Goal: Task Accomplishment & Management: Manage account settings

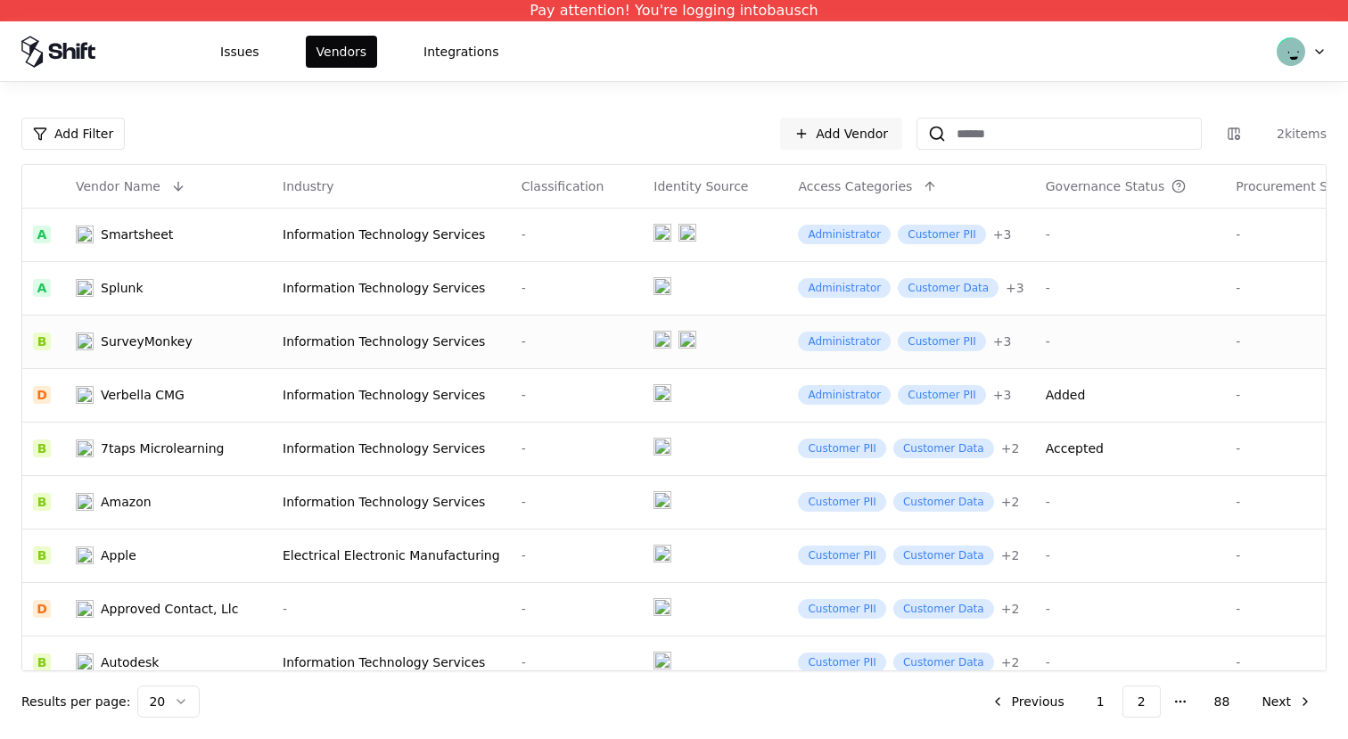
scroll to position [0, 42]
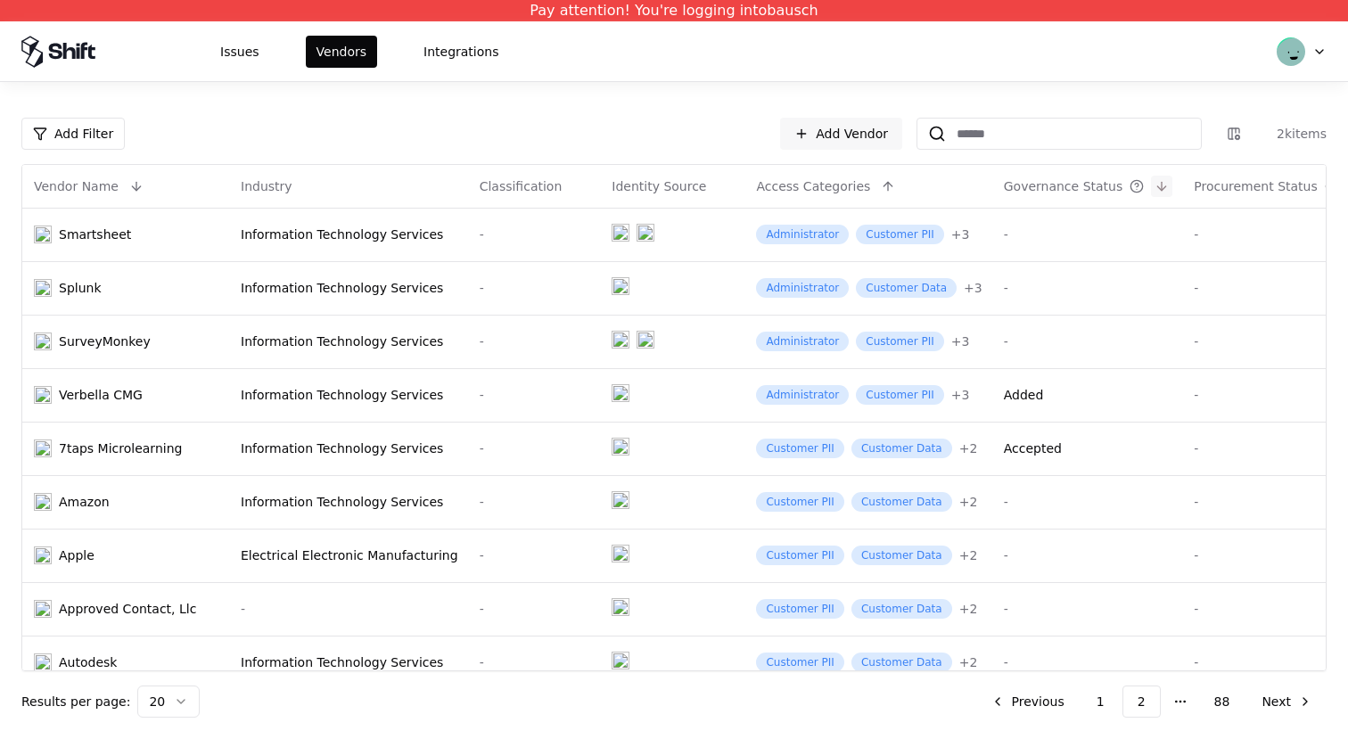
click at [1151, 185] on button at bounding box center [1161, 186] width 21 height 21
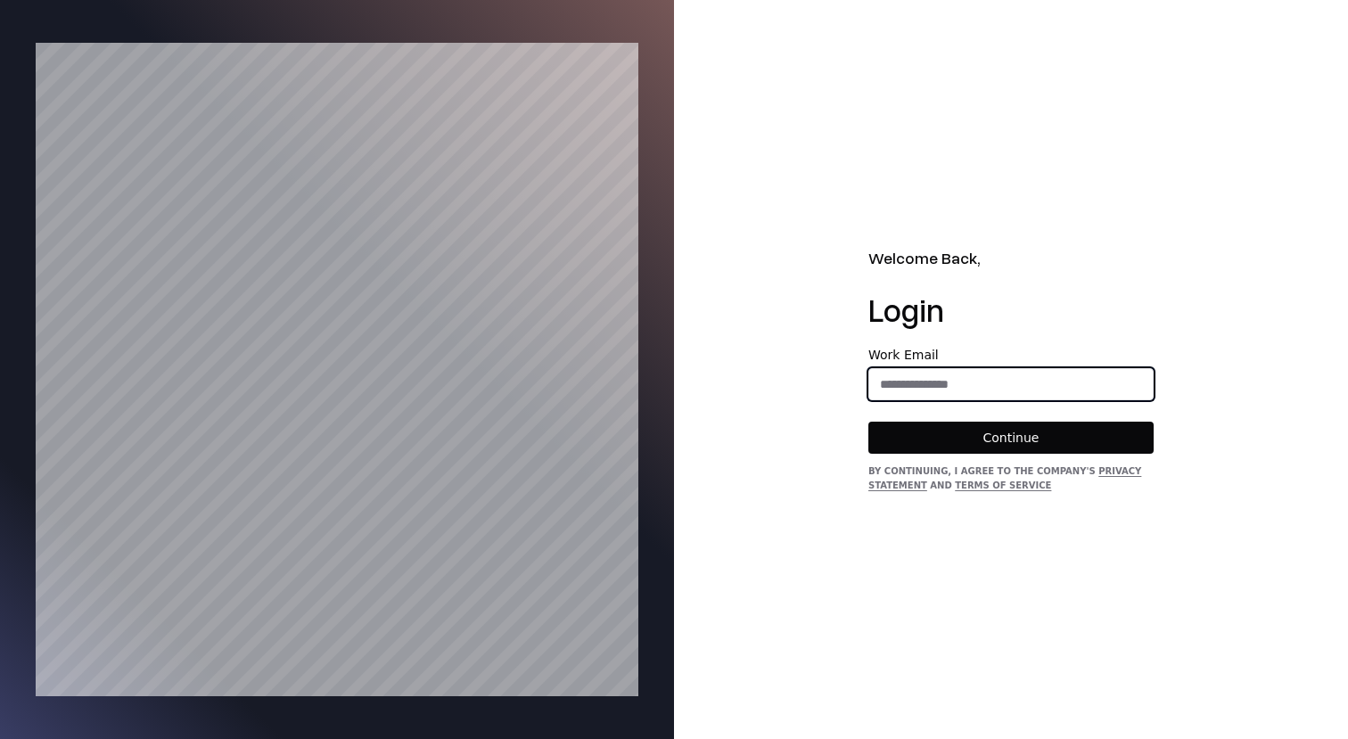
click at [1044, 384] on input "email" at bounding box center [1010, 384] width 283 height 32
type input "**********"
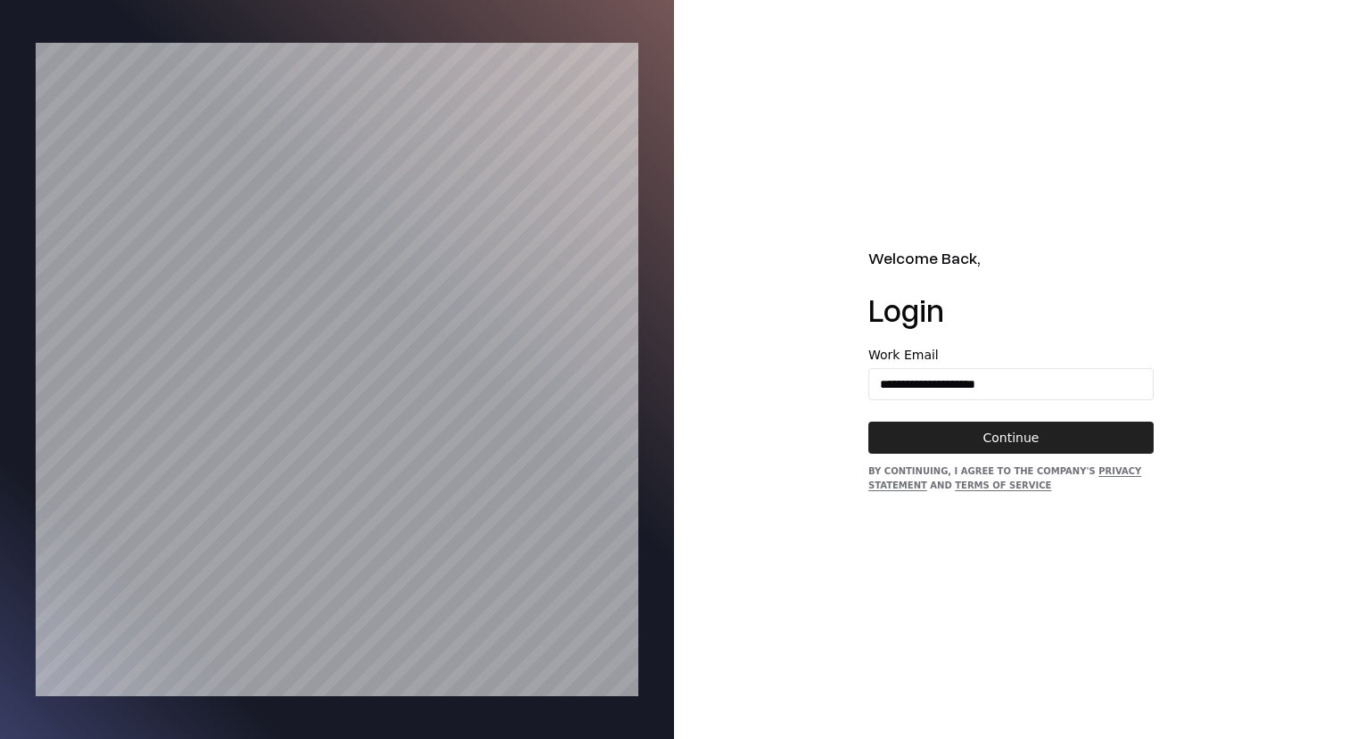
click at [1047, 430] on button "Continue" at bounding box center [1010, 438] width 285 height 32
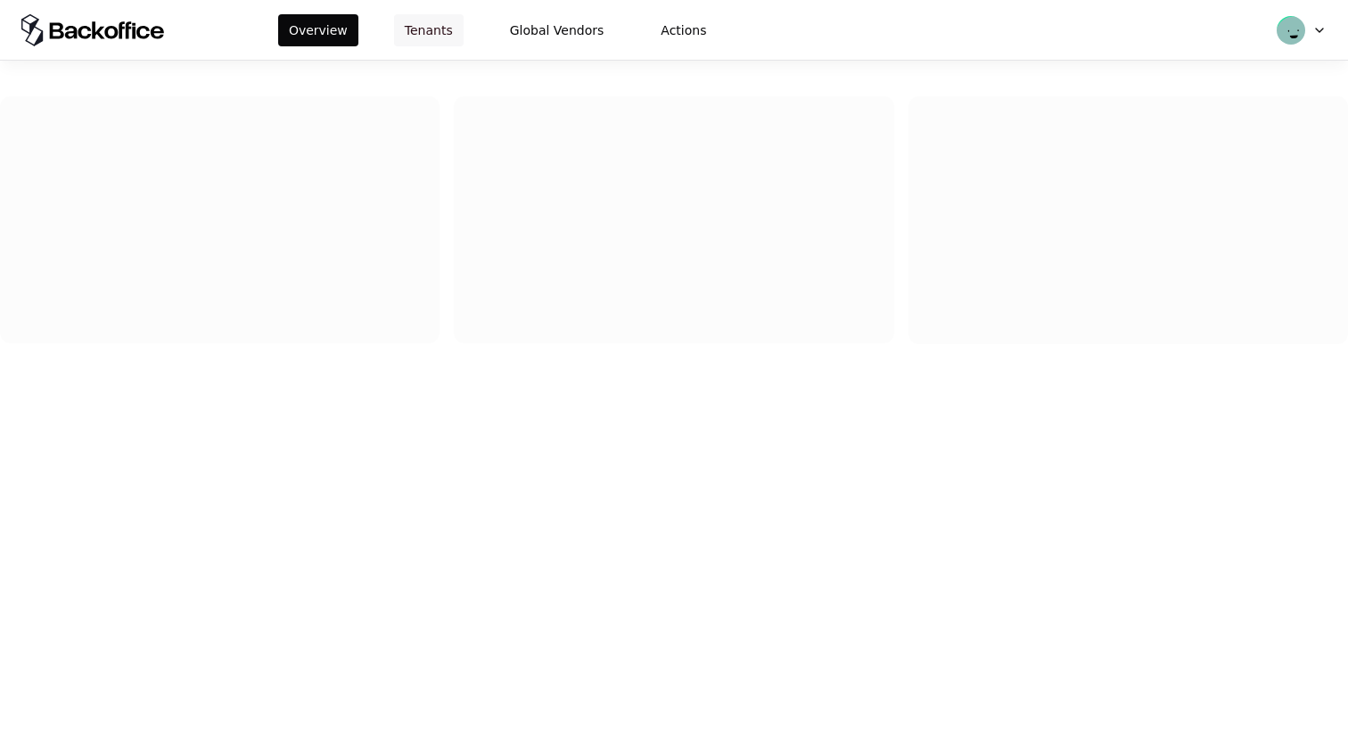
click at [398, 23] on button "Tenants" at bounding box center [429, 30] width 70 height 32
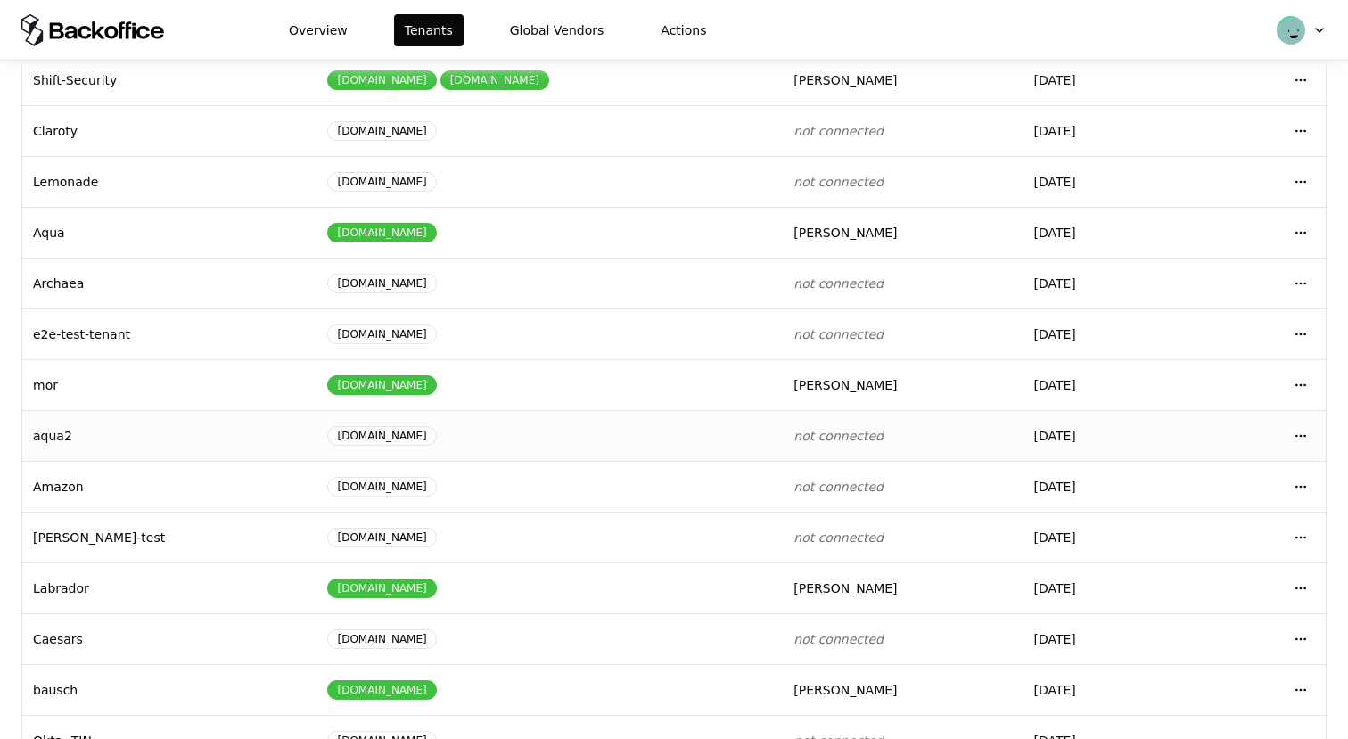
scroll to position [147, 0]
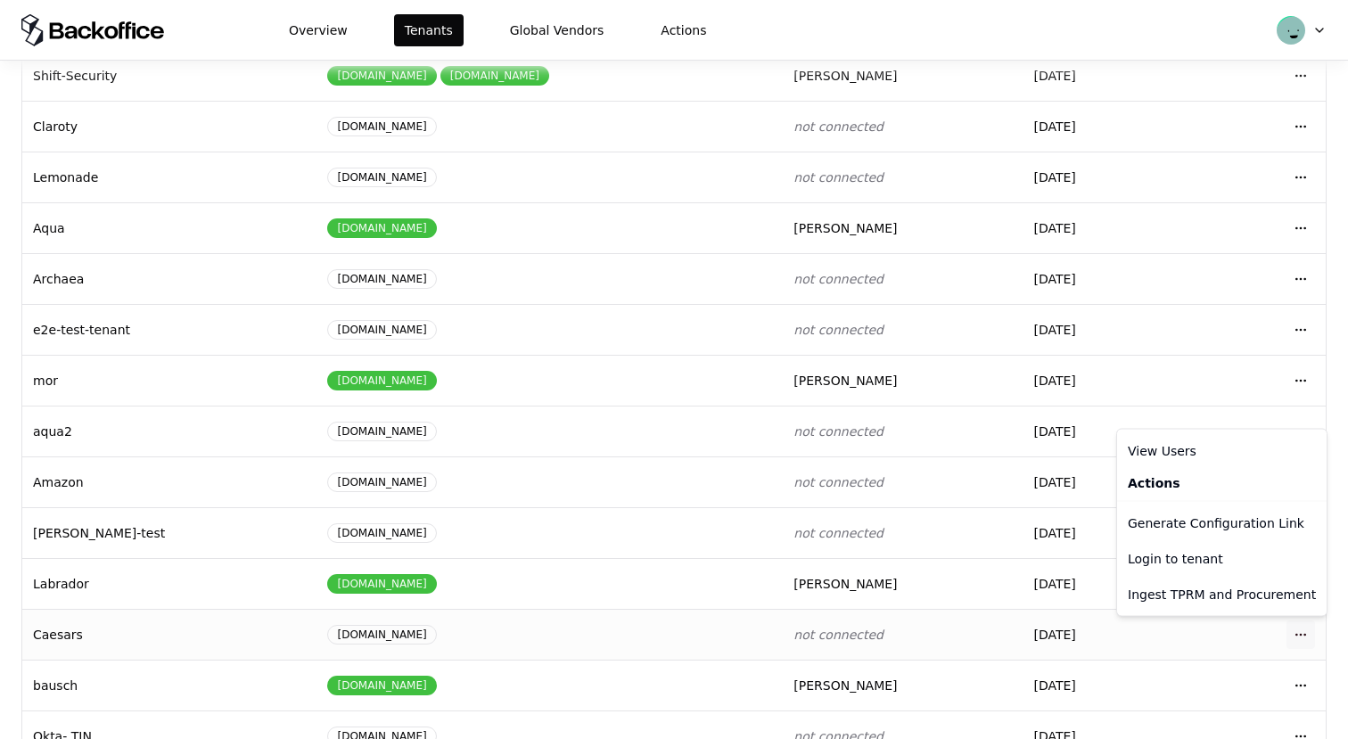
click at [1302, 639] on html "Overview Tenants Global Vendors Actions Tenants Add Tenant Tenant name Domain A…" at bounding box center [674, 369] width 1348 height 739
click at [1203, 564] on div "Login to tenant" at bounding box center [1222, 559] width 202 height 36
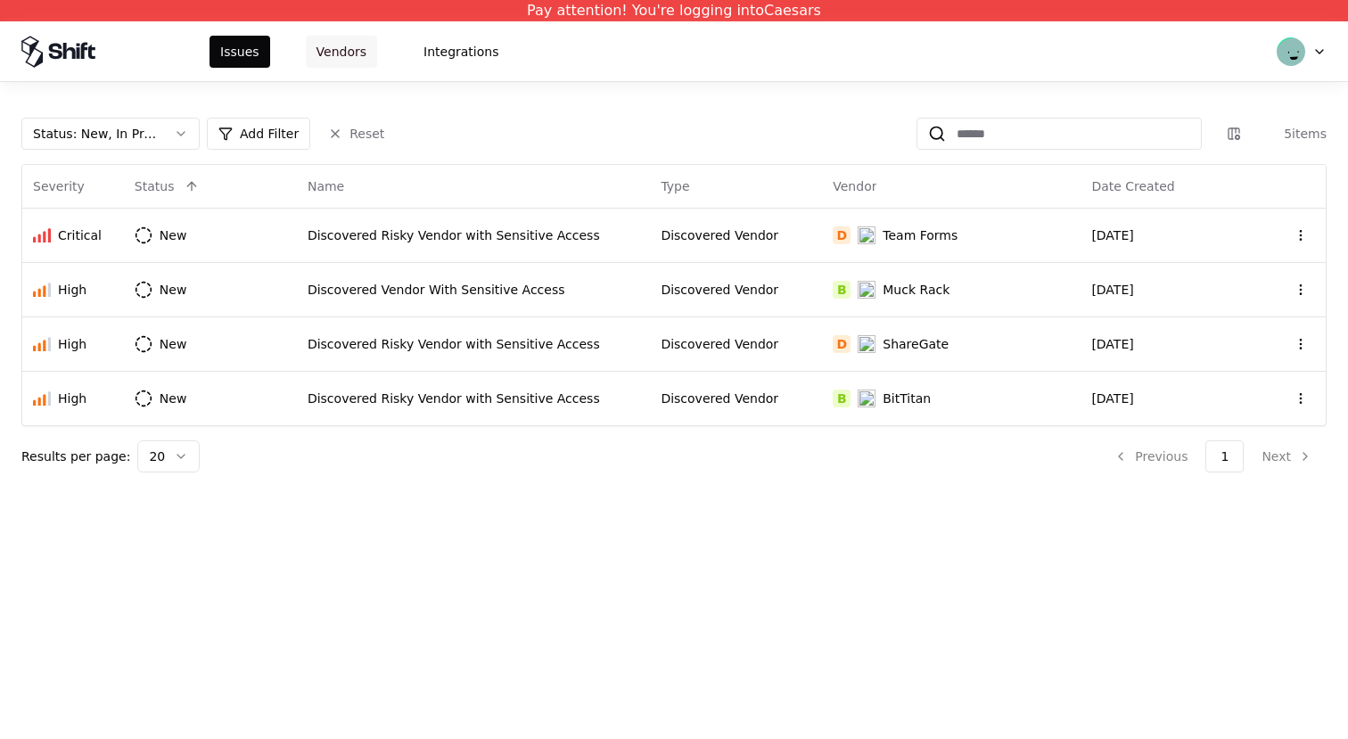
click at [356, 45] on button "Vendors" at bounding box center [341, 52] width 71 height 32
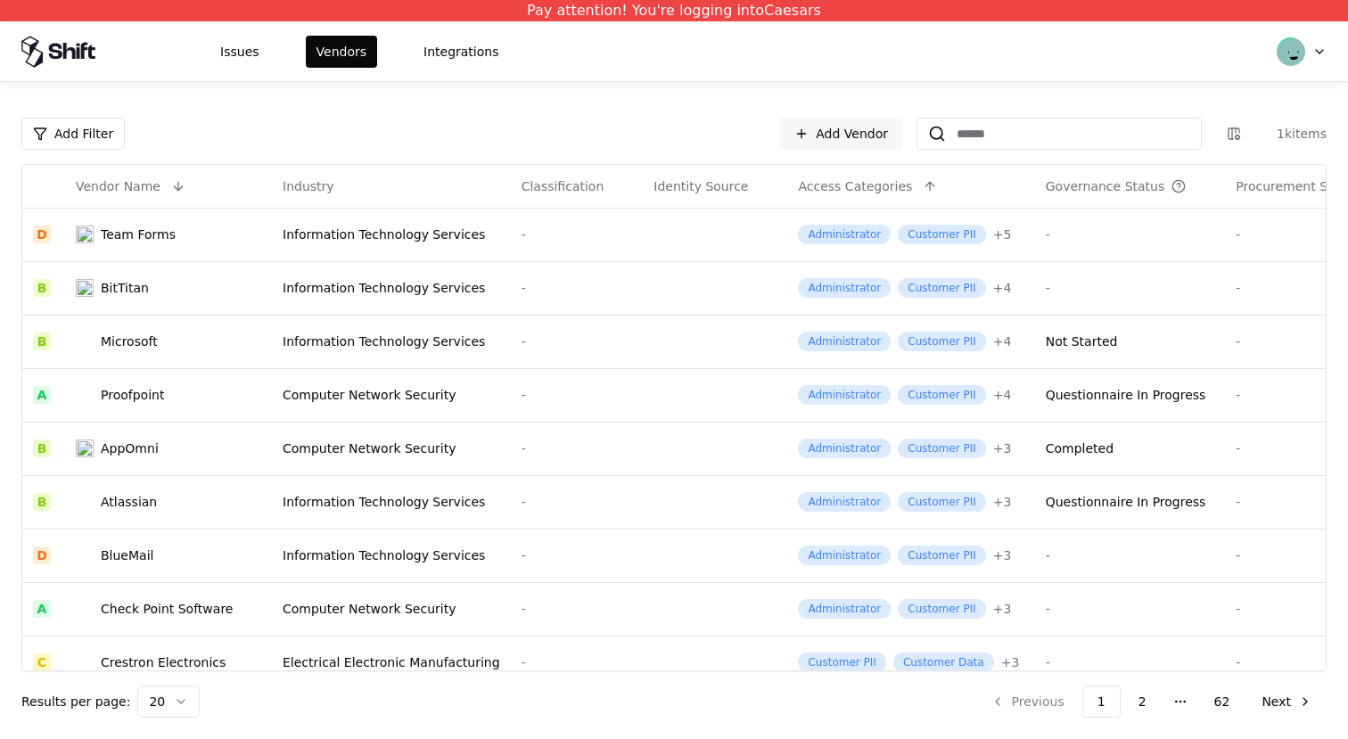
scroll to position [0, 42]
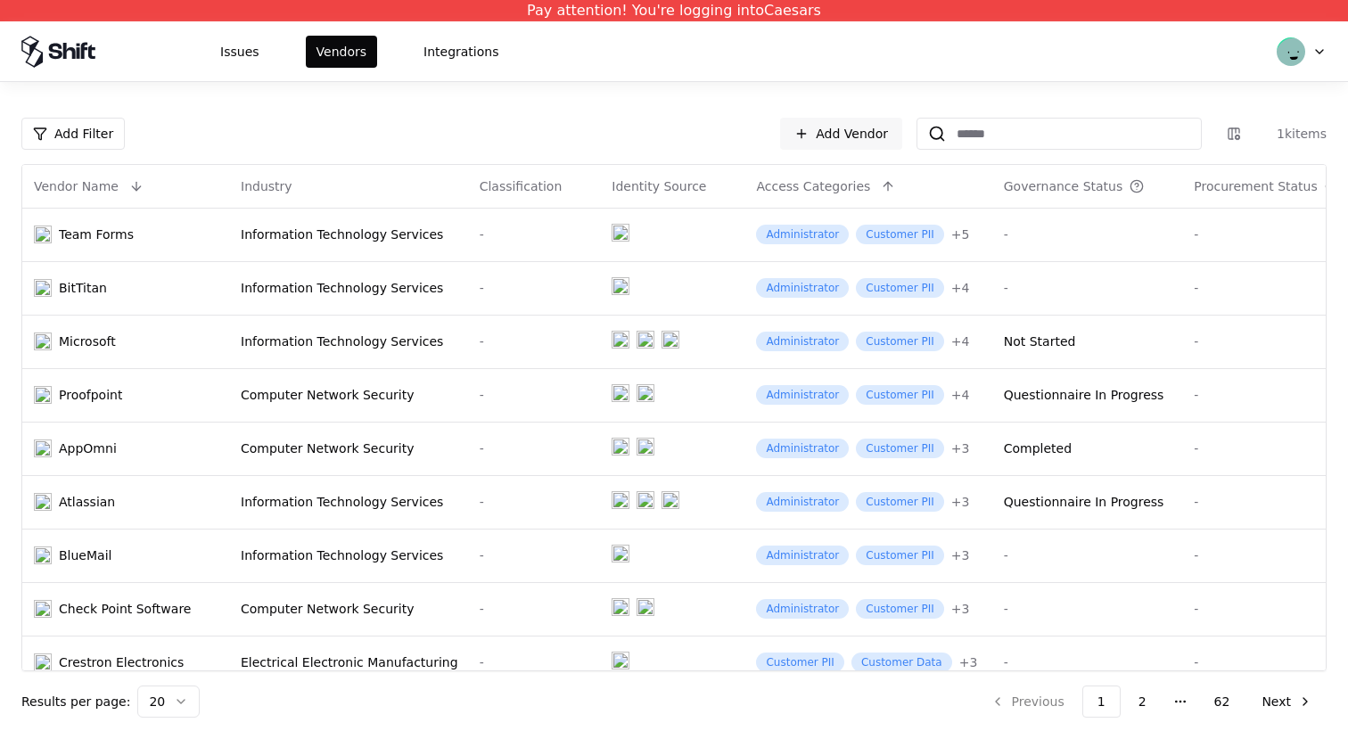
click at [1346, 177] on button at bounding box center [1356, 186] width 21 height 21
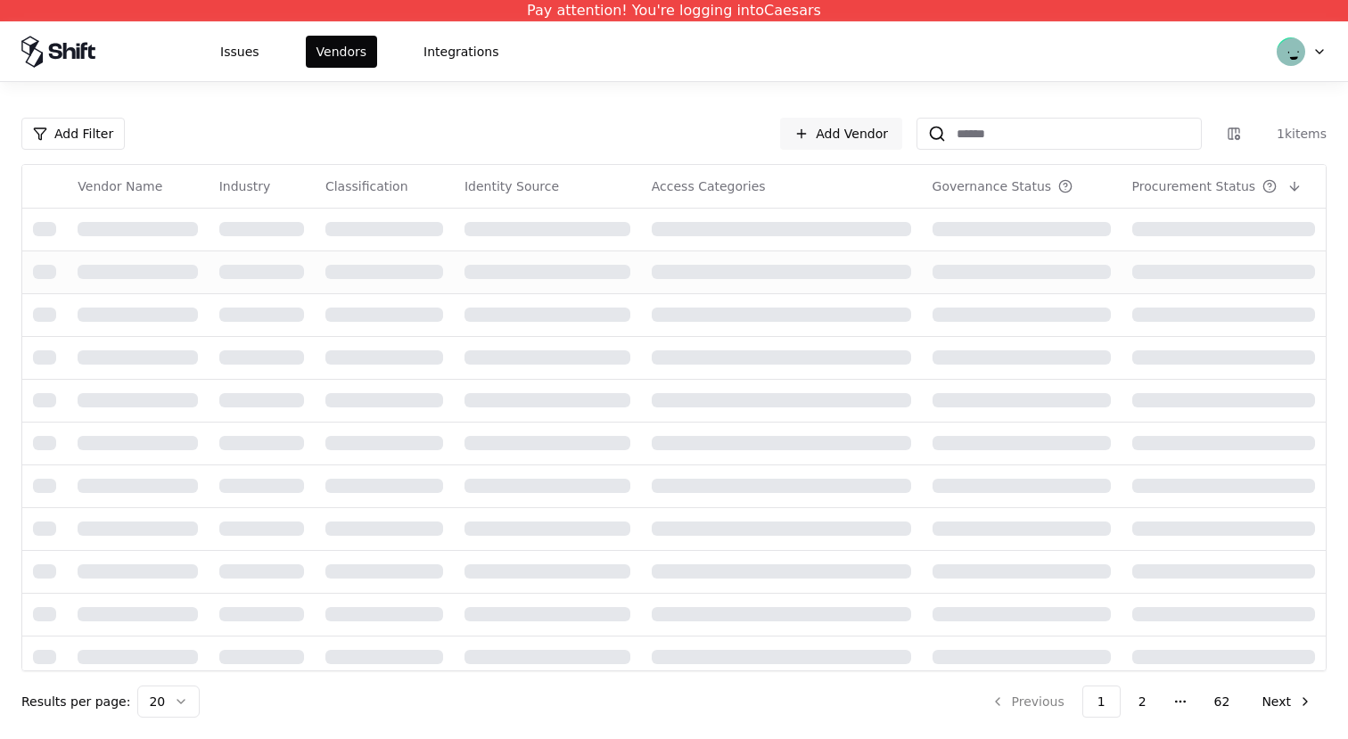
scroll to position [0, 0]
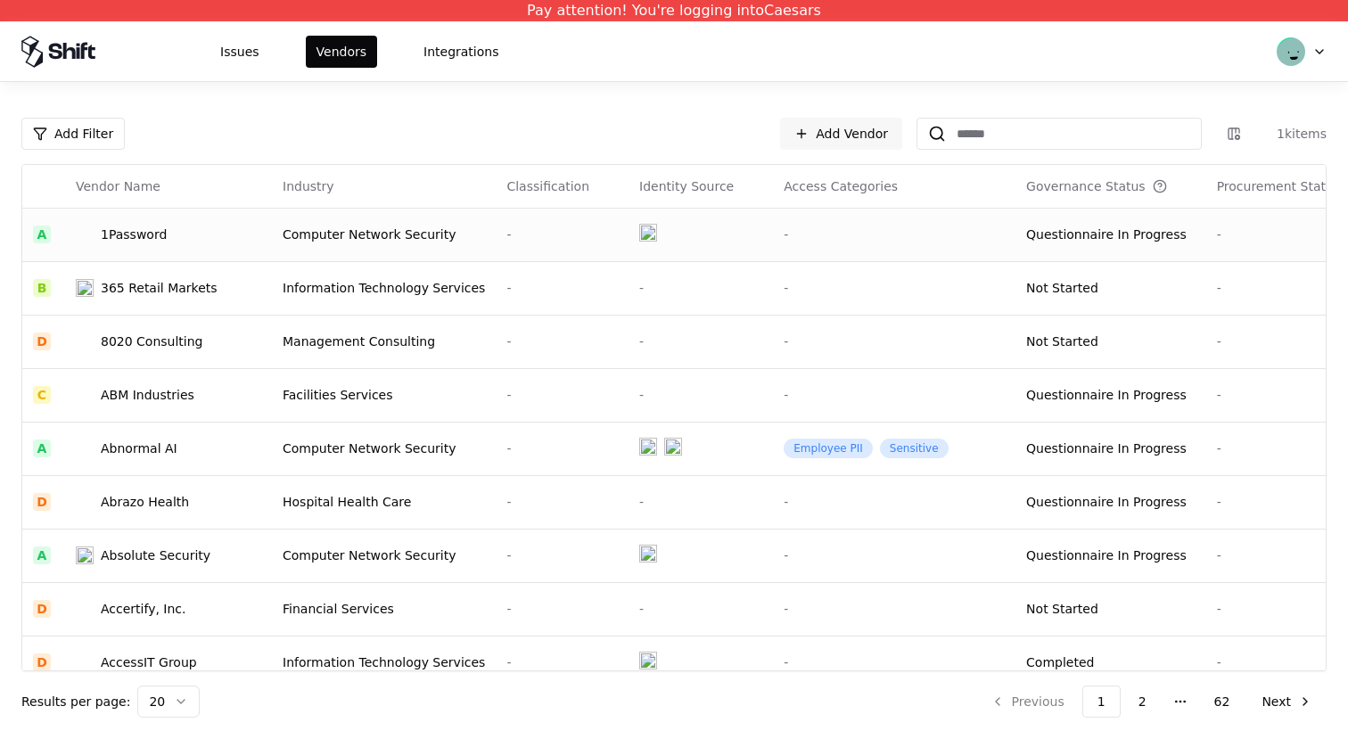
scroll to position [0, 26]
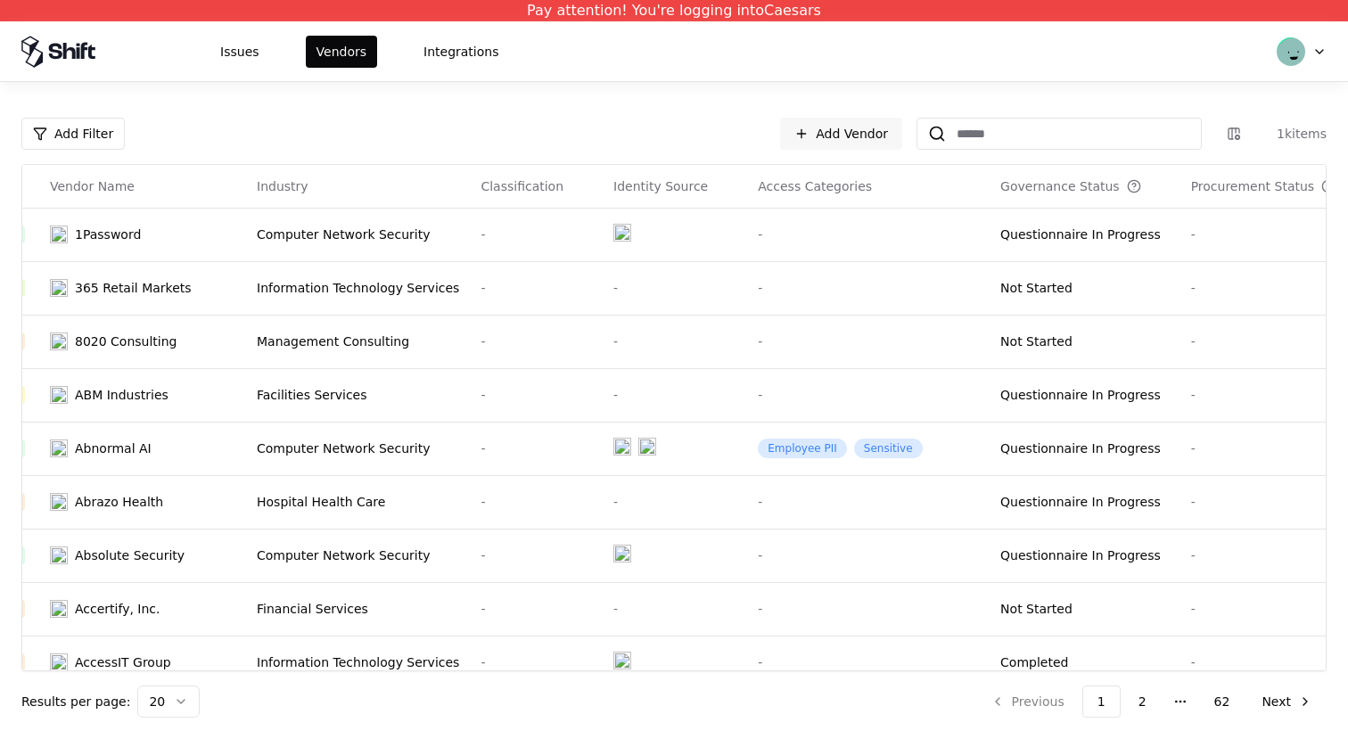
click at [1343, 189] on button at bounding box center [1353, 186] width 21 height 21
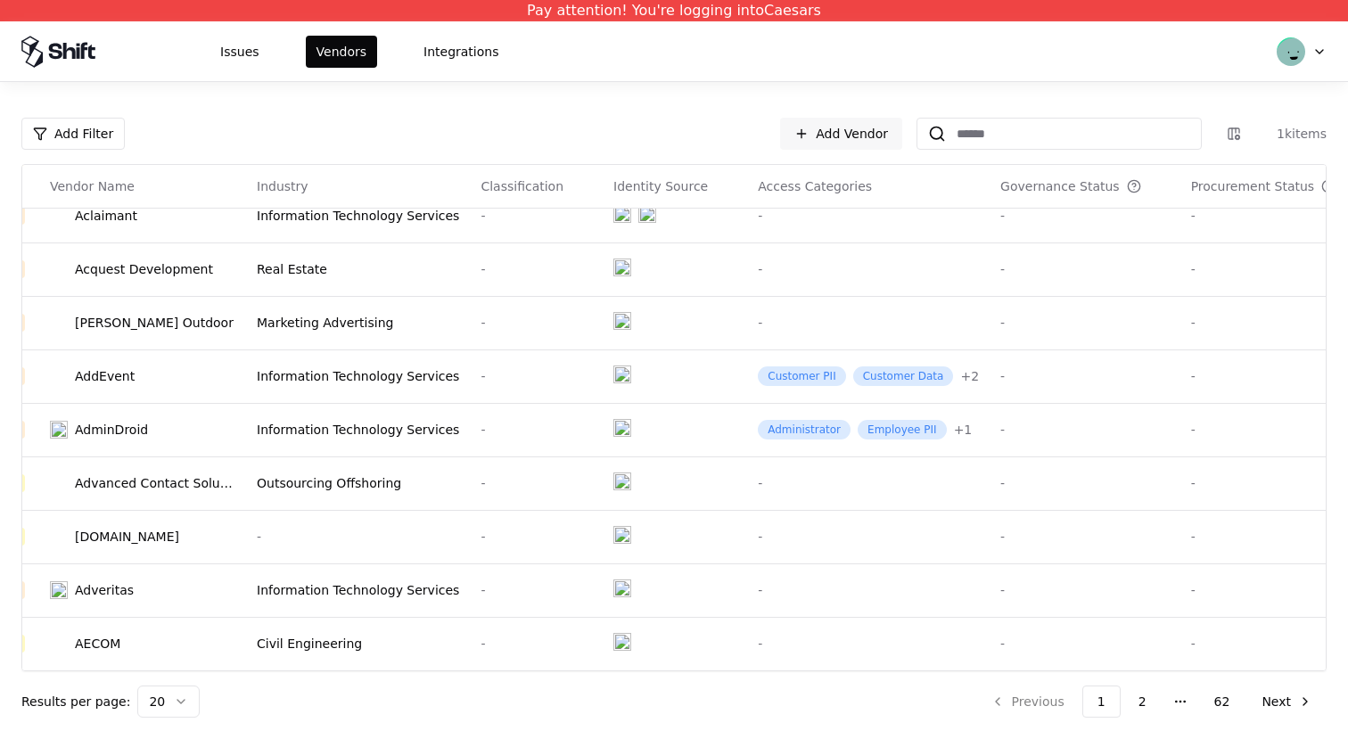
scroll to position [0, 26]
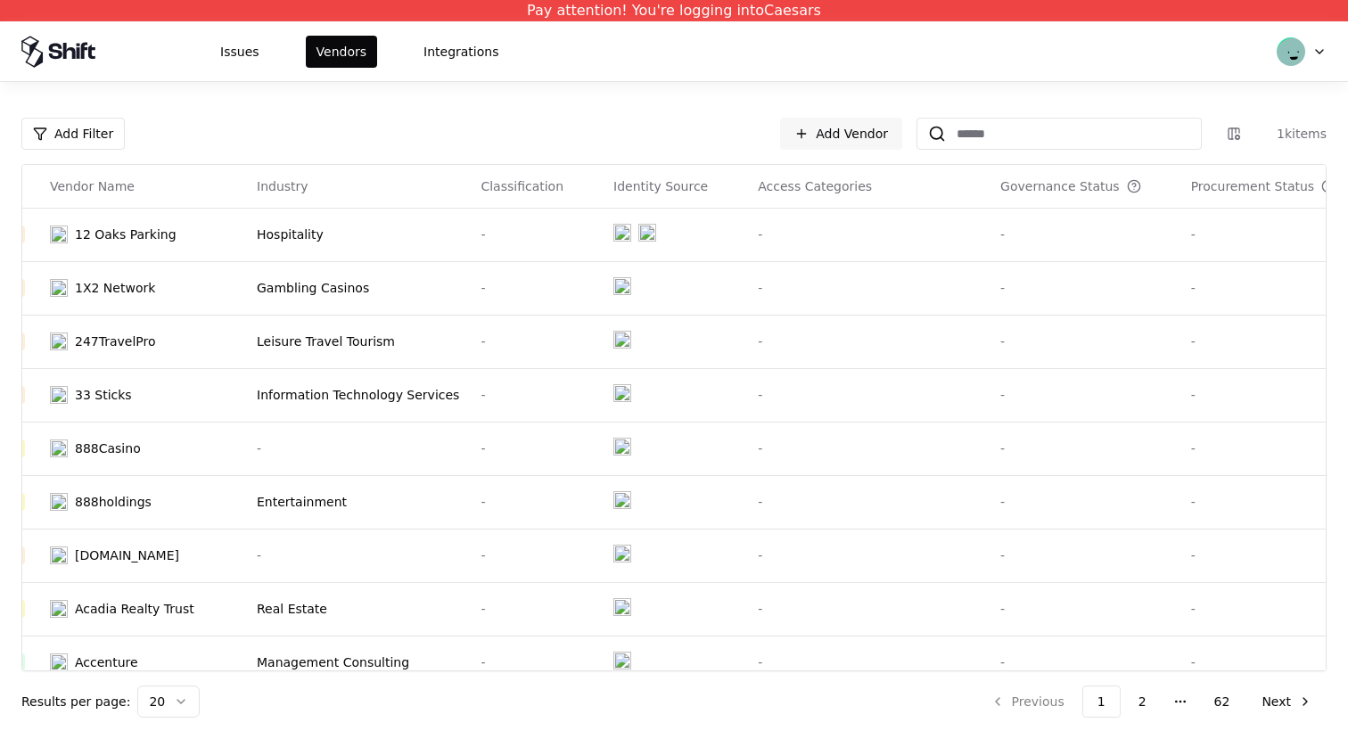
click at [1191, 189] on div "Procurement Status" at bounding box center [1253, 186] width 124 height 18
copy div "Procurement"
click at [442, 492] on td "Entertainment" at bounding box center [358, 501] width 224 height 53
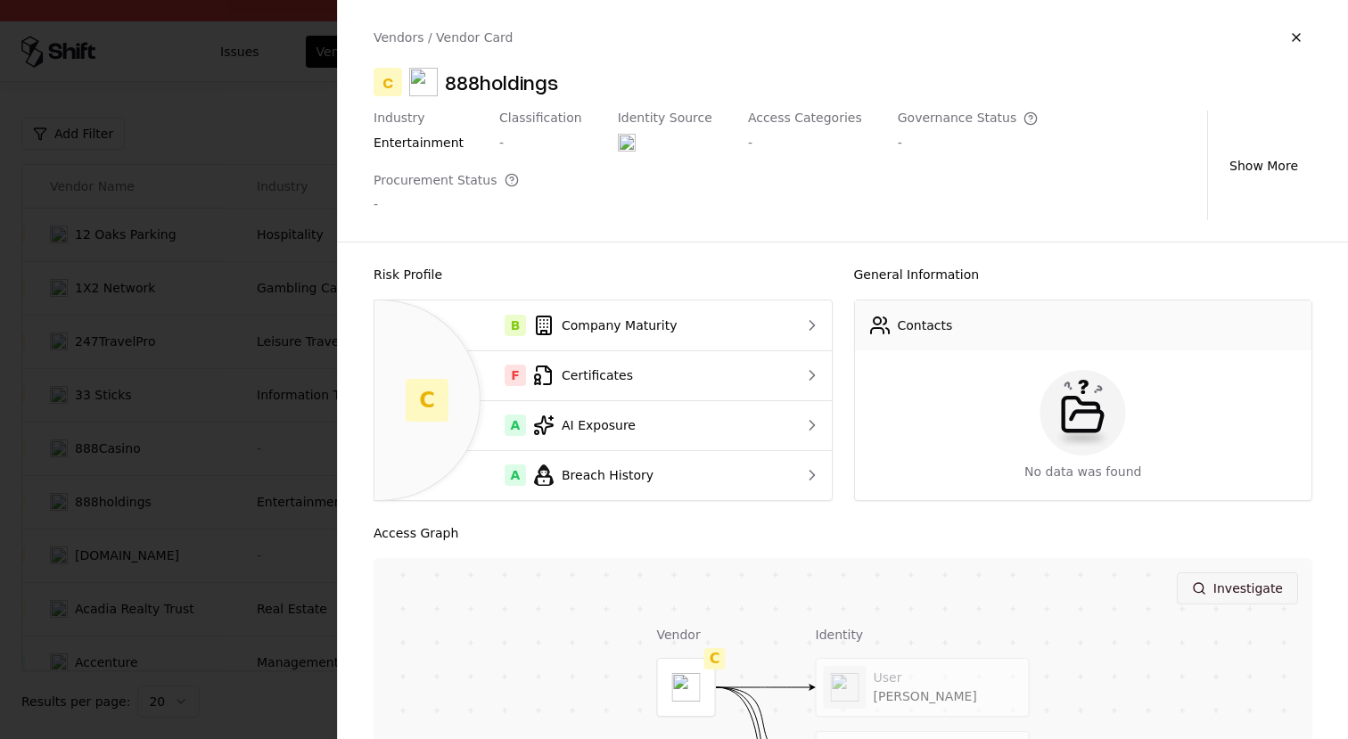
click at [1263, 572] on button "Investigate" at bounding box center [1237, 588] width 121 height 32
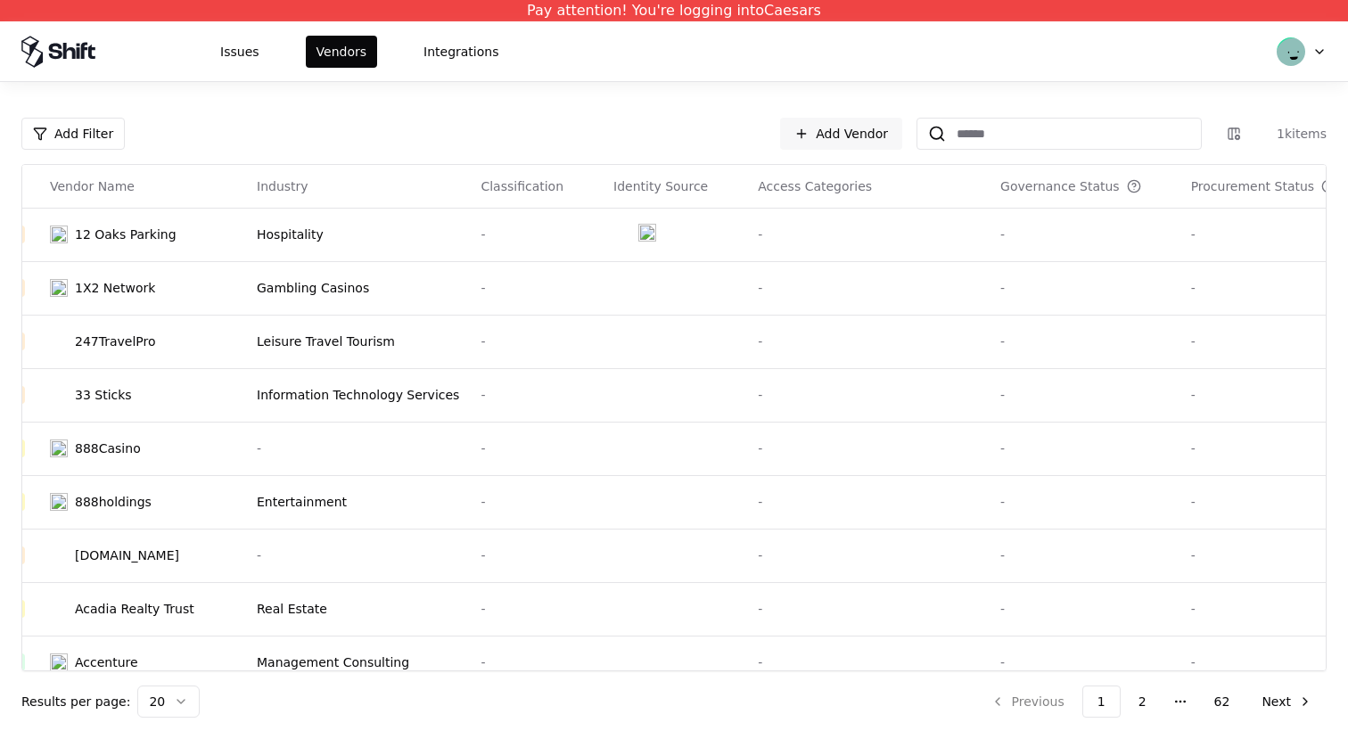
scroll to position [607, 26]
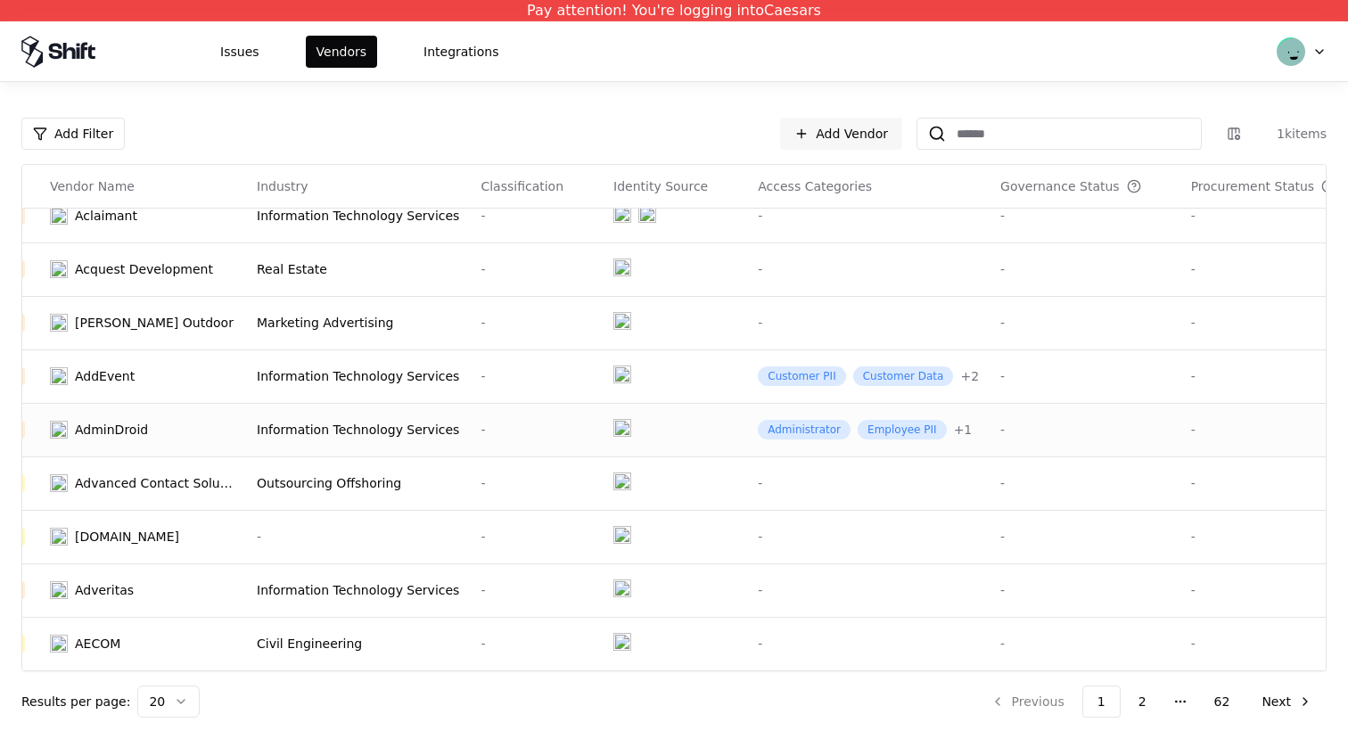
click at [646, 431] on td at bounding box center [675, 429] width 144 height 53
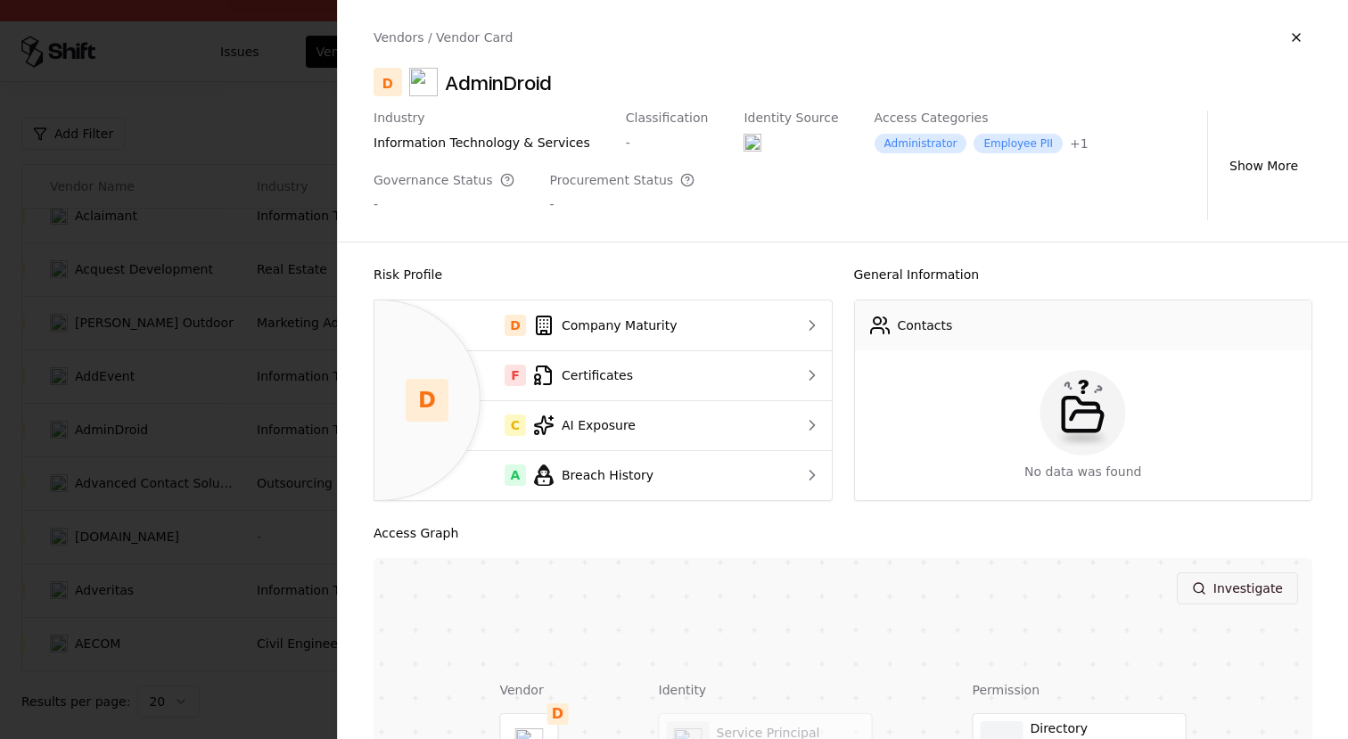
click at [1228, 587] on button "Investigate" at bounding box center [1237, 588] width 121 height 32
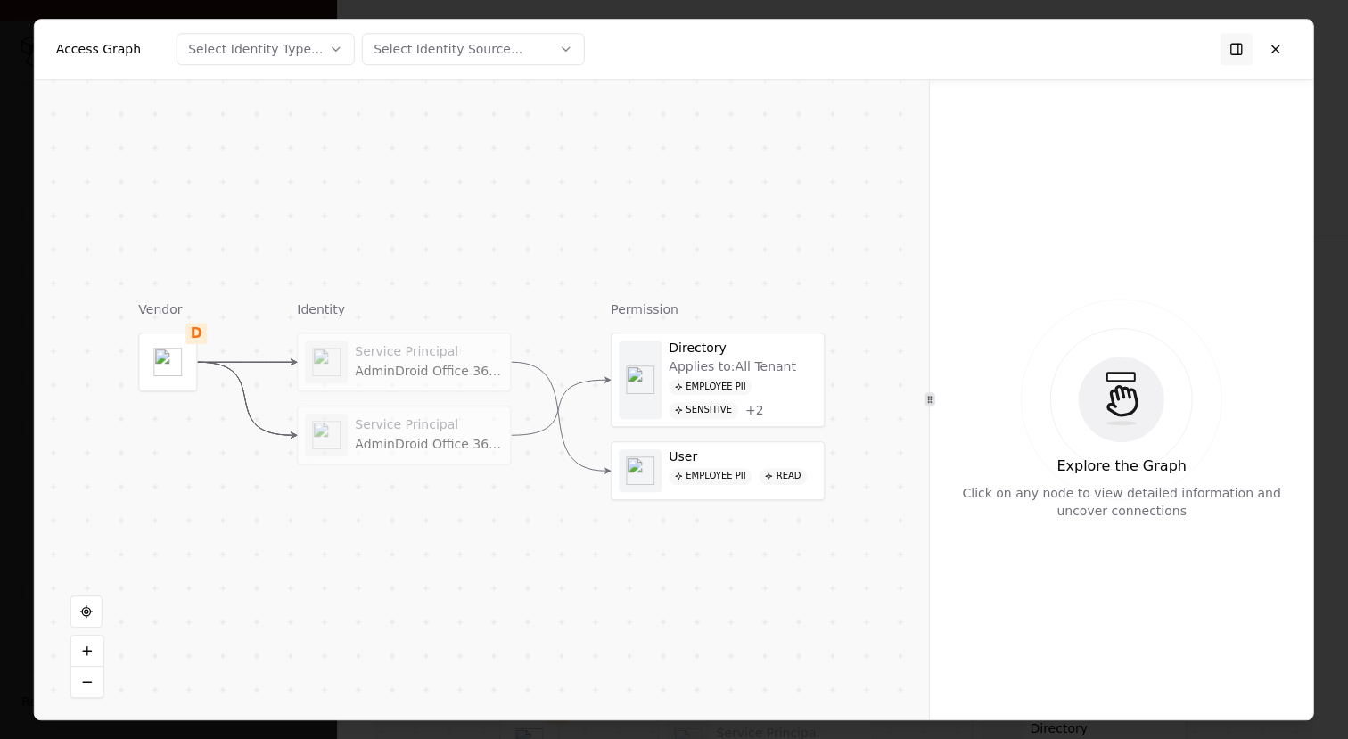
click at [704, 463] on div "User" at bounding box center [743, 457] width 148 height 16
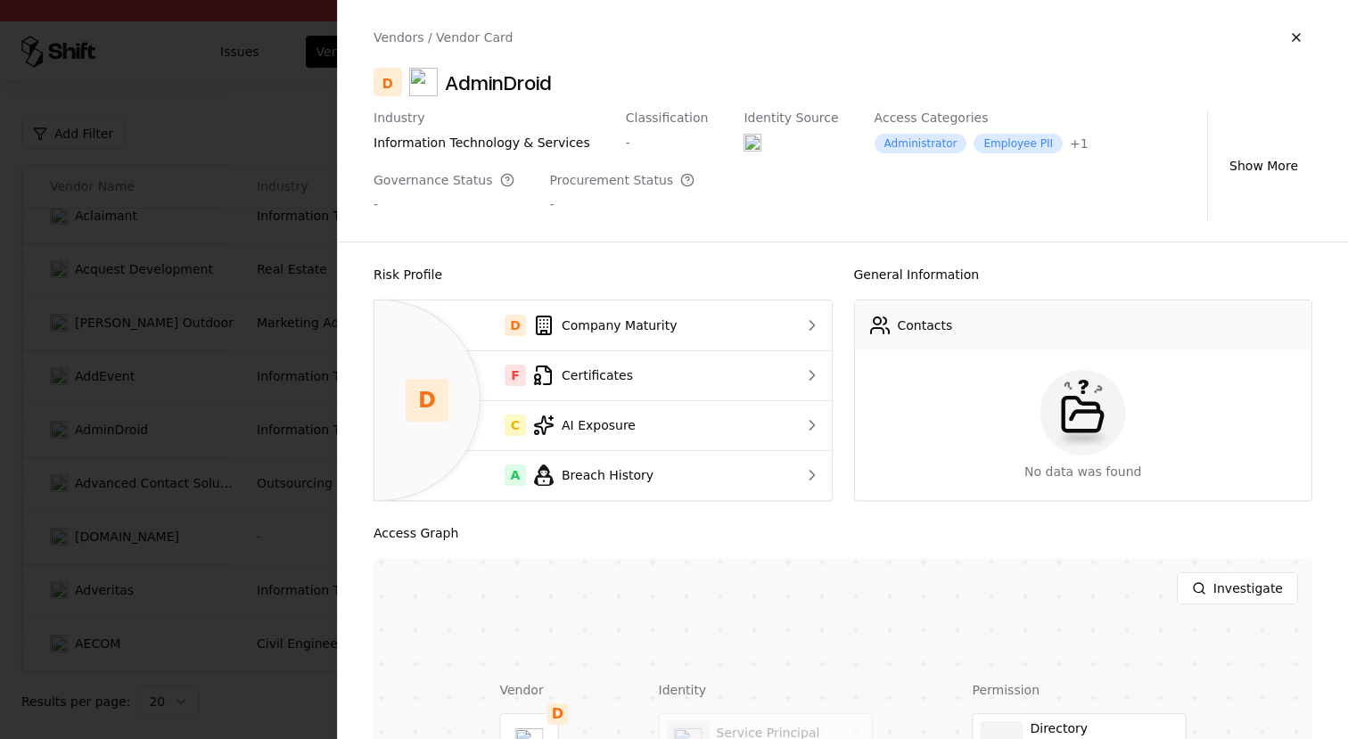
click at [283, 105] on div at bounding box center [674, 369] width 1348 height 739
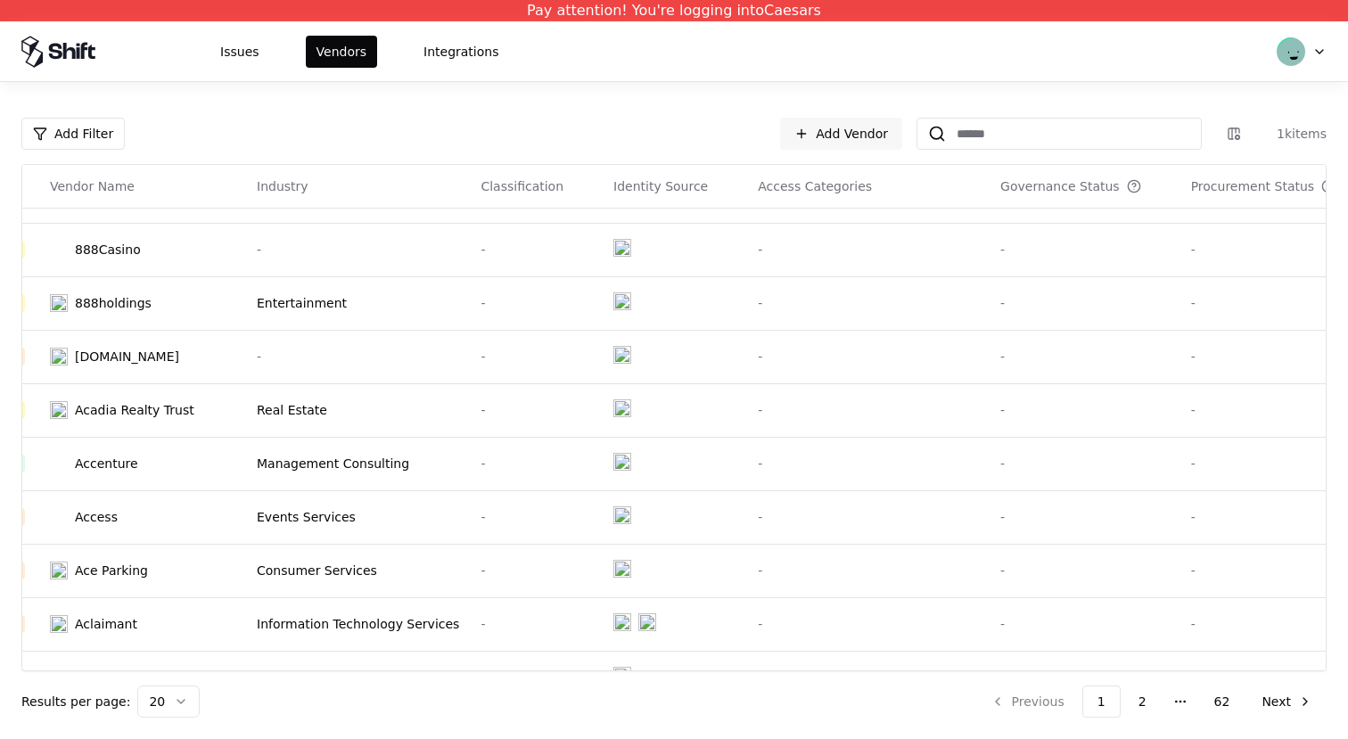
scroll to position [0, 26]
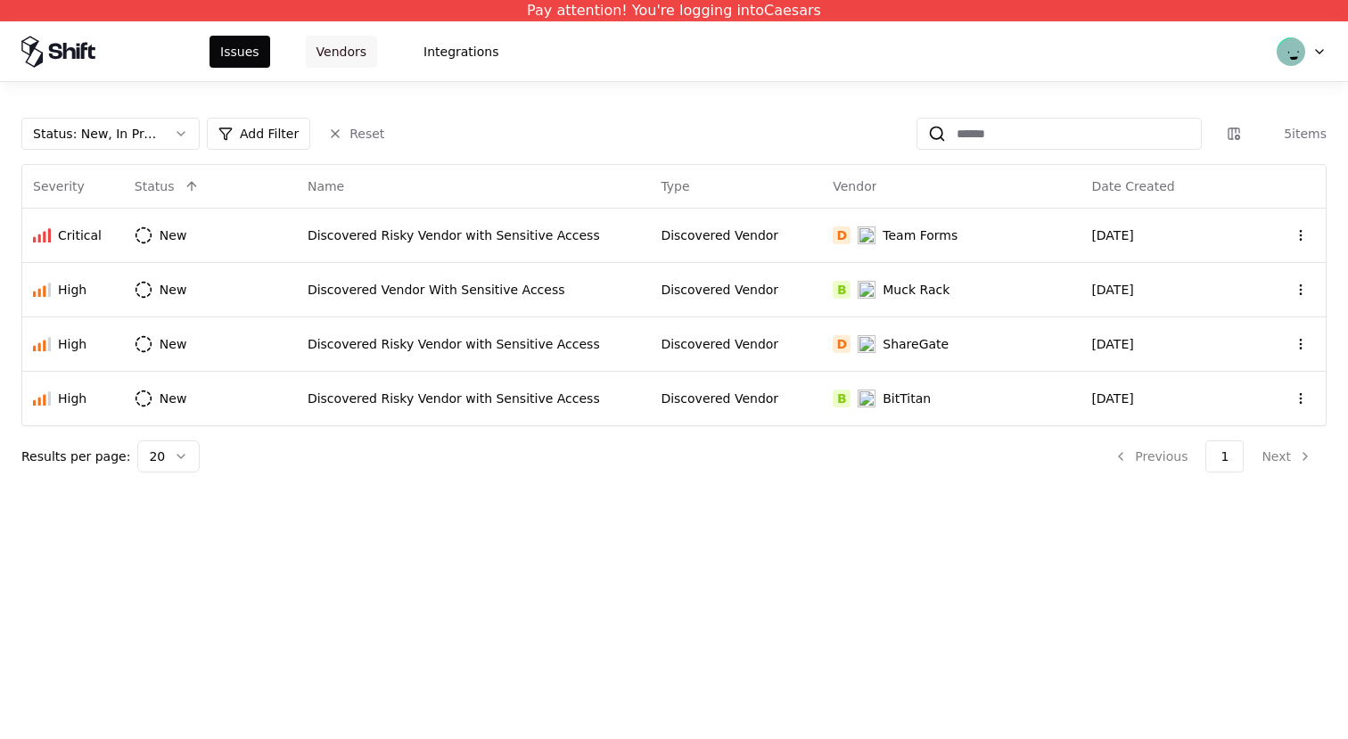
click at [334, 54] on button "Vendors" at bounding box center [341, 52] width 71 height 32
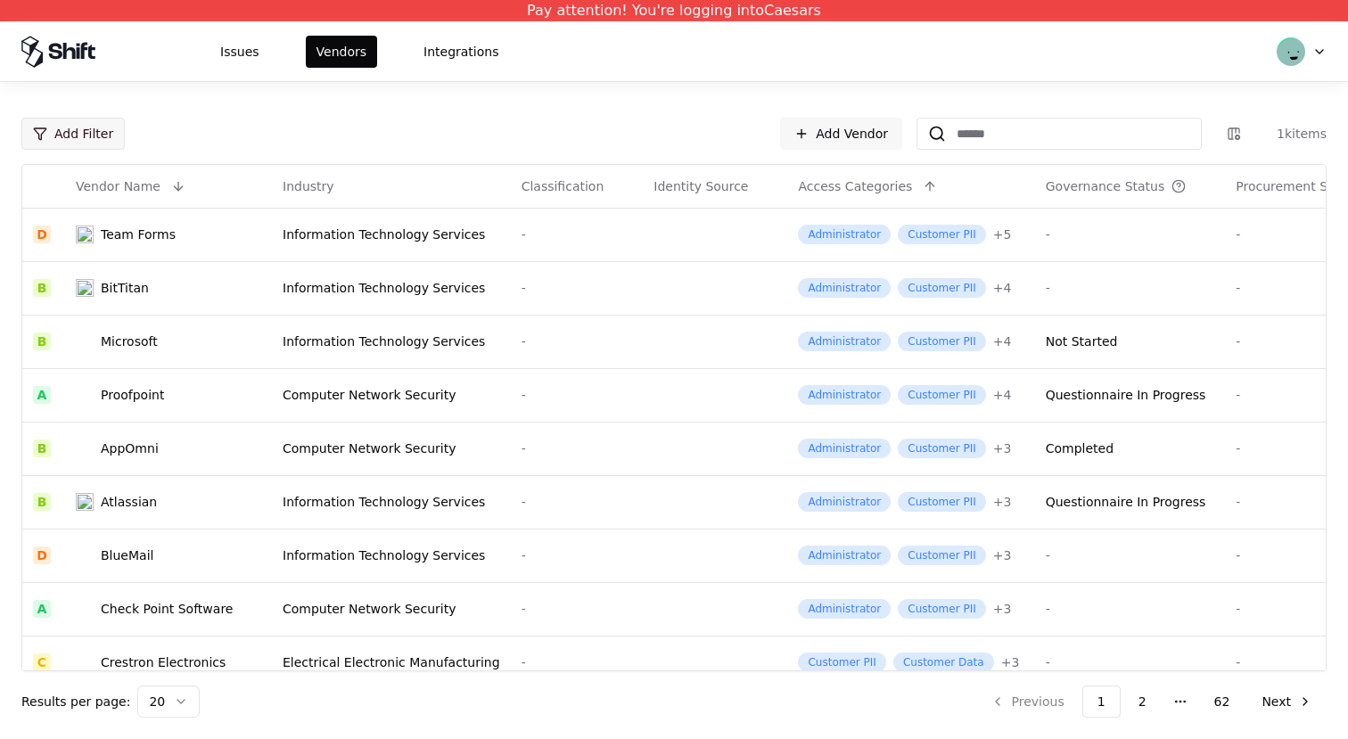
click at [87, 136] on html "Pay attention! You're logging into Caesars Issues Vendors Integrations Add Filt…" at bounding box center [674, 369] width 1348 height 739
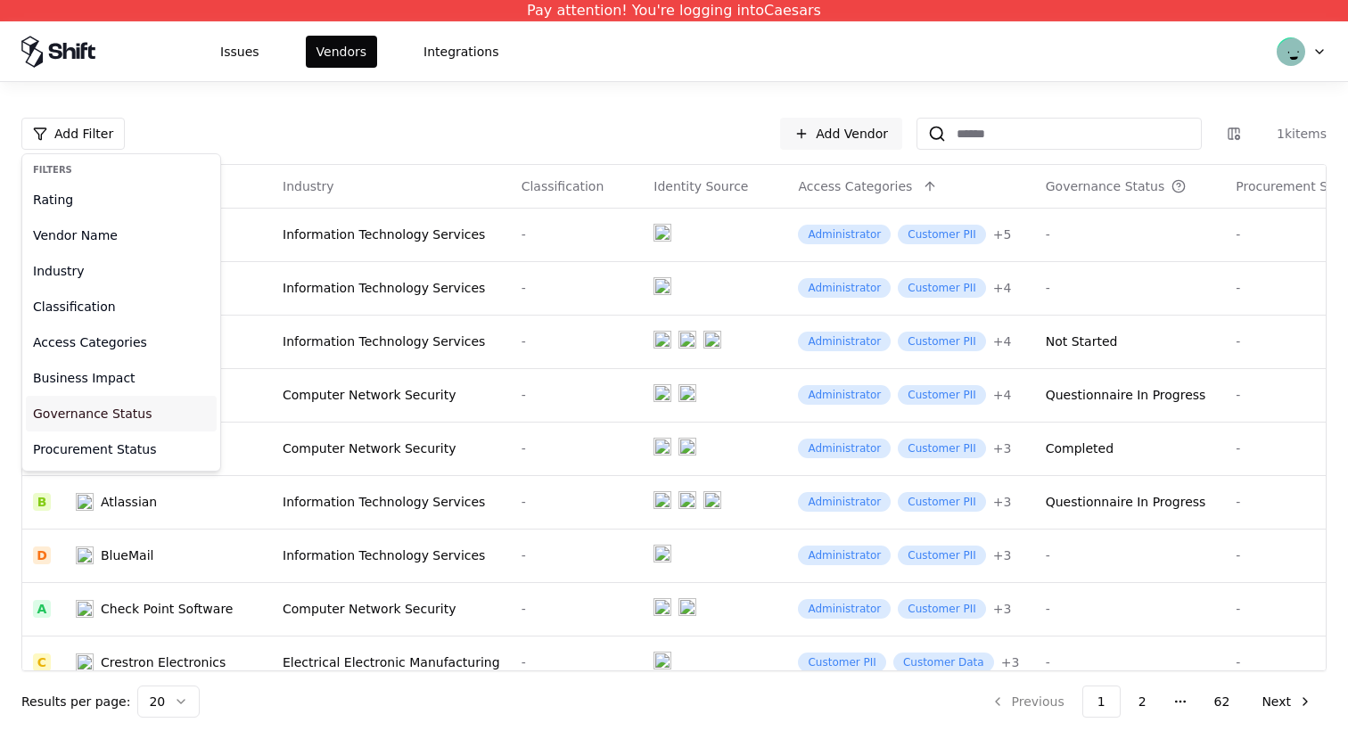
click at [116, 414] on div "Governance Status" at bounding box center [121, 414] width 191 height 36
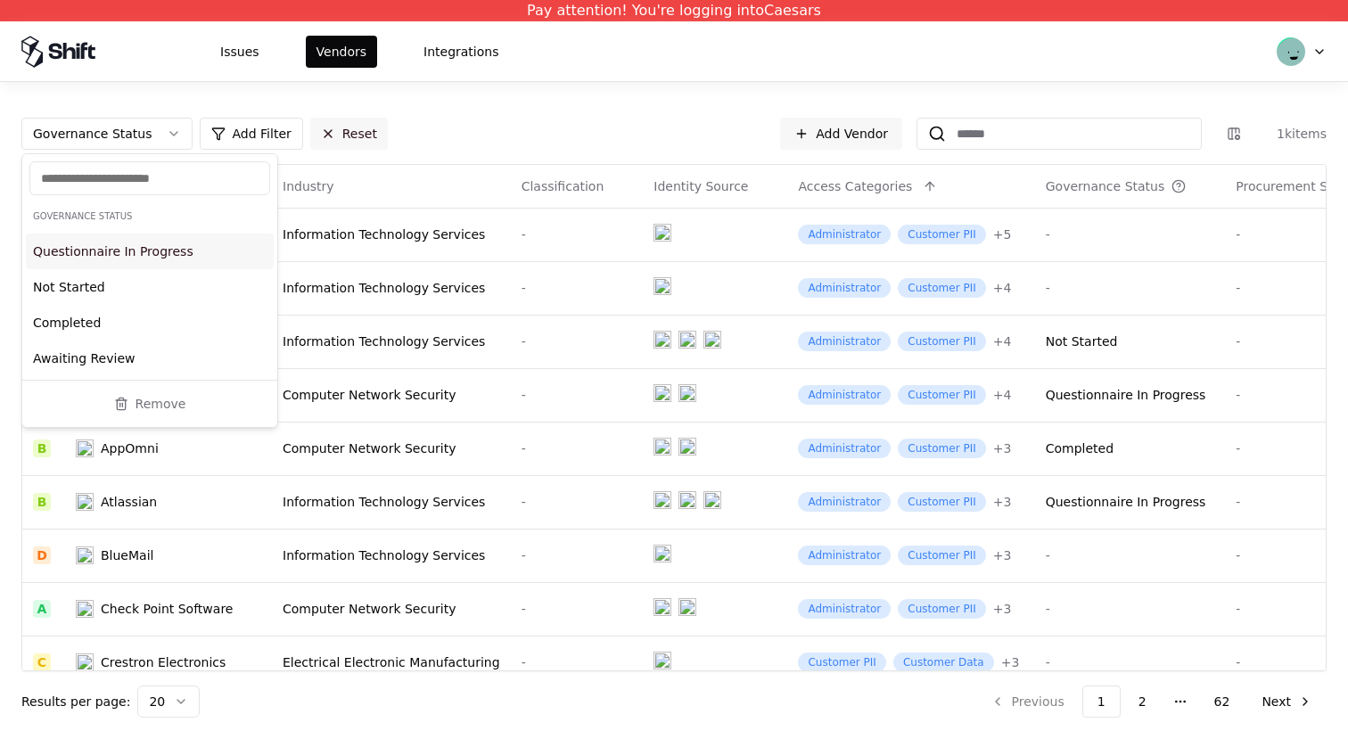
click at [330, 131] on button "Reset" at bounding box center [349, 134] width 78 height 32
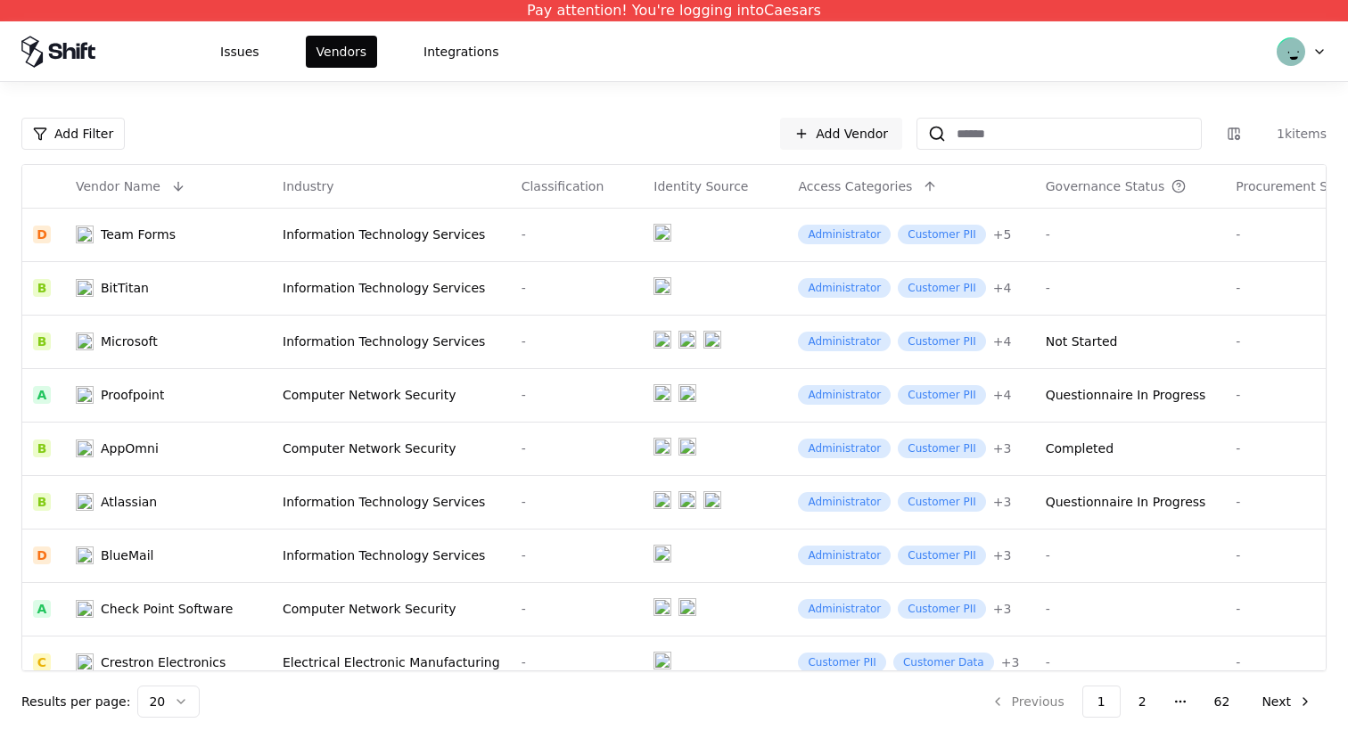
click at [96, 135] on html "Pay attention! You're logging into Caesars Issues Vendors Integrations Add Filt…" at bounding box center [674, 369] width 1348 height 739
click at [74, 127] on html "Pay attention! You're logging into Caesars Issues Vendors Integrations Add Filt…" at bounding box center [674, 369] width 1348 height 739
click at [66, 136] on html "Pay attention! You're logging into Caesars Issues Vendors Integrations Add Filt…" at bounding box center [674, 369] width 1348 height 739
click at [63, 149] on html "Pay attention! You're logging into Caesars Issues Vendors Integrations Add Filt…" at bounding box center [674, 369] width 1348 height 739
click at [67, 135] on html "Pay attention! You're logging into Caesars Issues Vendors Integrations Add Filt…" at bounding box center [674, 369] width 1348 height 739
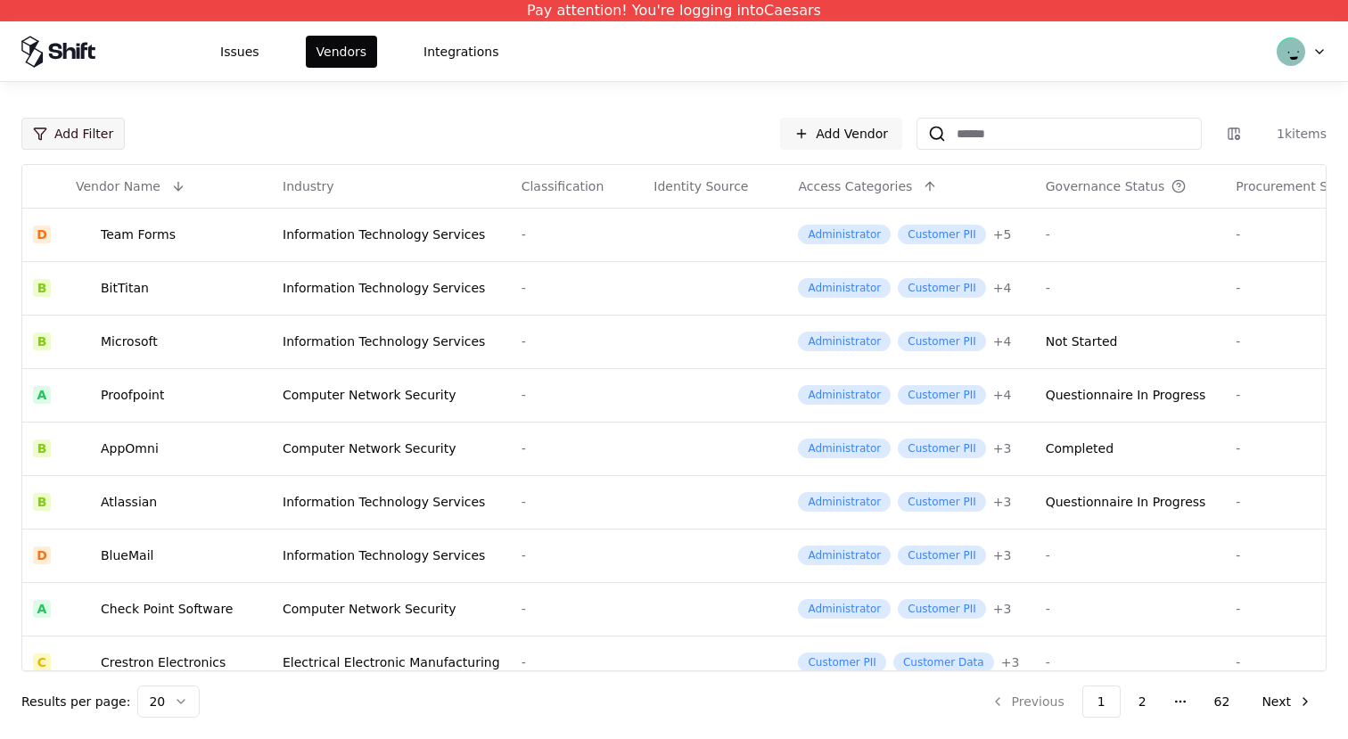
click at [80, 133] on html "Pay attention! You're logging into Caesars Issues Vendors Integrations Add Filt…" at bounding box center [674, 369] width 1348 height 739
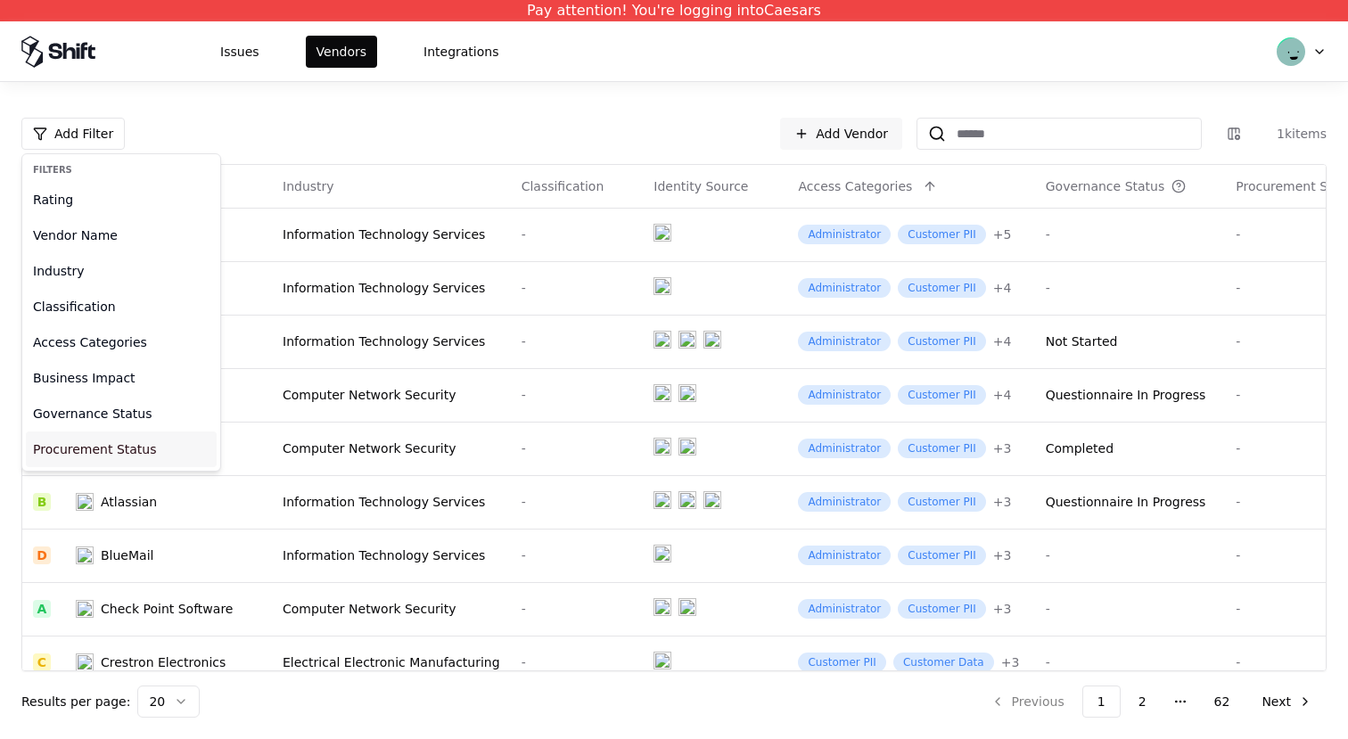
click at [73, 449] on div "Procurement Status" at bounding box center [121, 449] width 191 height 36
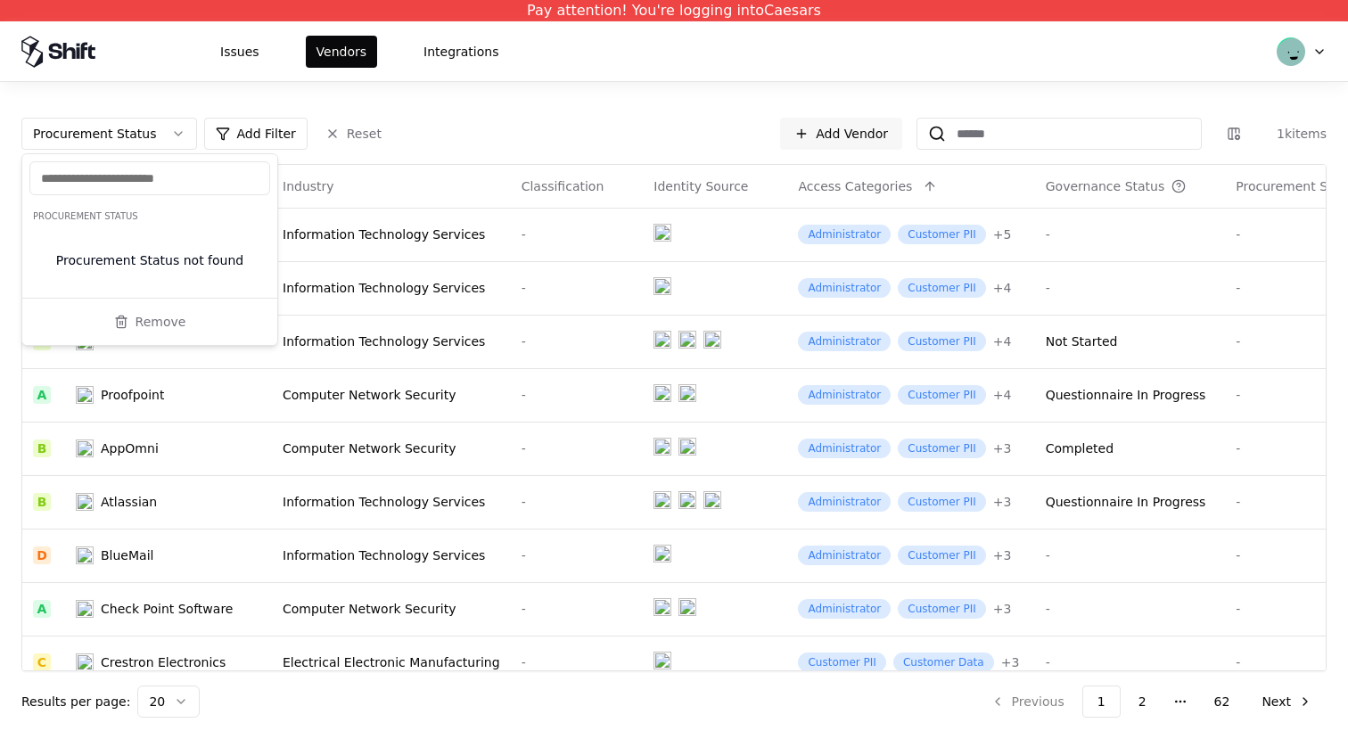
click at [187, 260] on div "Procurement Status not found" at bounding box center [149, 260] width 255 height 61
click at [187, 181] on input "text" at bounding box center [150, 178] width 218 height 18
type input "**"
click at [513, 79] on div "Issues Vendors Integrations" at bounding box center [674, 51] width 1348 height 60
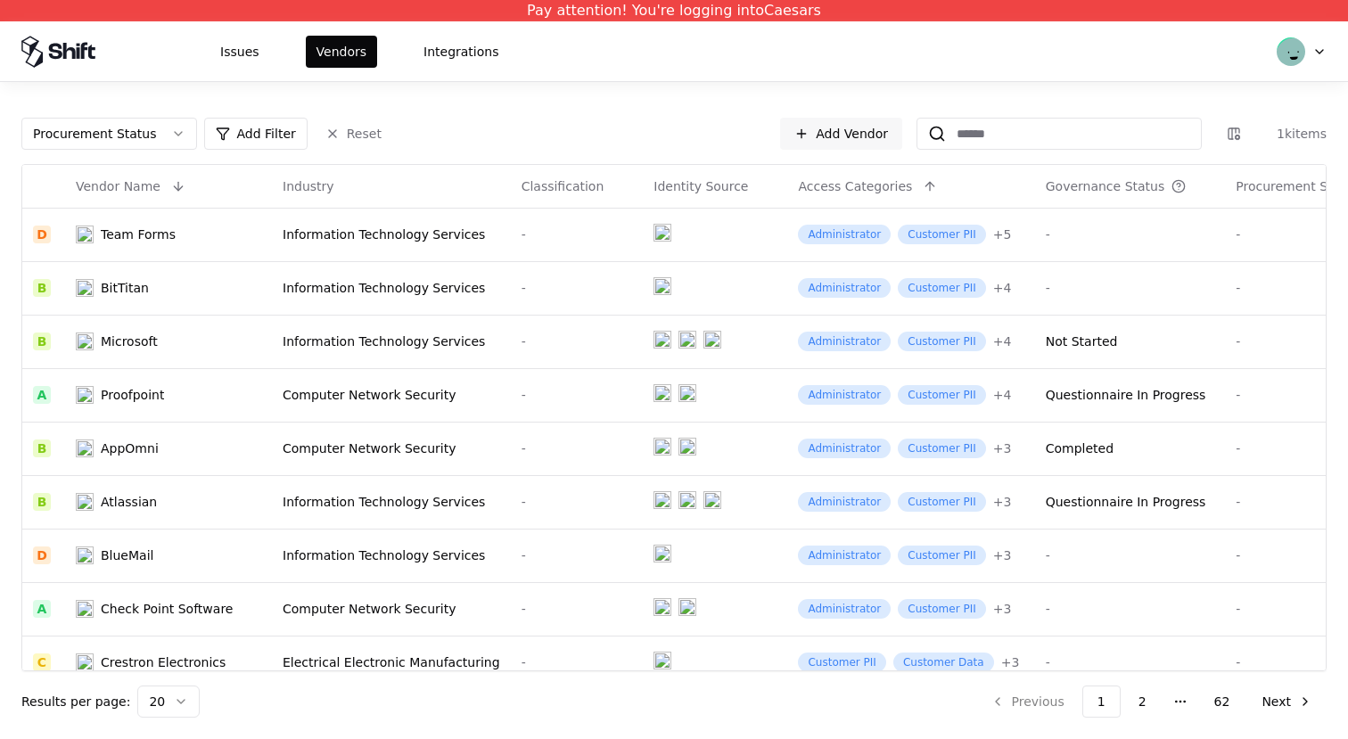
click at [1089, 183] on html "Pay attention! You're logging into Caesars Issues Vendors Integrations Procurem…" at bounding box center [674, 369] width 1348 height 739
copy div "Governance Status"
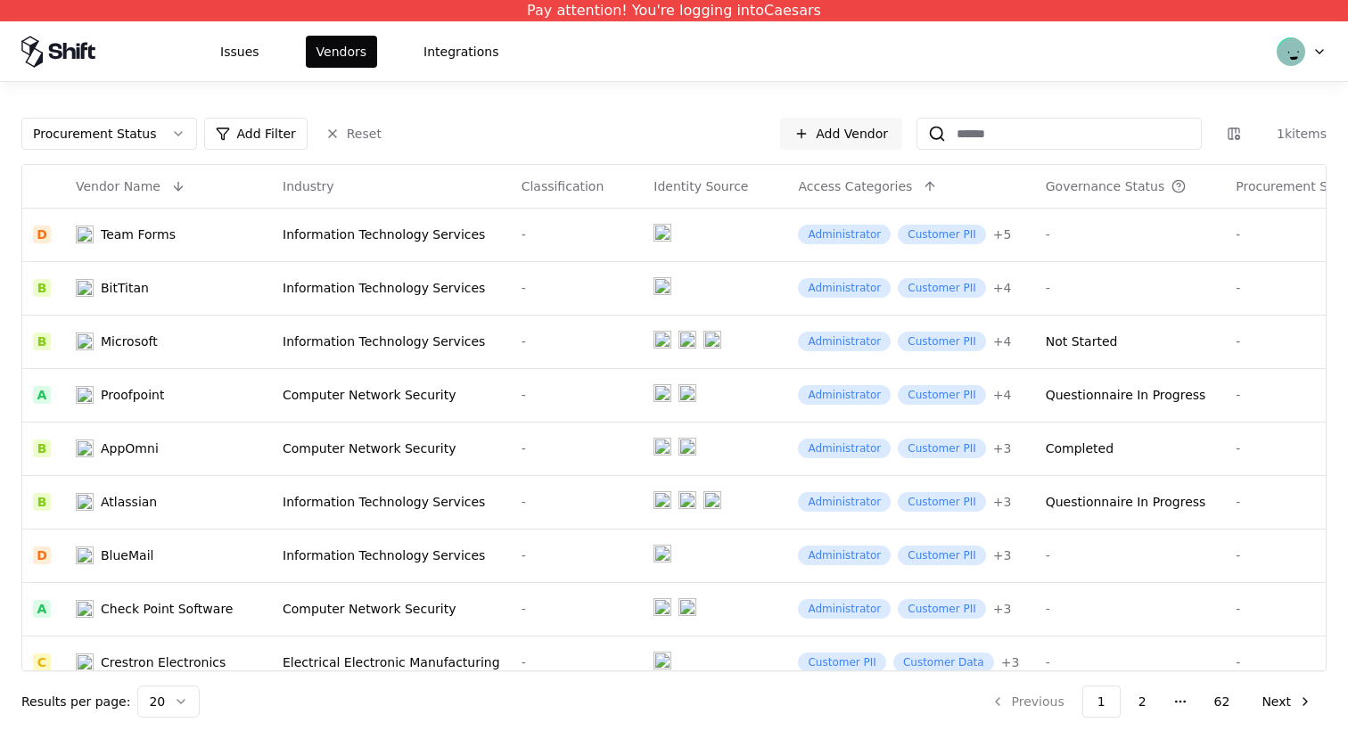
click at [238, 125] on html "Pay attention! You're logging into Caesars Issues Vendors Integrations Procurem…" at bounding box center [674, 369] width 1348 height 739
click at [240, 130] on html "Pay attention! You're logging into Caesars Issues Vendors Integrations Procurem…" at bounding box center [674, 369] width 1348 height 739
click at [239, 137] on html "Pay attention! You're logging into Caesars Issues Vendors Integrations Procurem…" at bounding box center [674, 369] width 1348 height 739
click at [373, 119] on html "Pay attention! You're logging into Caesars Issues Vendors Integrations Procurem…" at bounding box center [674, 369] width 1348 height 739
click at [433, 88] on html "Pay attention! You're logging into Caesars Issues Vendors Integrations Procurem…" at bounding box center [674, 369] width 1348 height 739
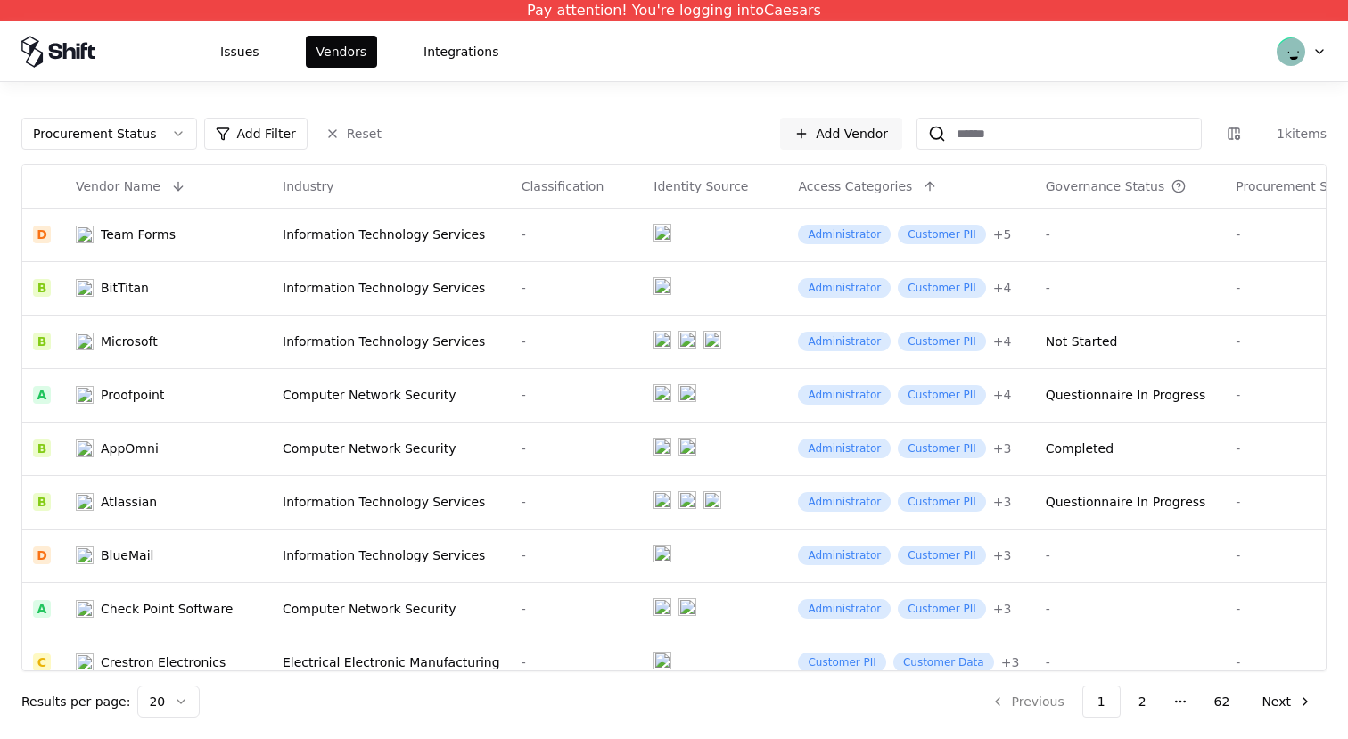
click at [321, 56] on html "Pay attention! You're logging into Caesars Issues Vendors Integrations Procurem…" at bounding box center [674, 369] width 1348 height 739
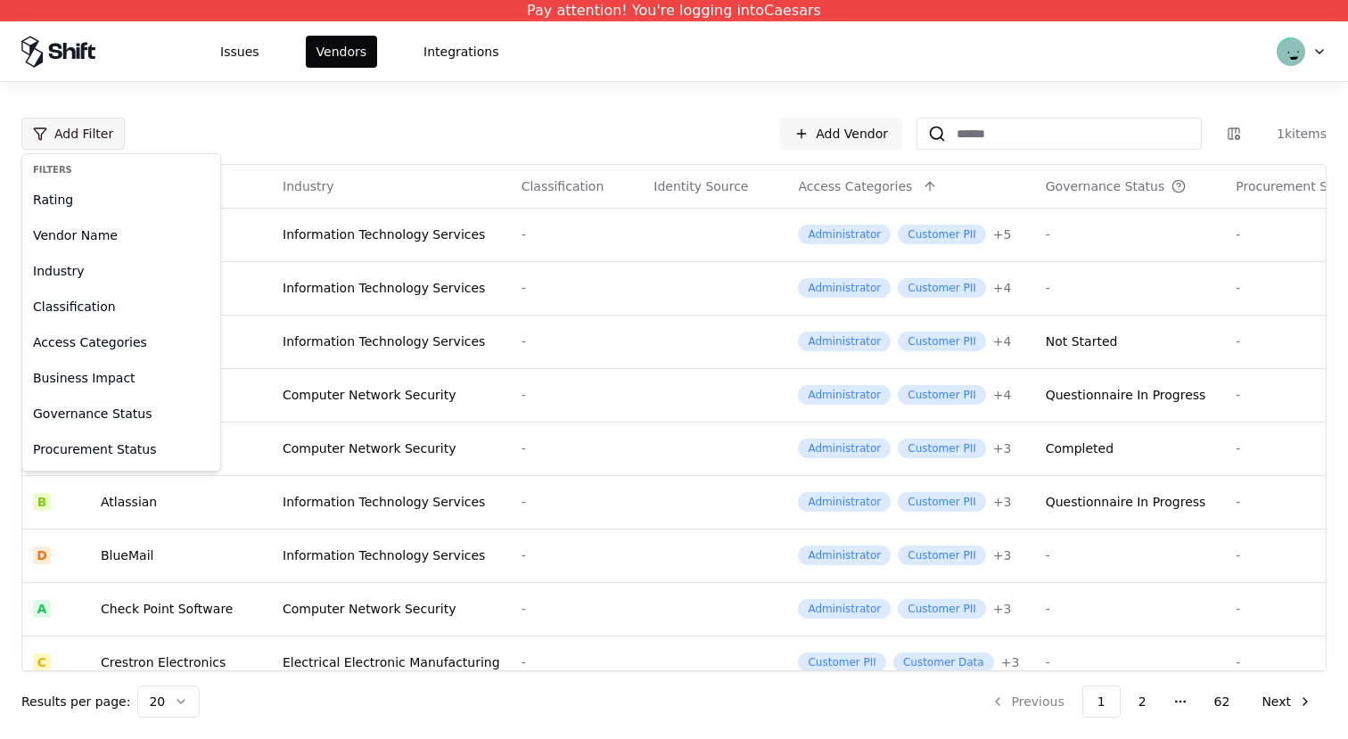
click at [92, 136] on html "Pay attention! You're logging into Caesars Issues Vendors Integrations Add Filt…" at bounding box center [674, 369] width 1348 height 739
click at [107, 410] on div "Governance Status" at bounding box center [121, 414] width 191 height 36
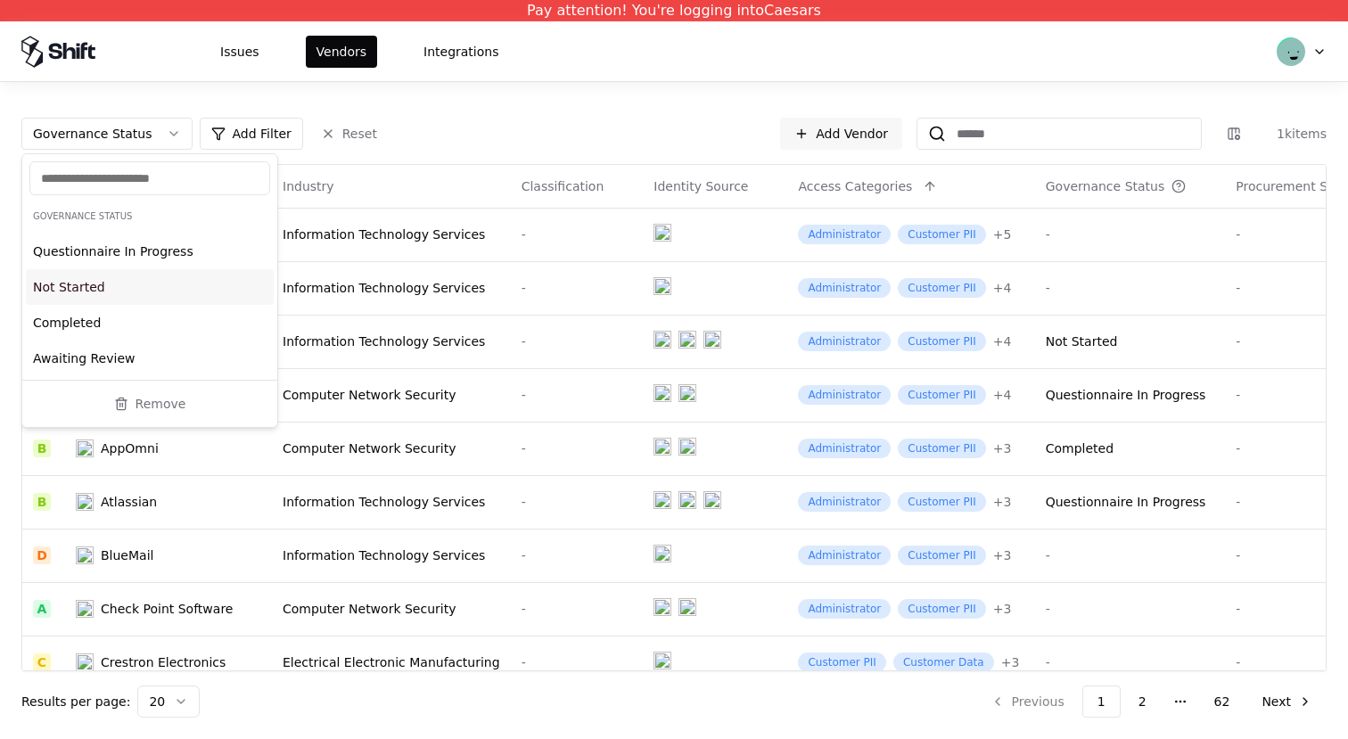
click at [137, 285] on div "Not Started" at bounding box center [150, 287] width 248 height 36
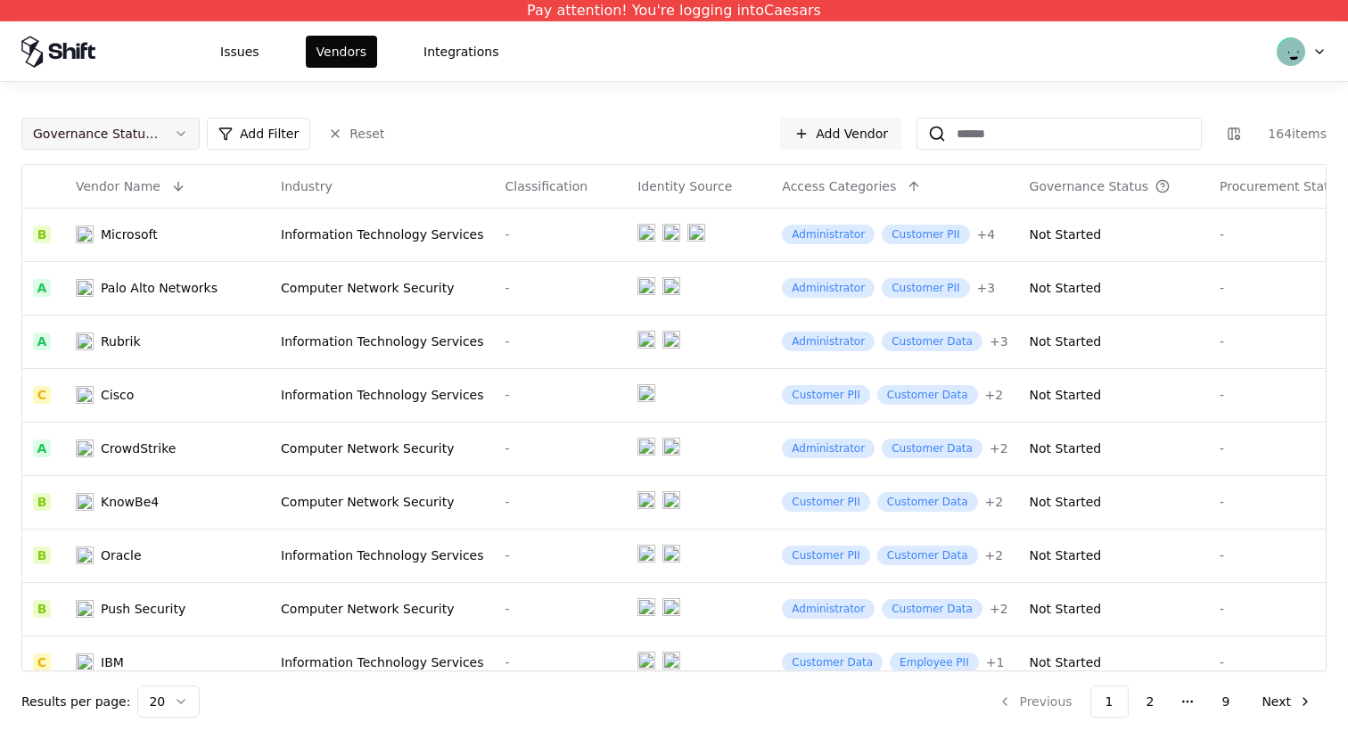
click at [159, 129] on div "Governance Status : Not Started" at bounding box center [96, 134] width 127 height 18
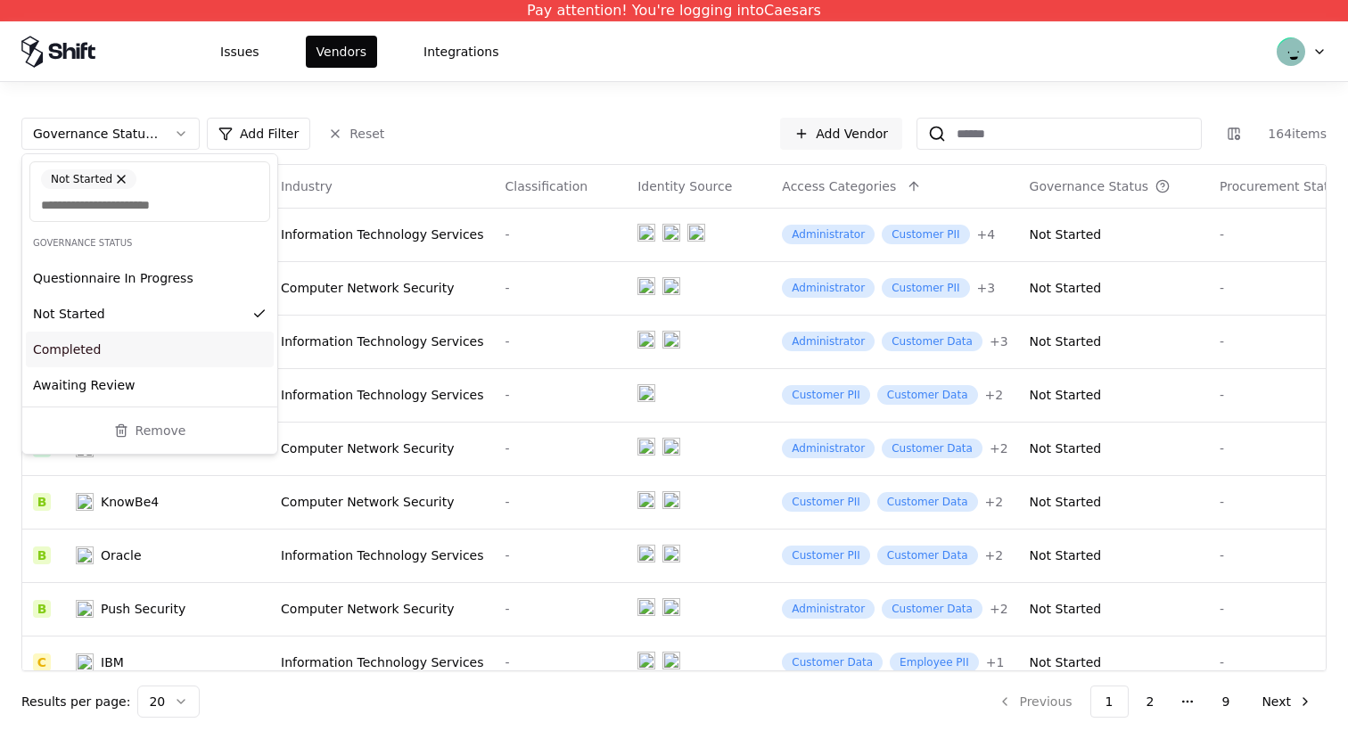
click at [377, 99] on html "Pay attention! You're logging into Caesars Issues Vendors Integrations Governan…" at bounding box center [674, 369] width 1348 height 739
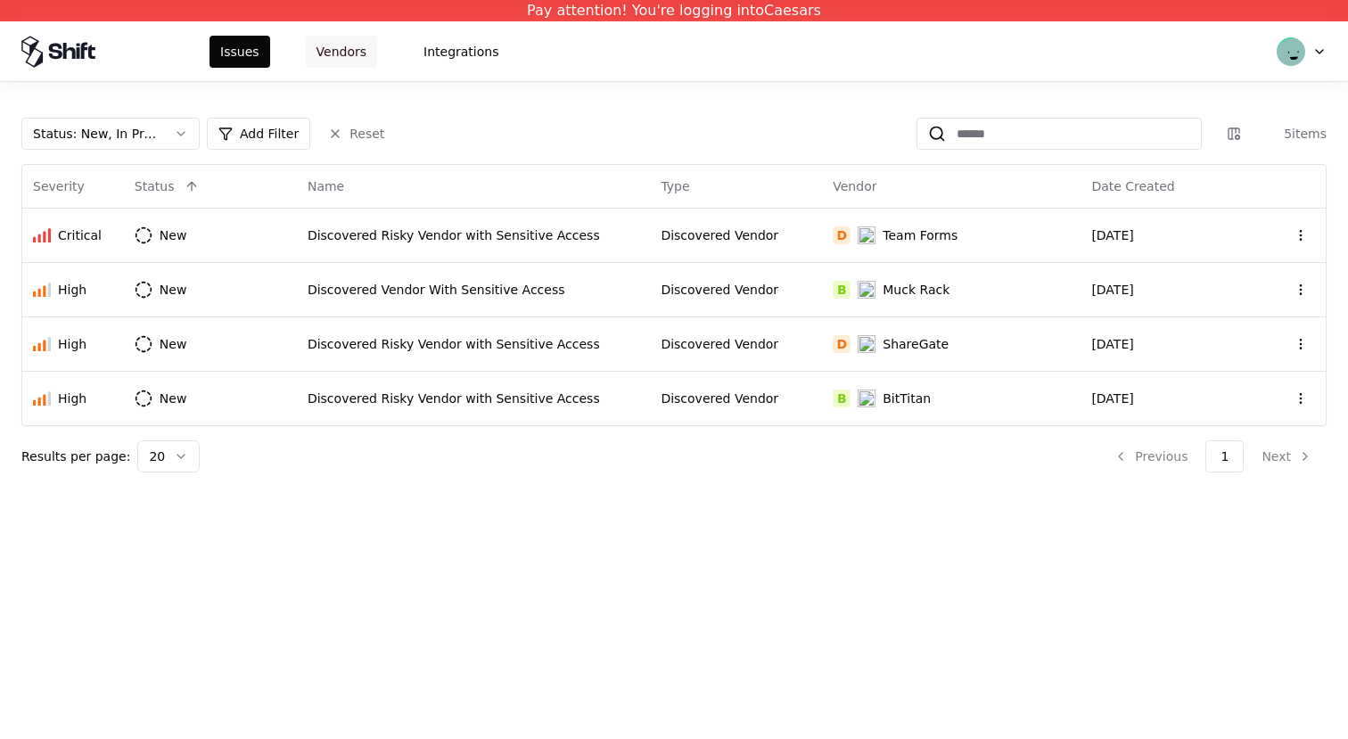
click at [324, 48] on button "Vendors" at bounding box center [341, 52] width 71 height 32
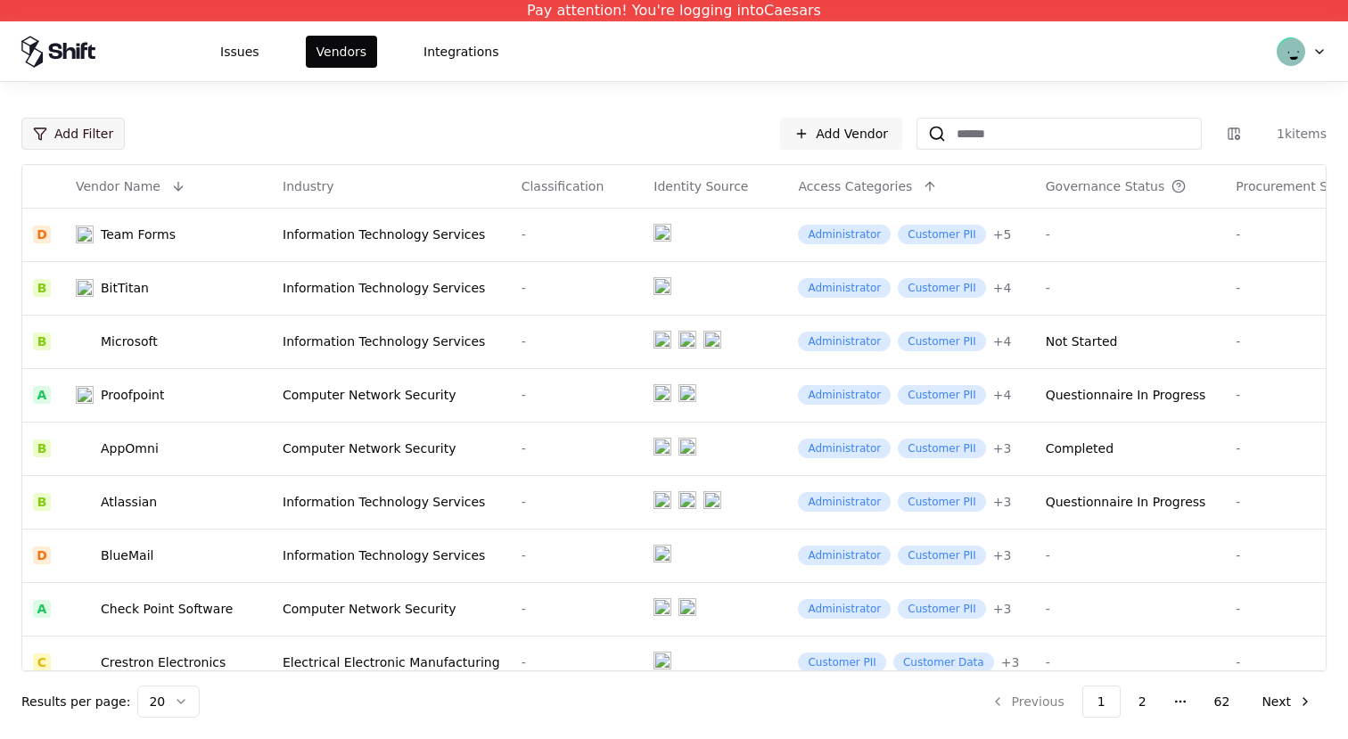
click at [99, 127] on html "Pay attention! You're logging into Caesars Issues Vendors Integrations Add Filt…" at bounding box center [674, 369] width 1348 height 739
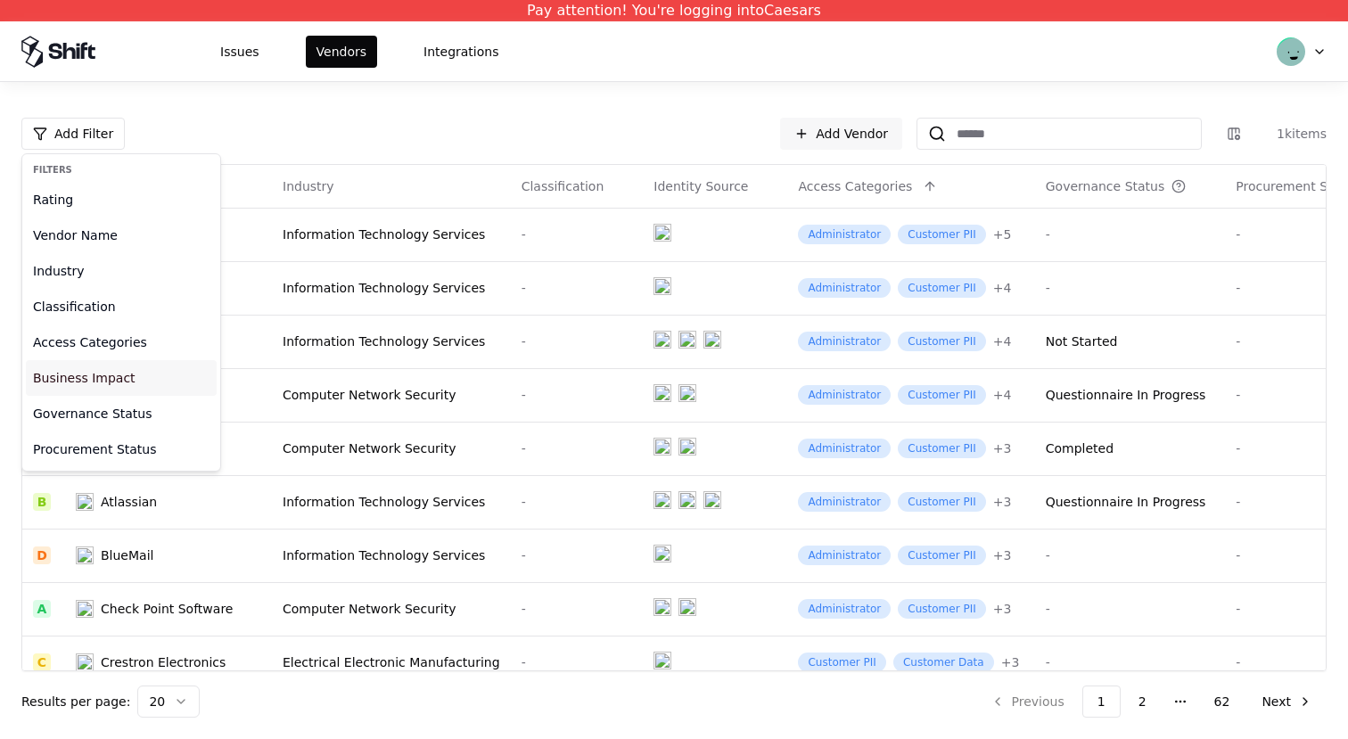
click at [103, 376] on div "Business Impact" at bounding box center [121, 378] width 191 height 36
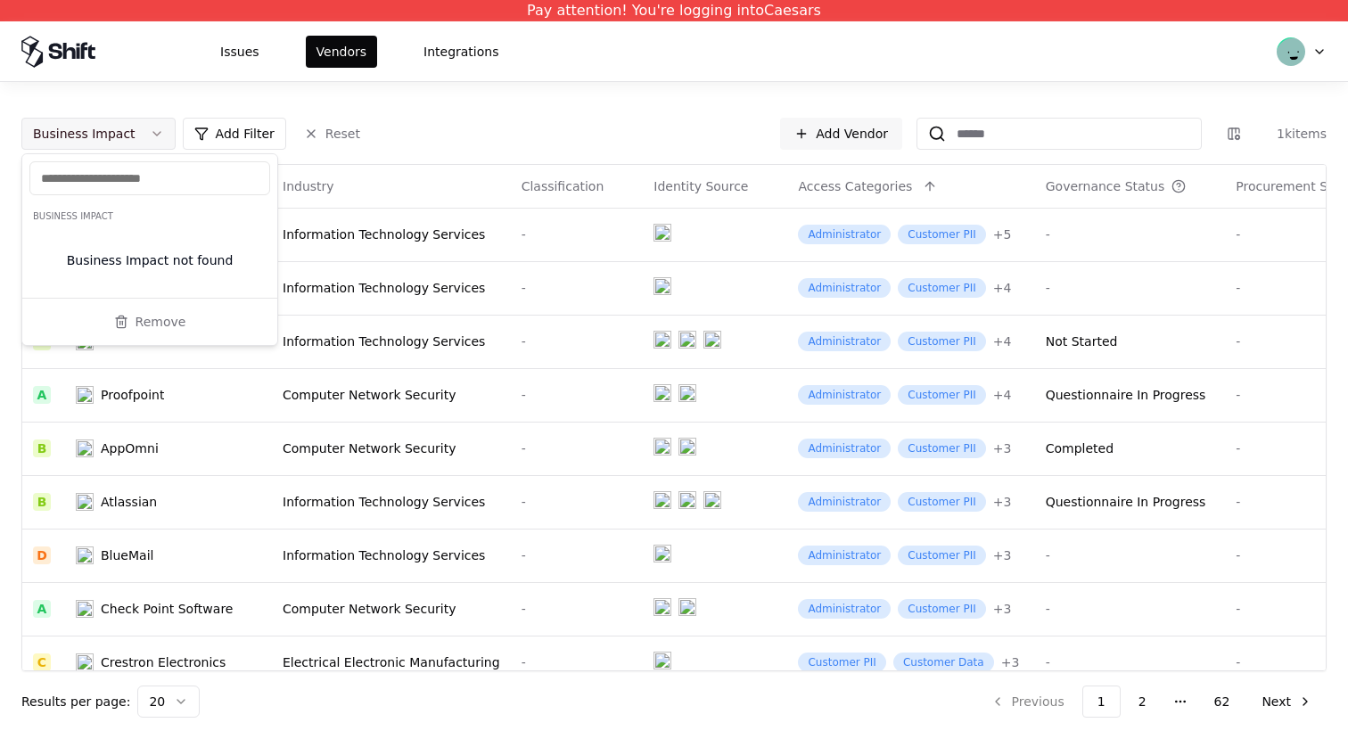
click at [134, 130] on button "Business Impact" at bounding box center [98, 134] width 154 height 32
click at [195, 134] on html "Pay attention! You're logging into Caesars Issues Vendors Integrations Business…" at bounding box center [674, 369] width 1348 height 739
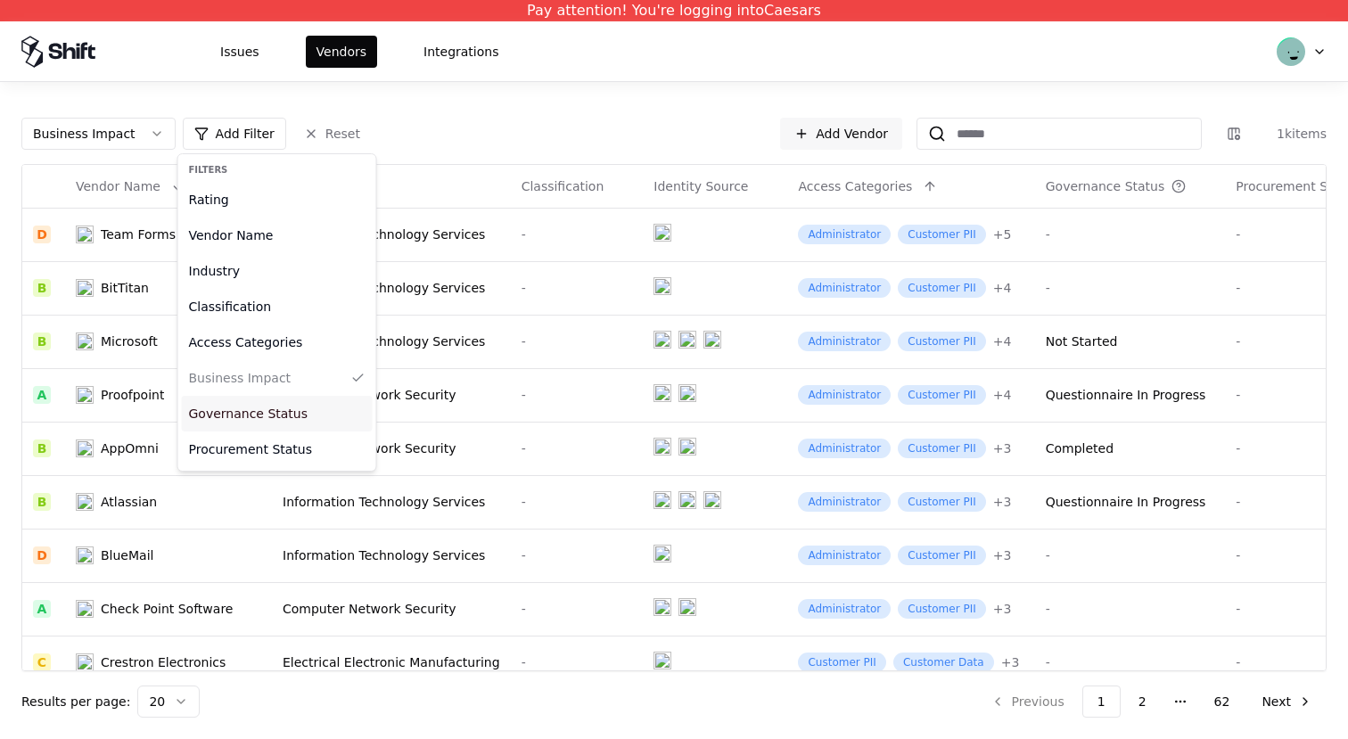
click at [243, 422] on div "Governance Status" at bounding box center [277, 414] width 191 height 36
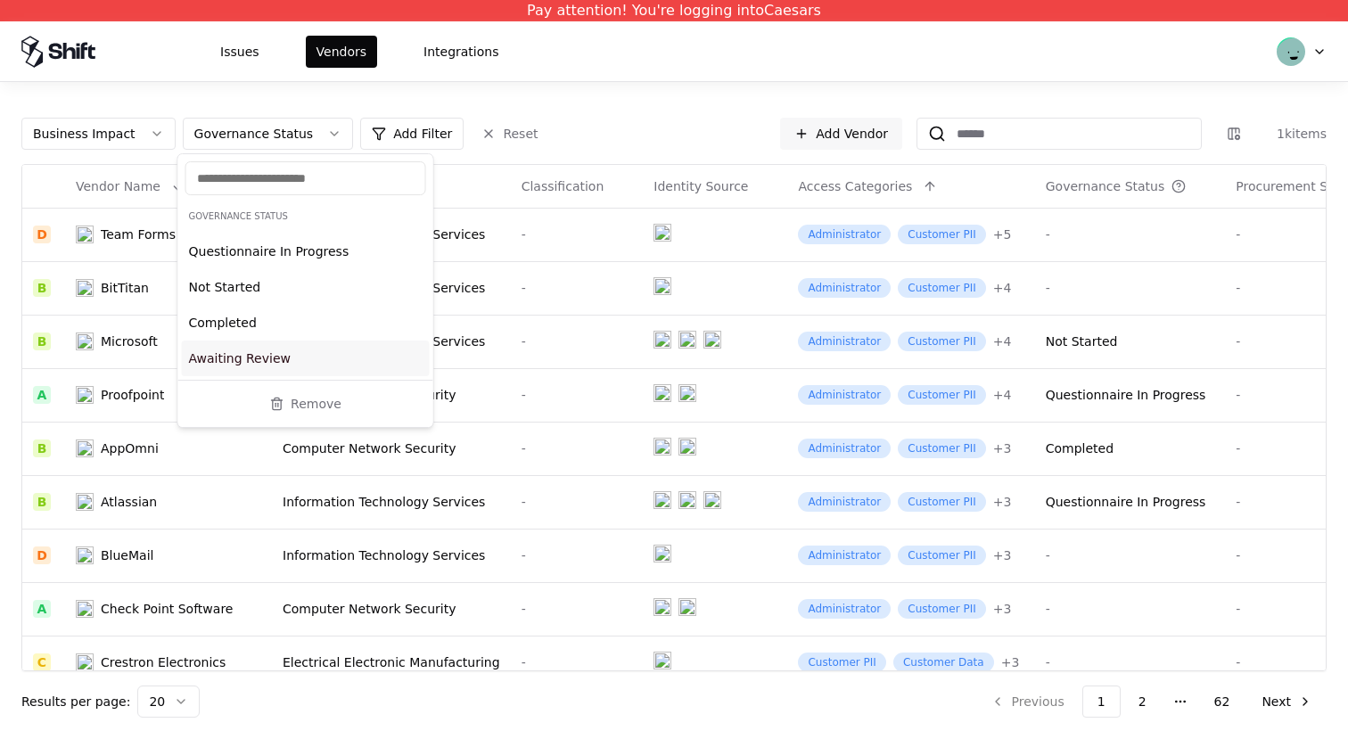
click at [283, 355] on div "Awaiting Review" at bounding box center [306, 359] width 248 height 36
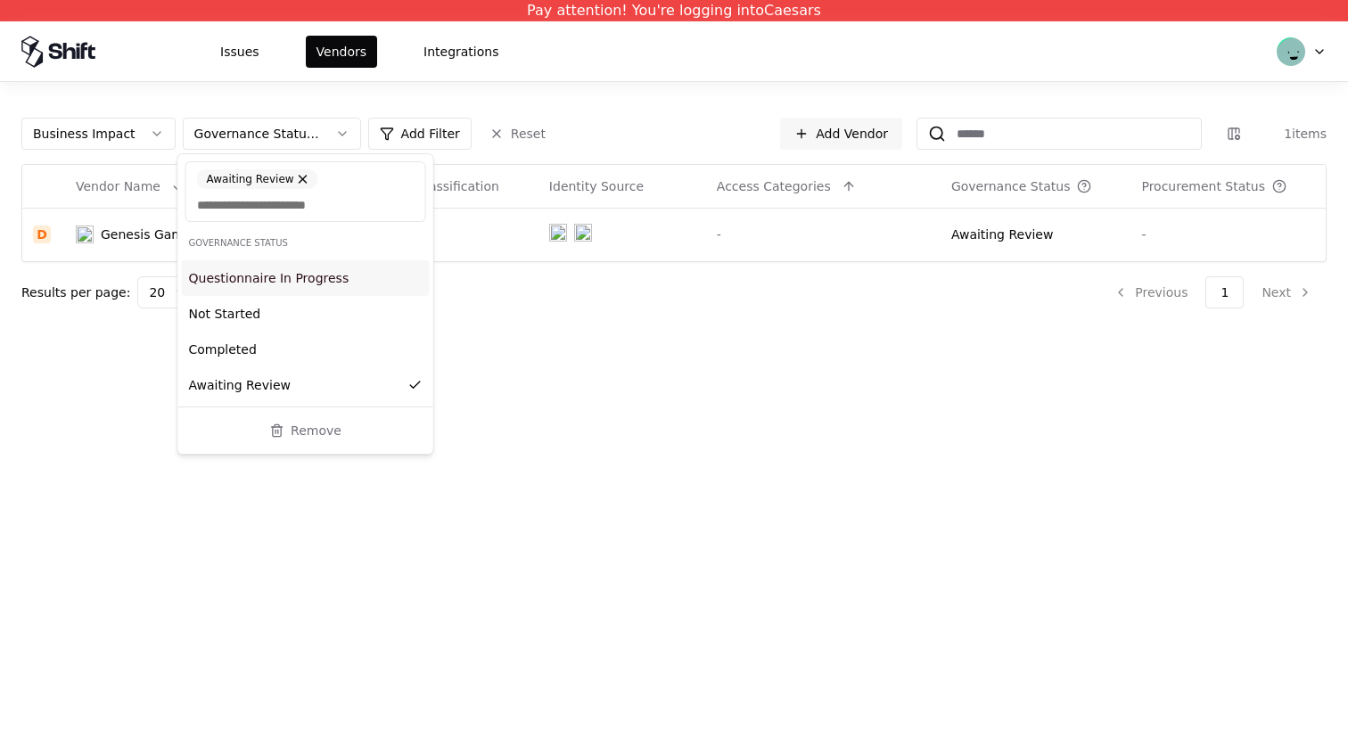
click at [251, 177] on div "Awaiting Review" at bounding box center [257, 179] width 121 height 20
click at [251, 196] on input "text" at bounding box center [306, 205] width 218 height 18
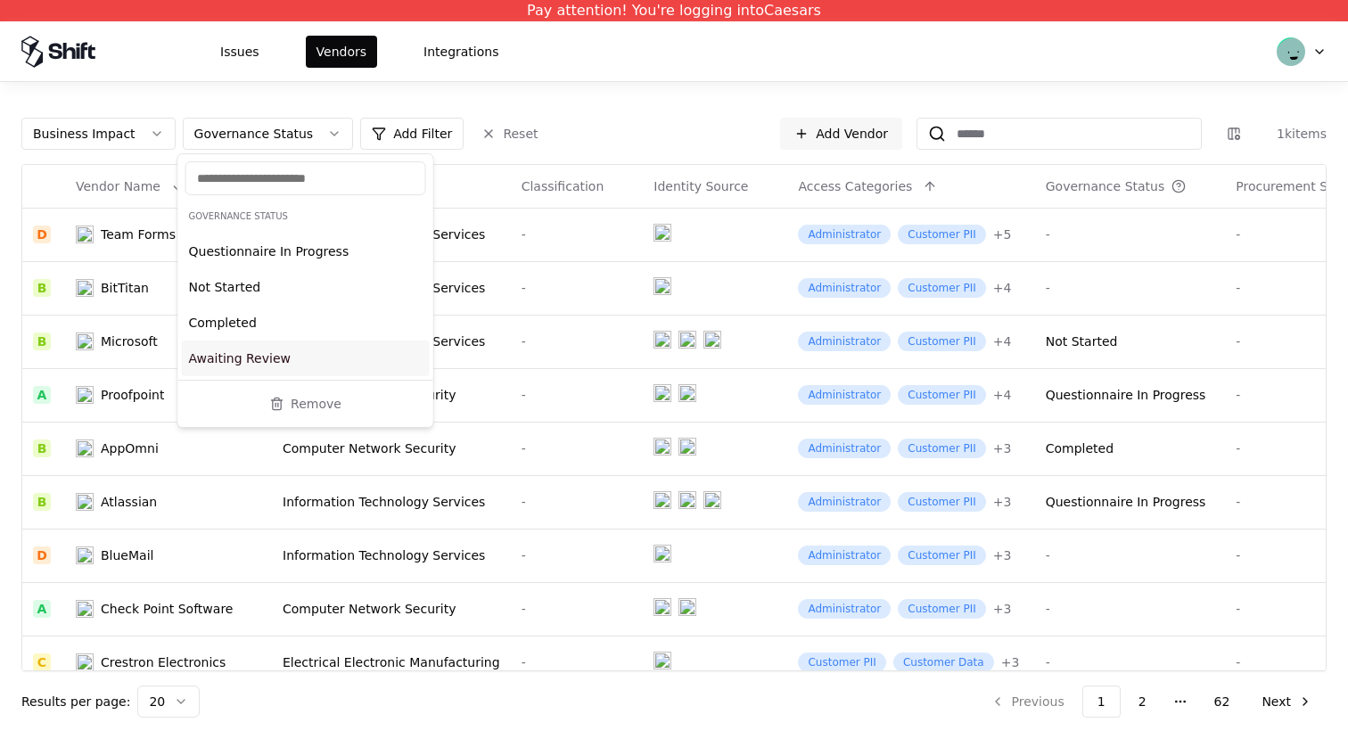
click at [270, 355] on div "Awaiting Review" at bounding box center [306, 359] width 248 height 36
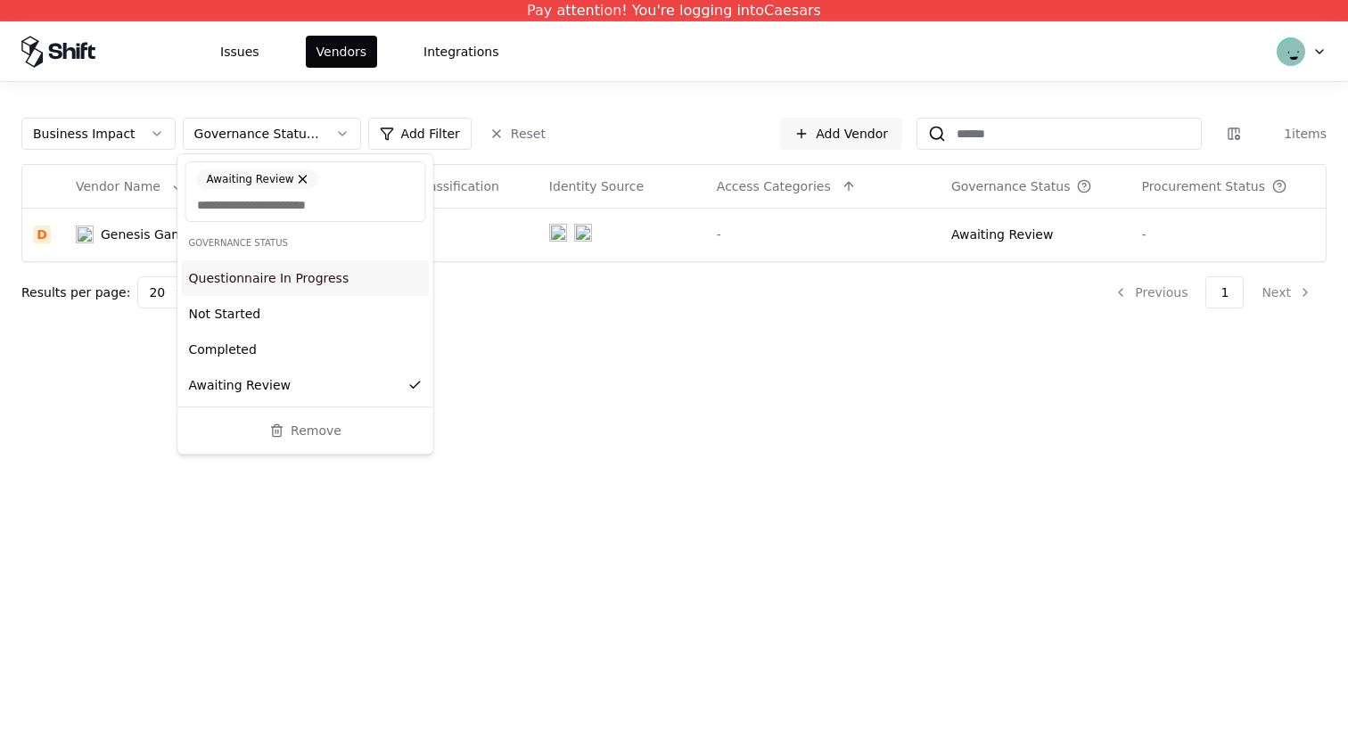
click at [690, 390] on div "Pay attention! You're logging into Caesars Issues Vendors Integrations Business…" at bounding box center [674, 369] width 1348 height 739
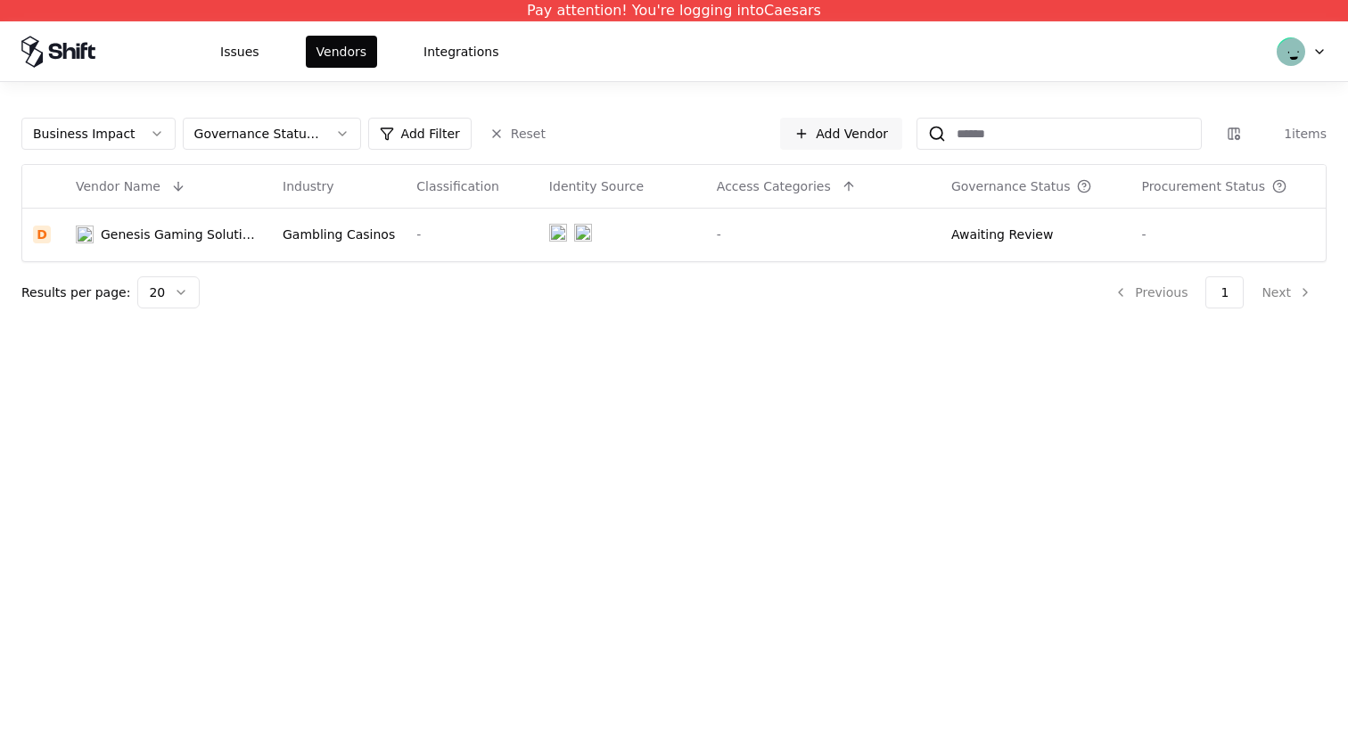
click at [1021, 246] on html "Pay attention! You're logging into Caesars Issues Vendors Integrations Business…" at bounding box center [674, 369] width 1348 height 739
click at [332, 46] on html "Pay attention! You're logging into Caesars Issues Vendors Integrations Business…" at bounding box center [674, 369] width 1348 height 739
click at [1318, 54] on html "Pay attention! You're logging into Caesars Issues Vendors Integrations Business…" at bounding box center [674, 369] width 1348 height 739
click at [1297, 42] on html "Pay attention! You're logging into Caesars Issues Vendors Integrations Business…" at bounding box center [674, 369] width 1348 height 739
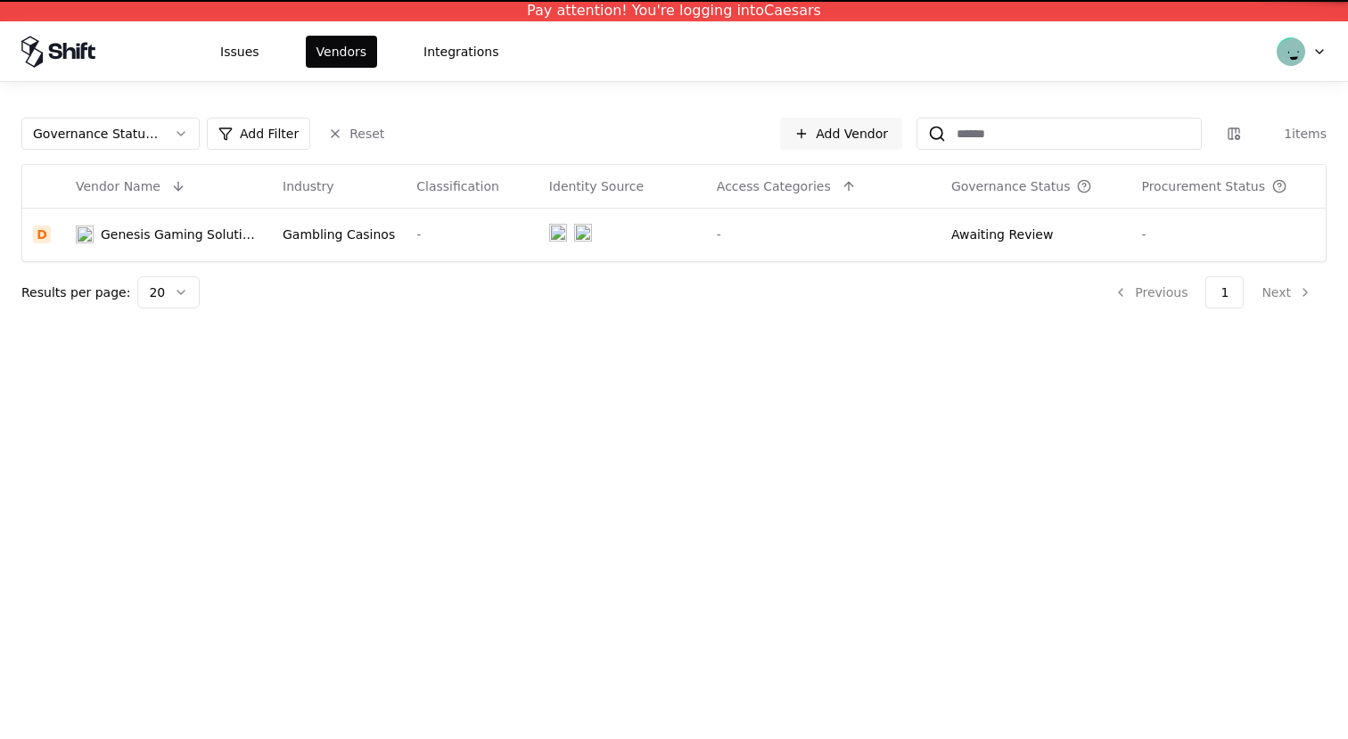
click at [1318, 49] on html "Pay attention! You're logging into Caesars Issues Vendors Integrations Governan…" at bounding box center [674, 369] width 1348 height 739
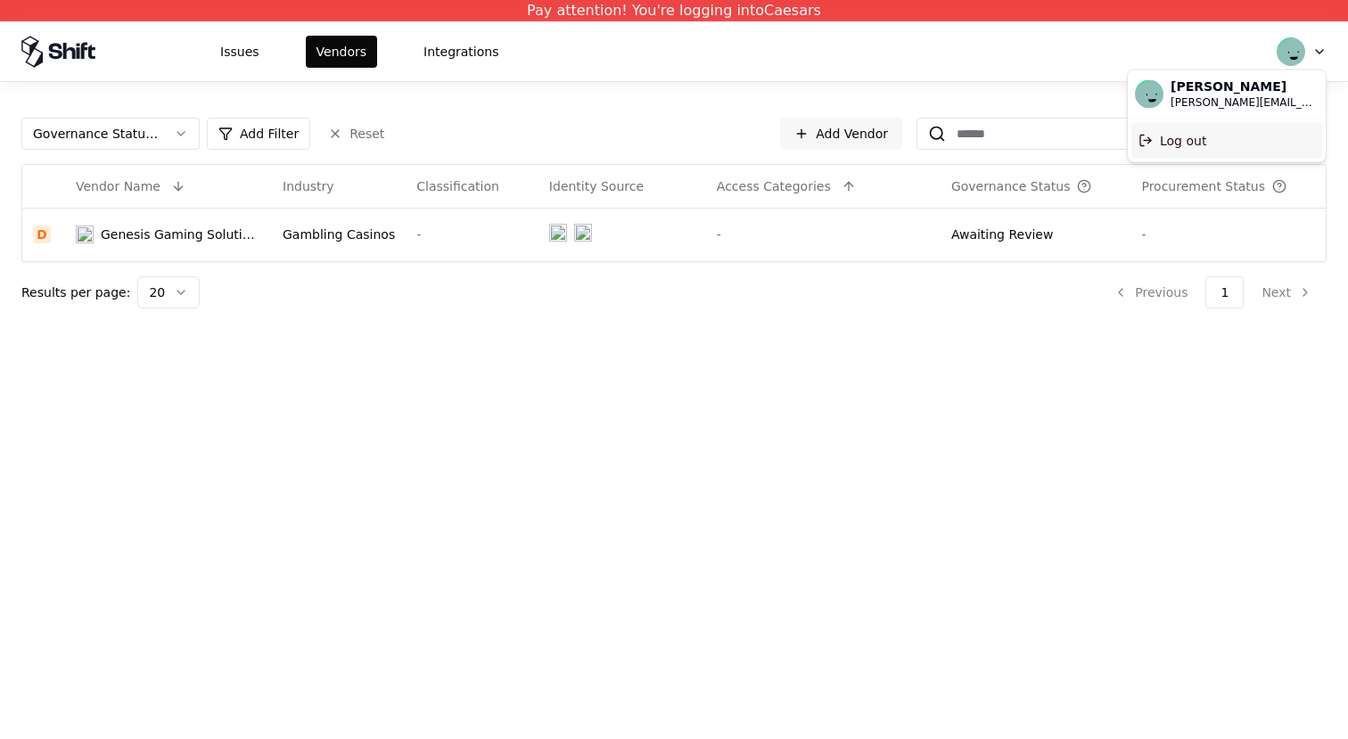
click at [1210, 144] on div "Log out" at bounding box center [1226, 140] width 191 height 36
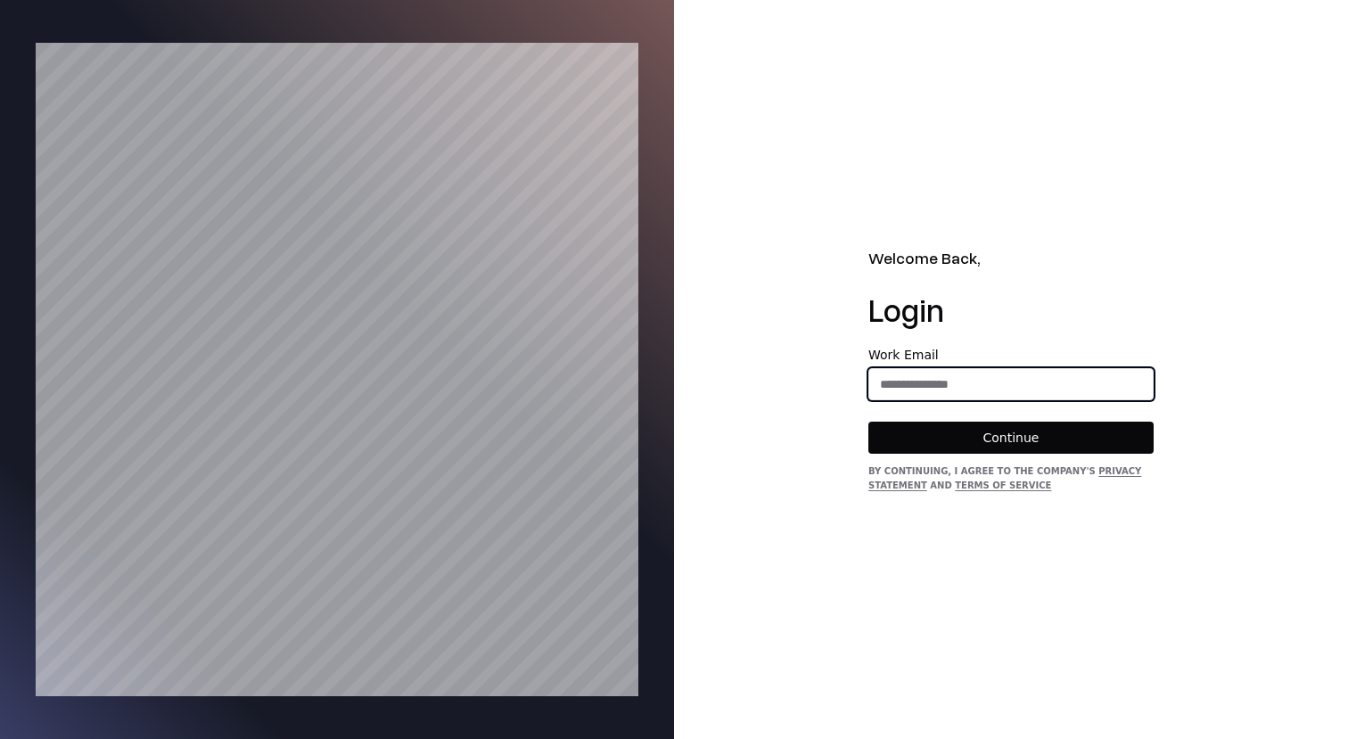
click at [1011, 381] on input "email" at bounding box center [1010, 384] width 283 height 32
type input "**********"
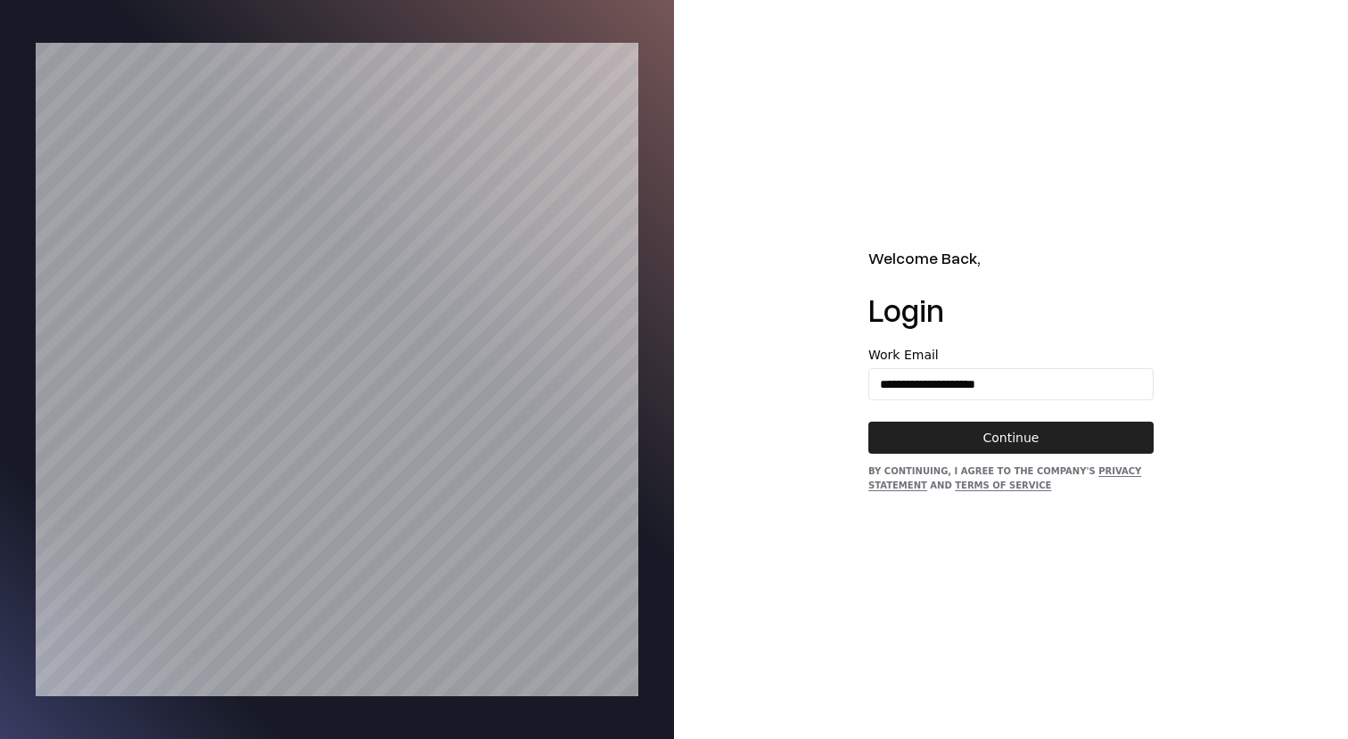
click at [1022, 429] on button "Continue" at bounding box center [1010, 438] width 285 height 32
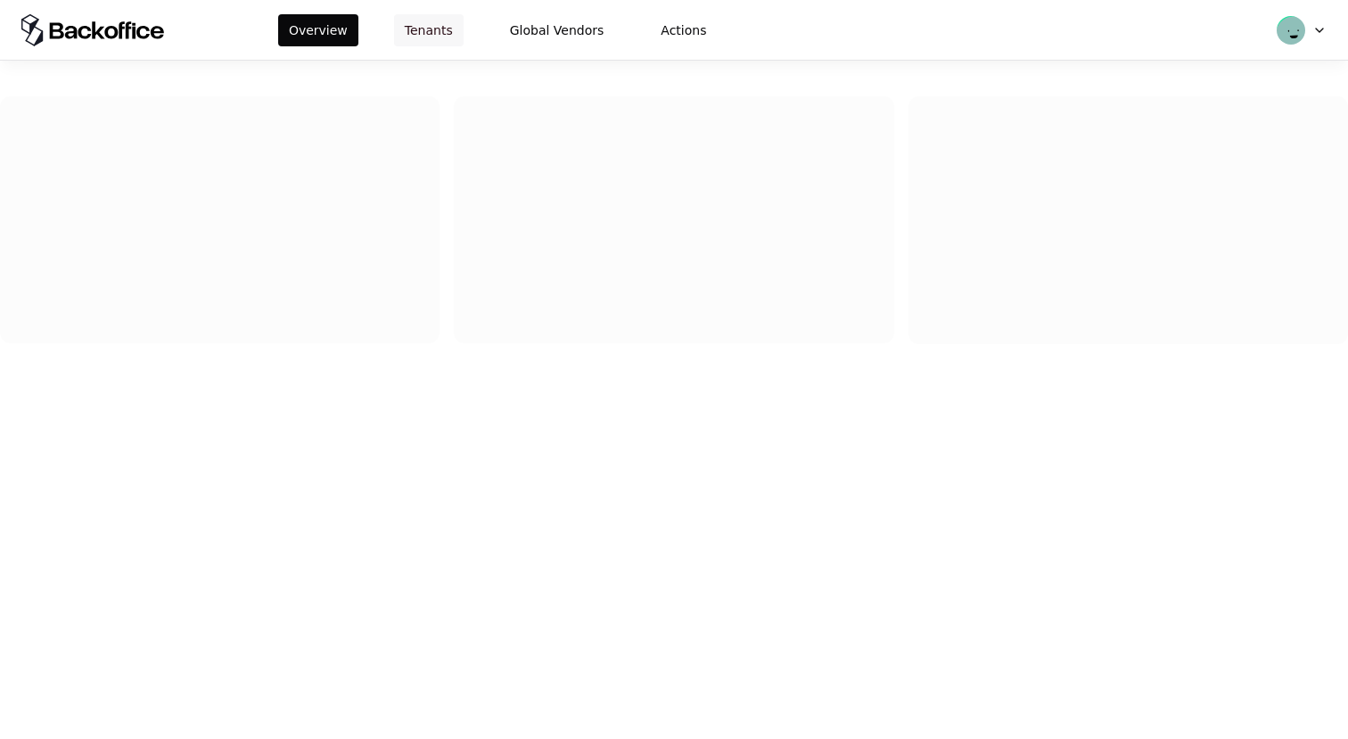
click at [433, 24] on button "Tenants" at bounding box center [429, 30] width 70 height 32
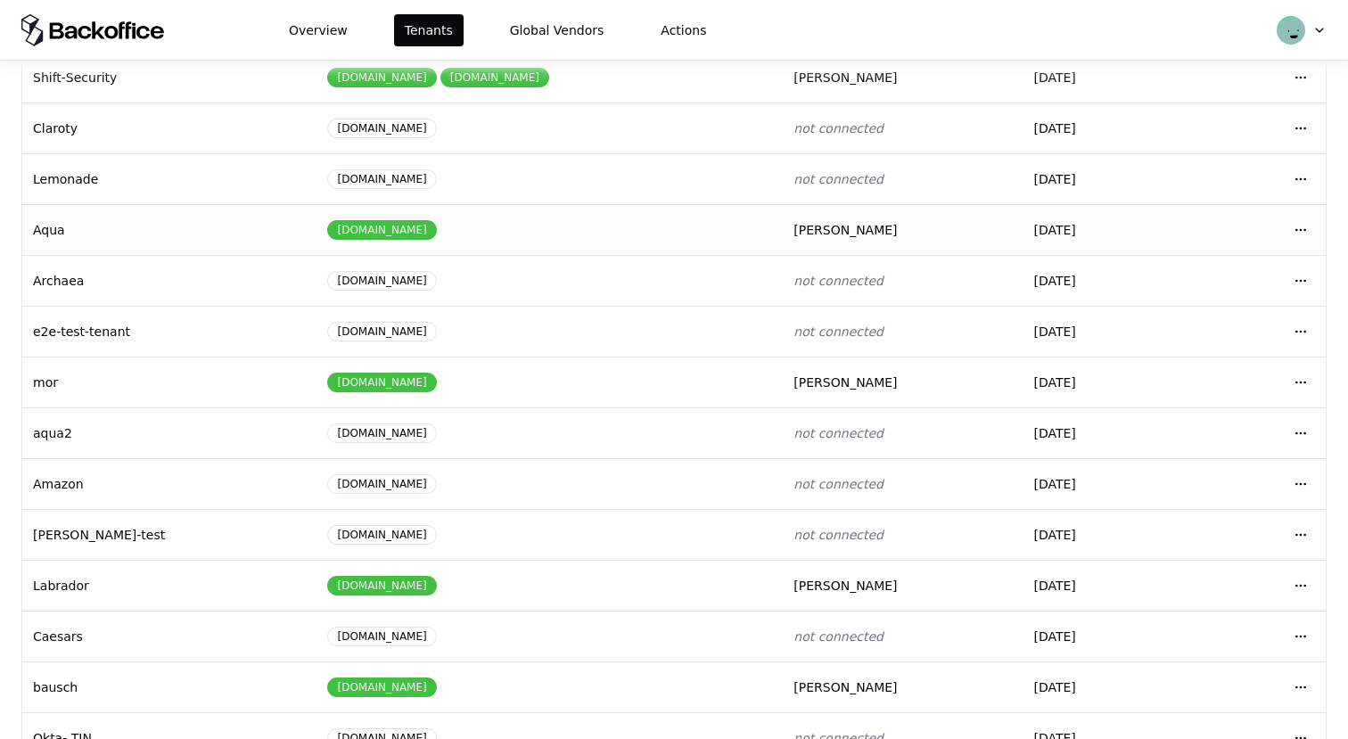
scroll to position [191, 0]
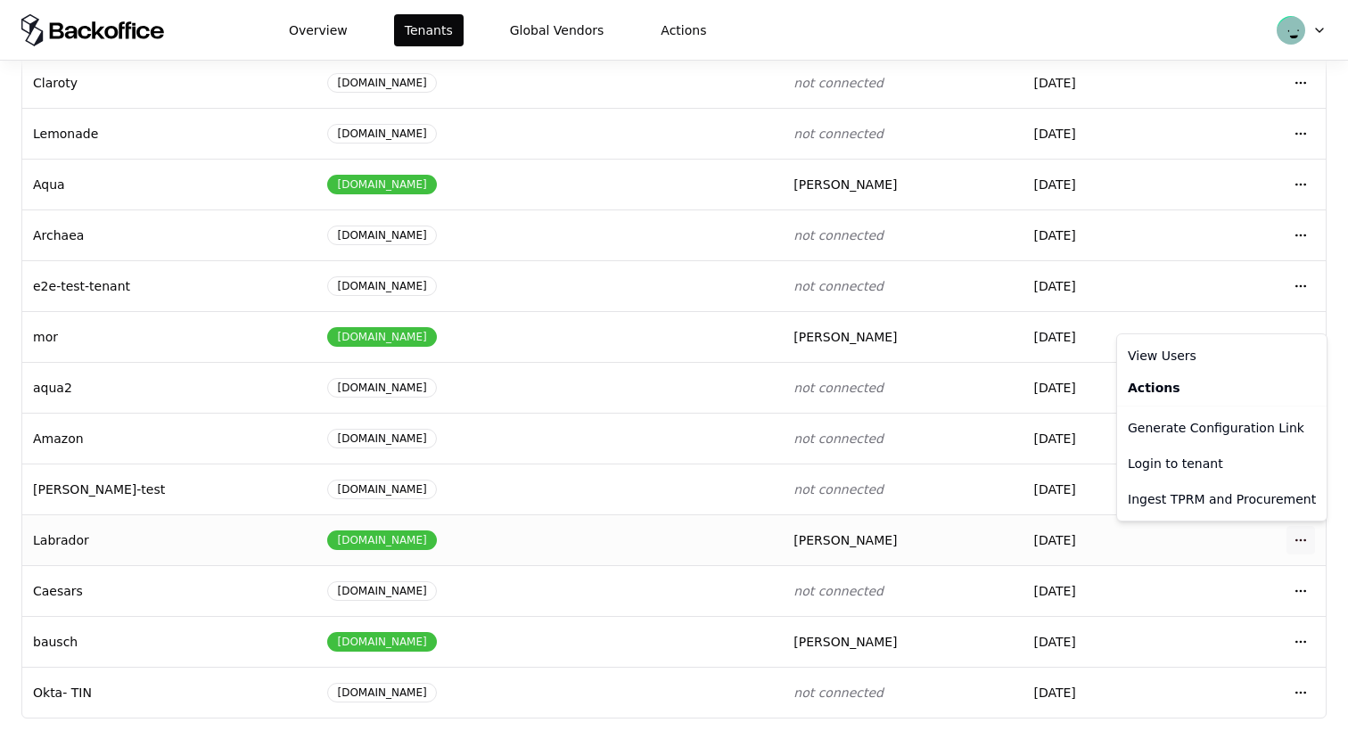
click at [1310, 532] on html "Overview Tenants Global Vendors Actions Tenants Add Tenant Tenant name Domain A…" at bounding box center [674, 369] width 1348 height 739
click at [1226, 462] on div "Login to tenant" at bounding box center [1222, 464] width 202 height 36
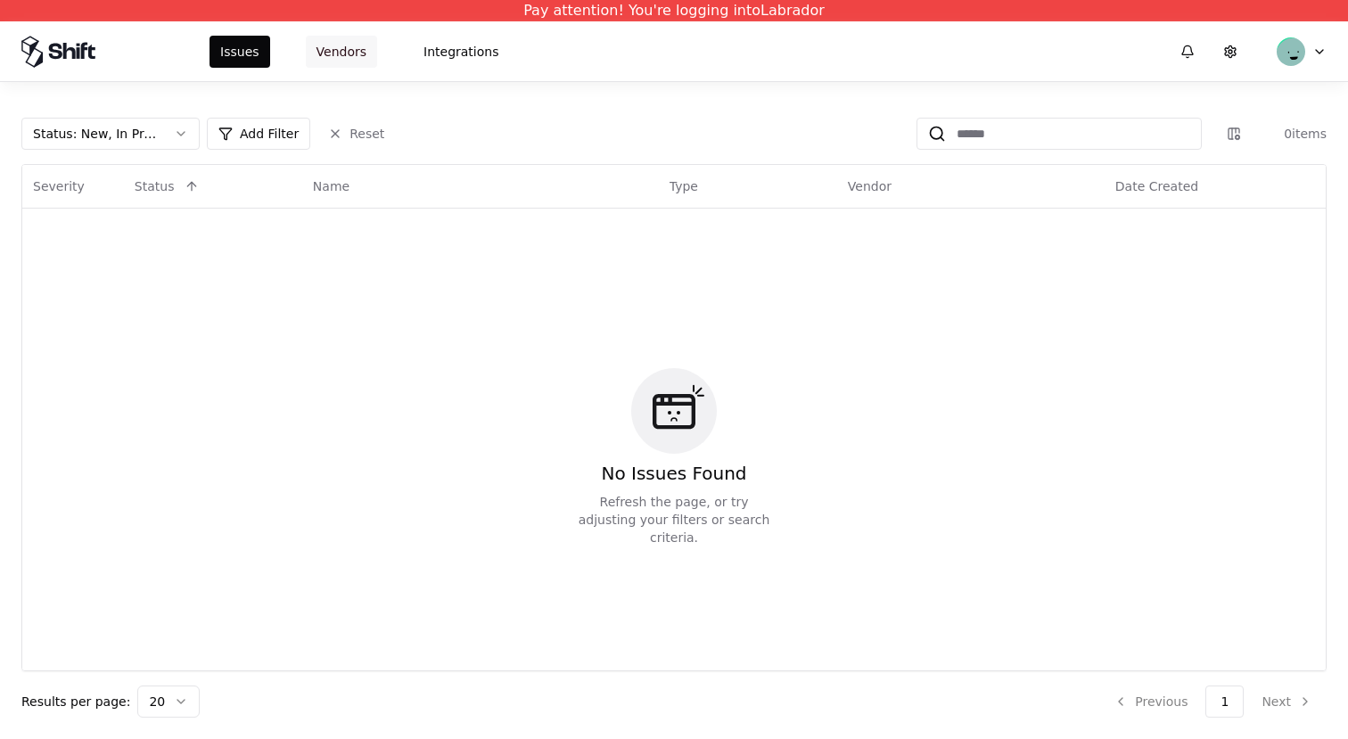
click at [333, 48] on button "Vendors" at bounding box center [341, 52] width 71 height 32
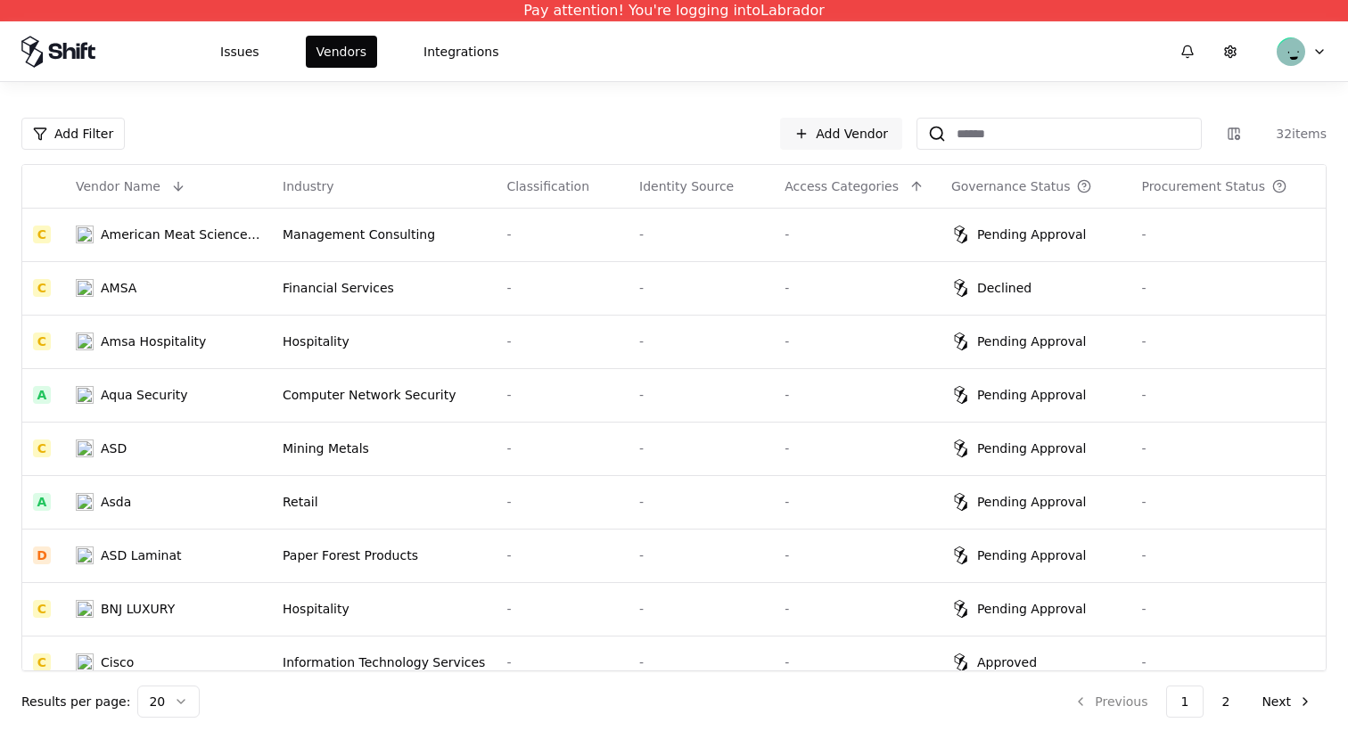
click at [125, 135] on div "Add Filter Add Vendor 32 items" at bounding box center [673, 134] width 1305 height 32
click at [109, 132] on html "Pay attention! You're logging into Labrador Issues Vendors Integrations Add Fil…" at bounding box center [674, 369] width 1348 height 739
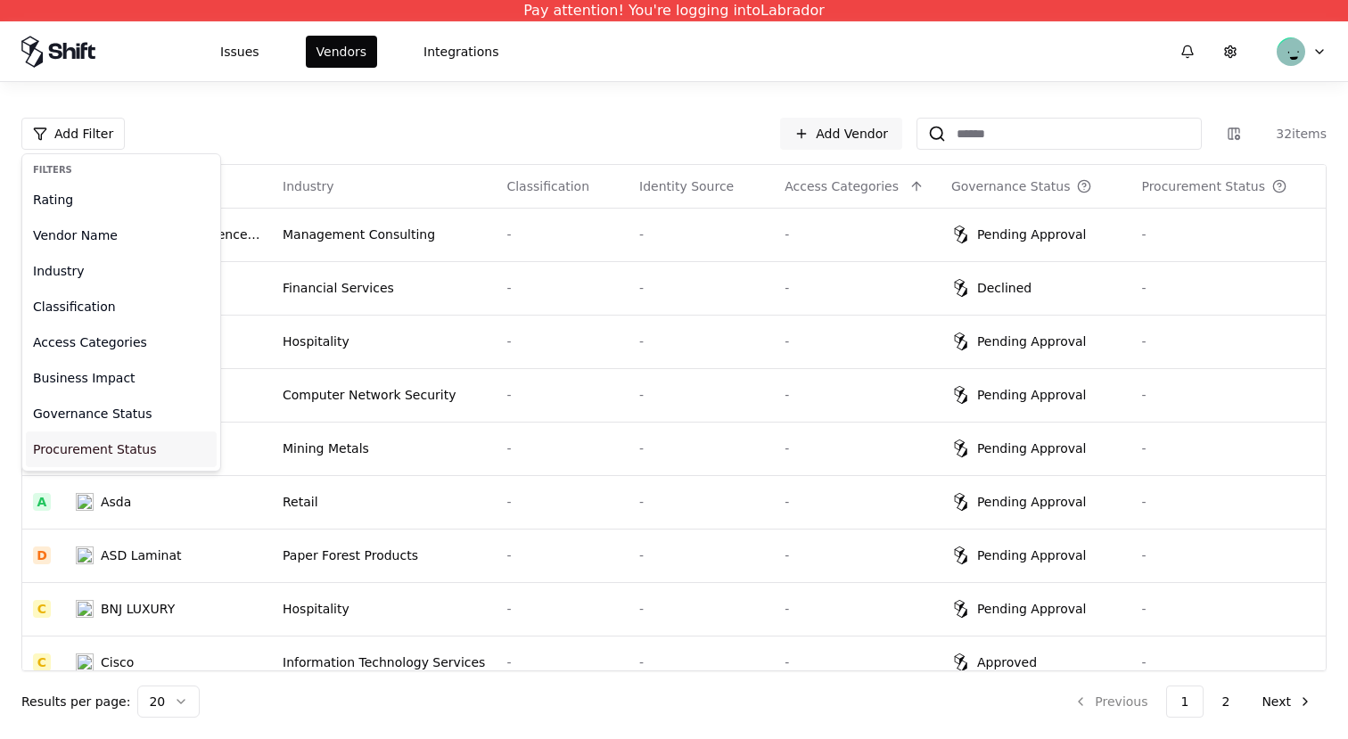
click at [152, 444] on div "Procurement Status" at bounding box center [121, 449] width 191 height 36
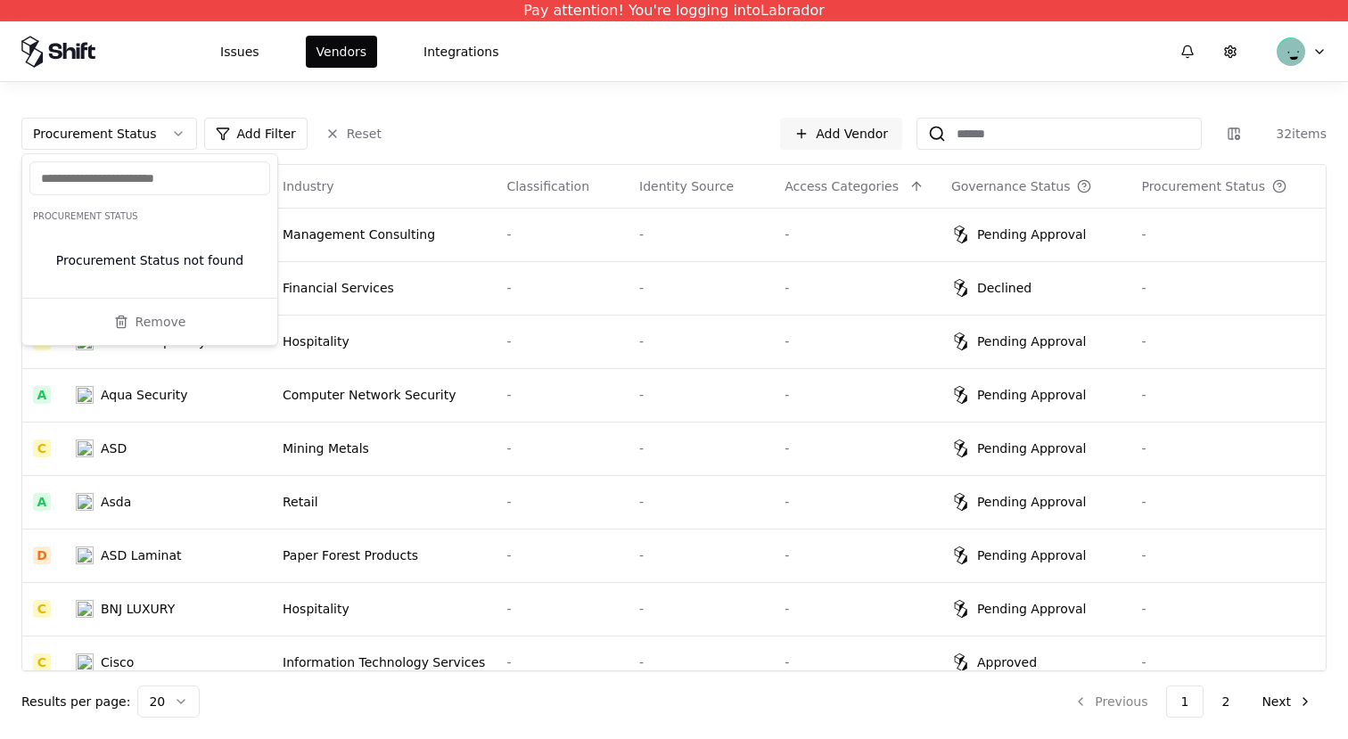
click at [199, 252] on div "Procurement Status not found" at bounding box center [149, 260] width 255 height 61
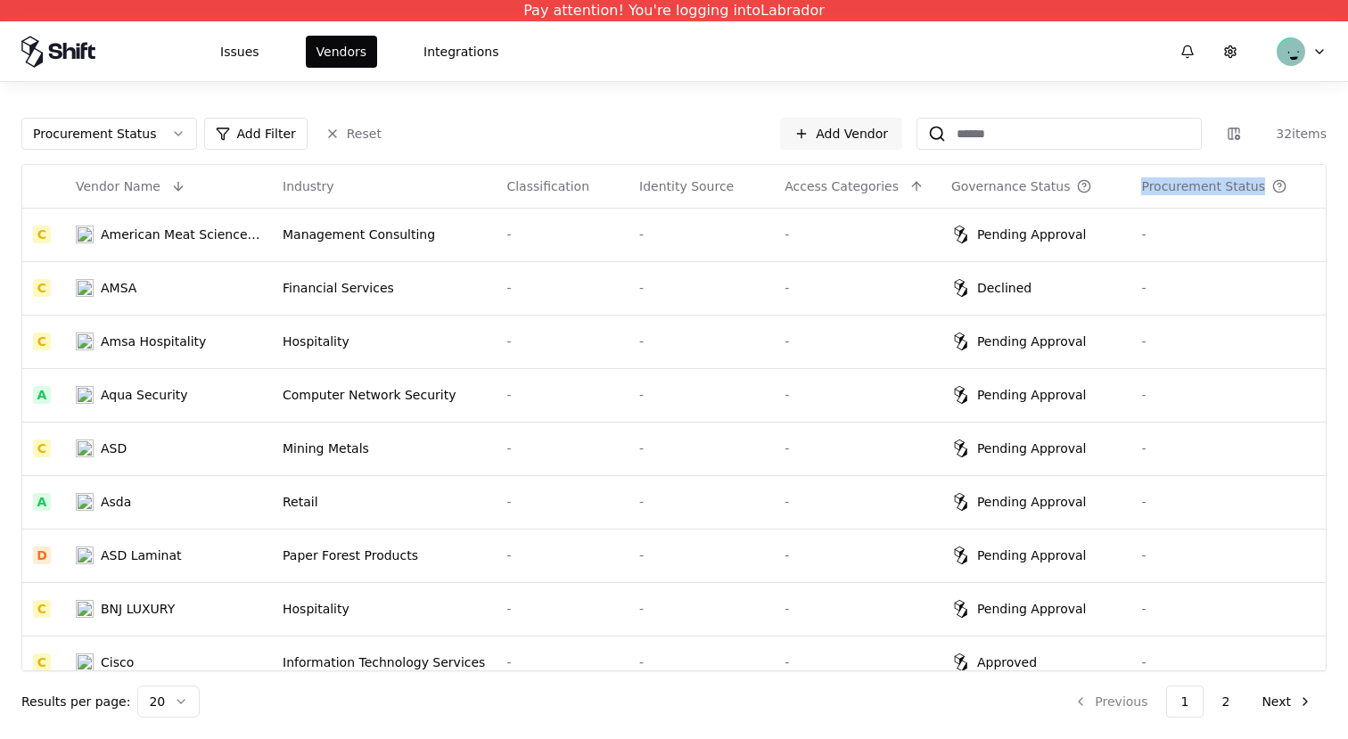
drag, startPoint x: 1255, startPoint y: 186, endPoint x: 1149, endPoint y: 187, distance: 106.1
click at [1149, 187] on html "Pay attention! You're logging into Labrador Issues Vendors Integrations Procure…" at bounding box center [674, 369] width 1348 height 739
copy div "Procurement Status"
click at [219, 152] on html "Pay attention! You're logging into Labrador Issues Vendors Integrations Procure…" at bounding box center [674, 369] width 1348 height 739
click at [226, 142] on html "Pay attention! You're logging into Labrador Issues Vendors Integrations Procure…" at bounding box center [674, 369] width 1348 height 739
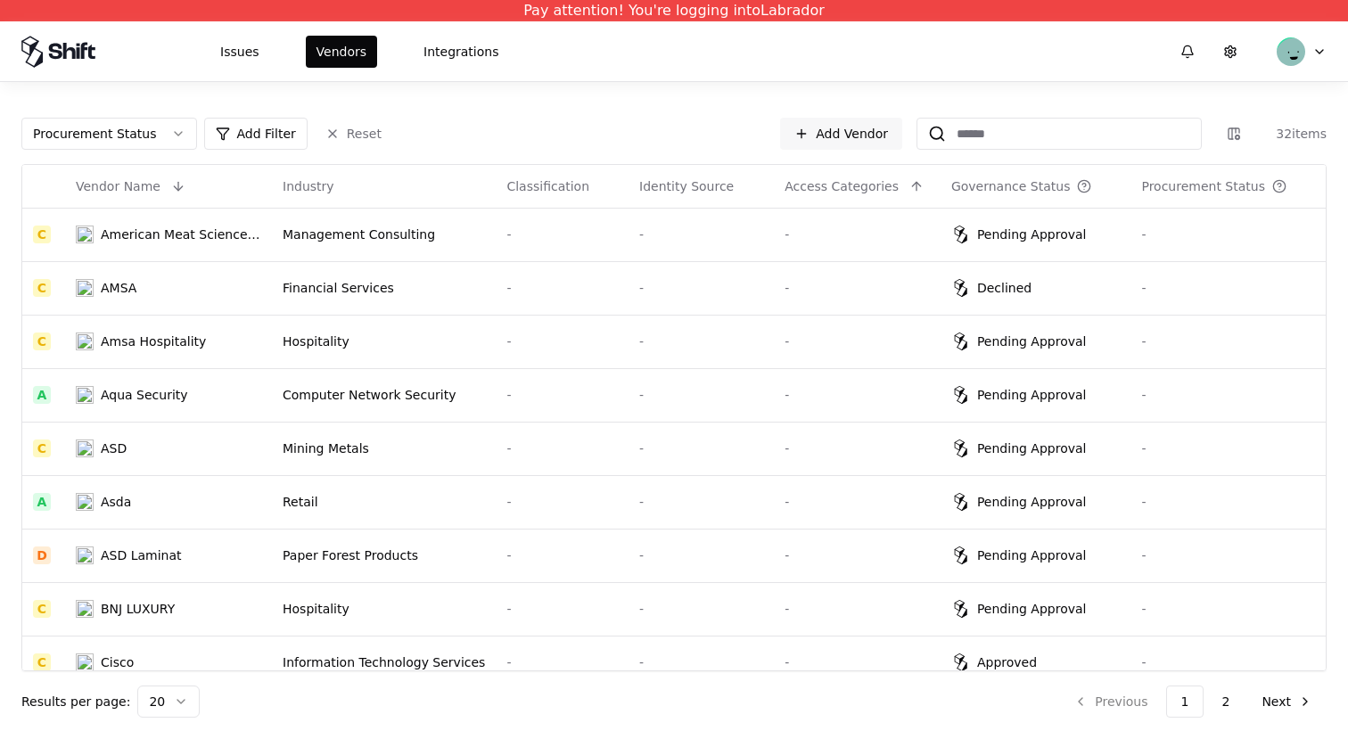
click at [250, 135] on html "Pay attention! You're logging into Labrador Issues Vendors Integrations Procure…" at bounding box center [674, 369] width 1348 height 739
click at [1232, 188] on html "Pay attention! You're logging into Labrador Issues Vendors Integrations Procure…" at bounding box center [674, 369] width 1348 height 739
copy div "Procurement Status"
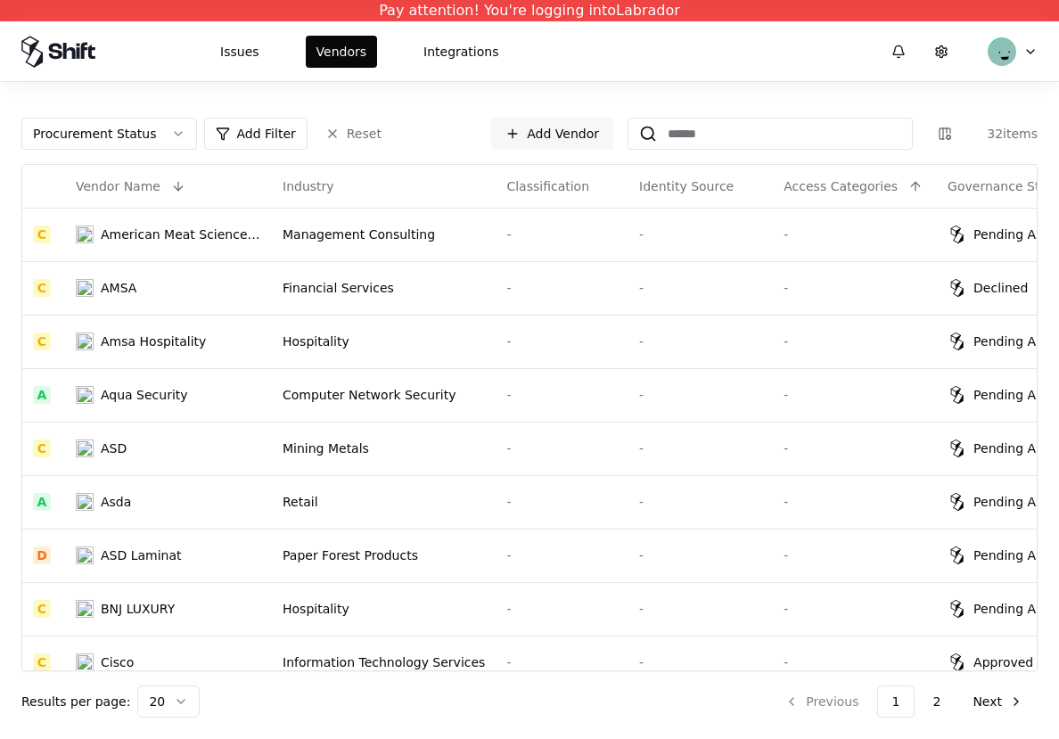
click at [620, 336] on html "Pay attention! You're logging into Labrador Issues Vendors Integrations Procure…" at bounding box center [529, 369] width 1059 height 739
click at [613, 420] on html "Pay attention! You're logging into Labrador Issues Vendors Integrations Procure…" at bounding box center [529, 369] width 1059 height 739
click at [496, 331] on html "Pay attention! You're logging into Labrador Issues Vendors Integrations Procure…" at bounding box center [529, 369] width 1059 height 739
click at [480, 349] on html "Pay attention! You're logging into Labrador Issues Vendors Integrations Procure…" at bounding box center [529, 369] width 1059 height 739
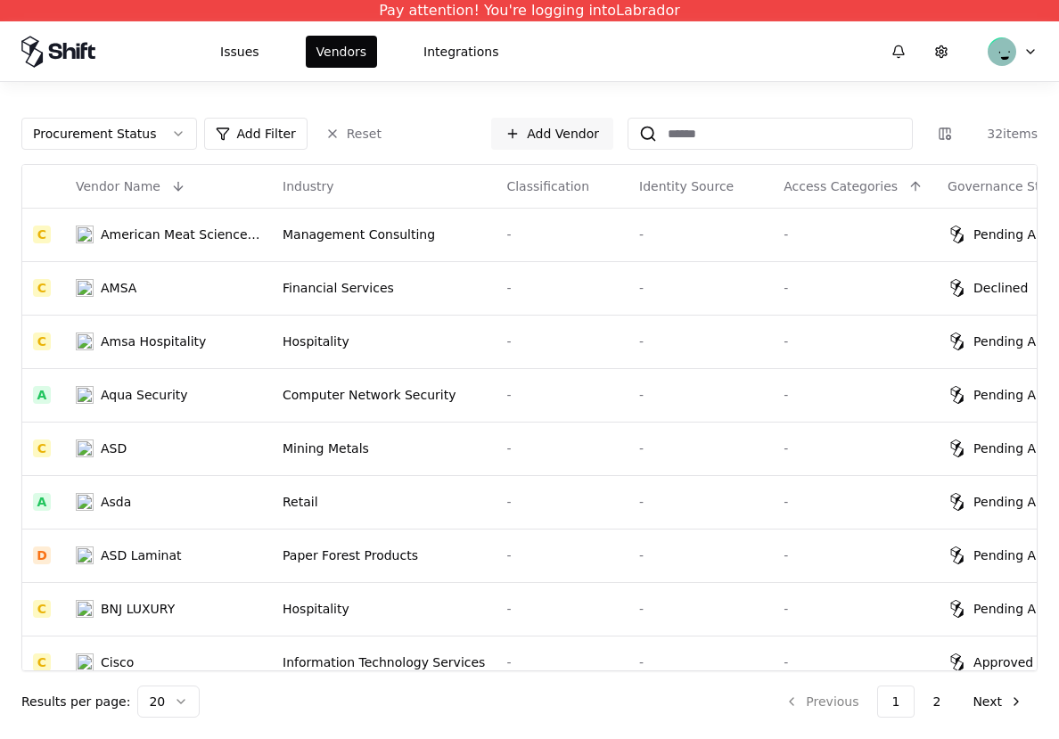
click at [448, 94] on html "Pay attention! You're logging into Labrador Issues Vendors Integrations Procure…" at bounding box center [529, 369] width 1059 height 739
click at [552, 523] on td "-" at bounding box center [562, 501] width 133 height 53
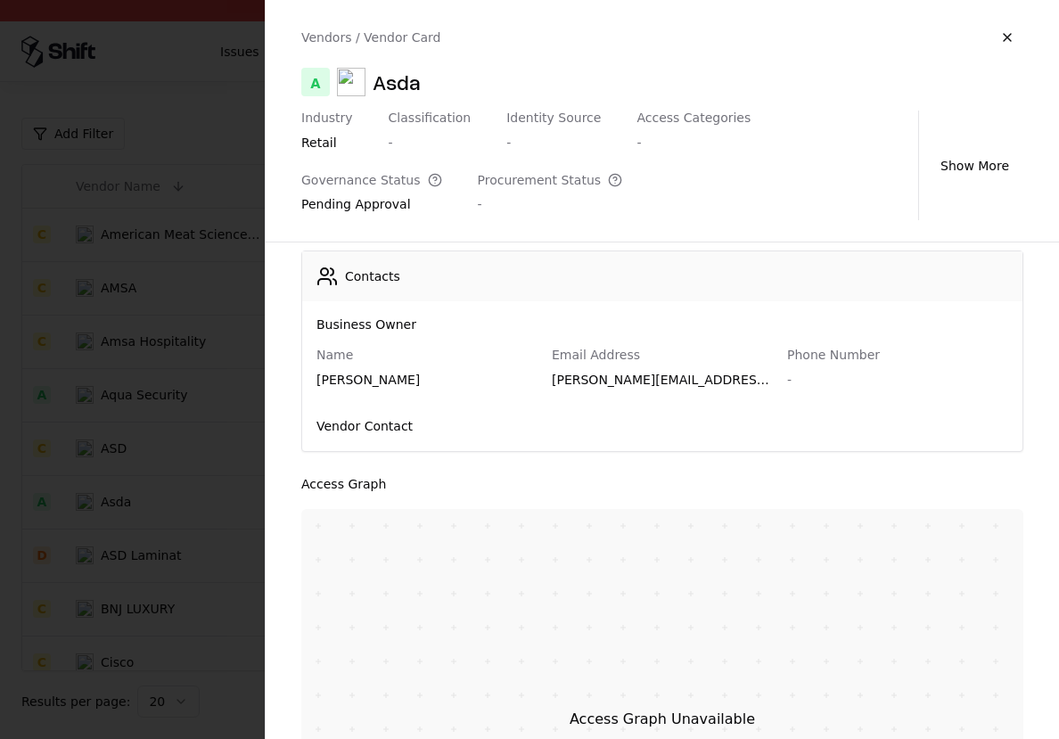
scroll to position [60, 0]
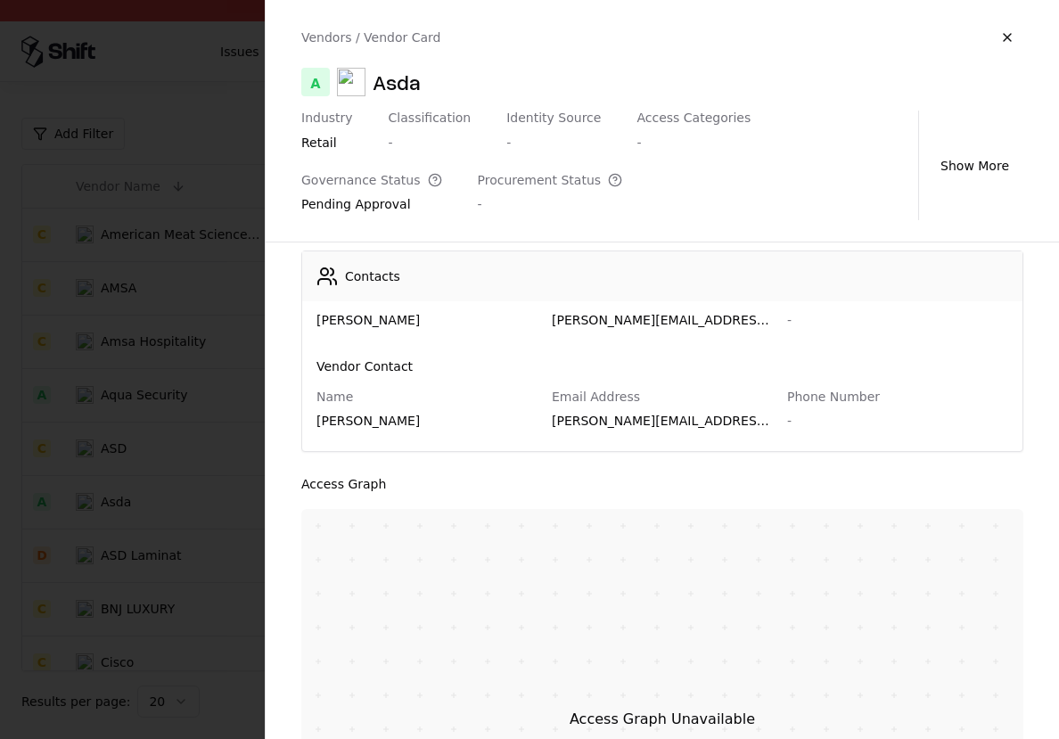
click at [172, 469] on div at bounding box center [529, 369] width 1059 height 739
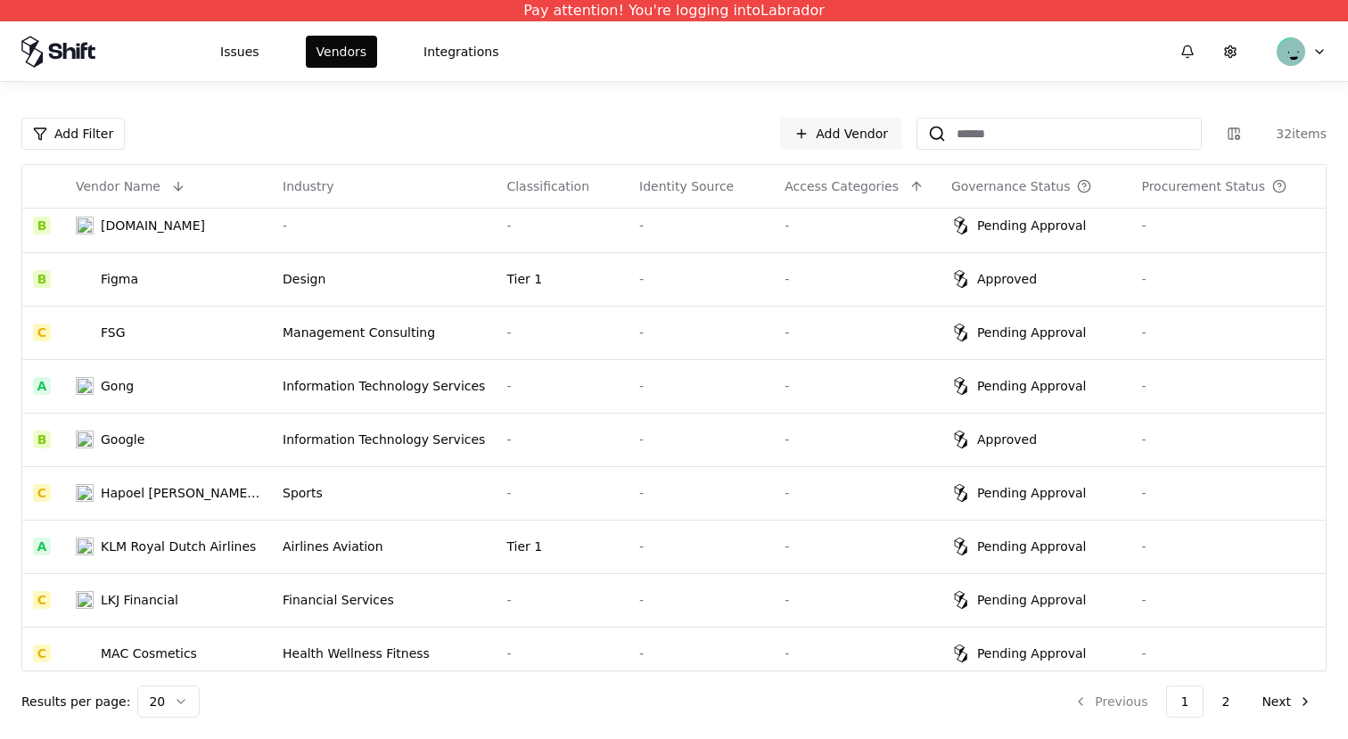
scroll to position [607, 0]
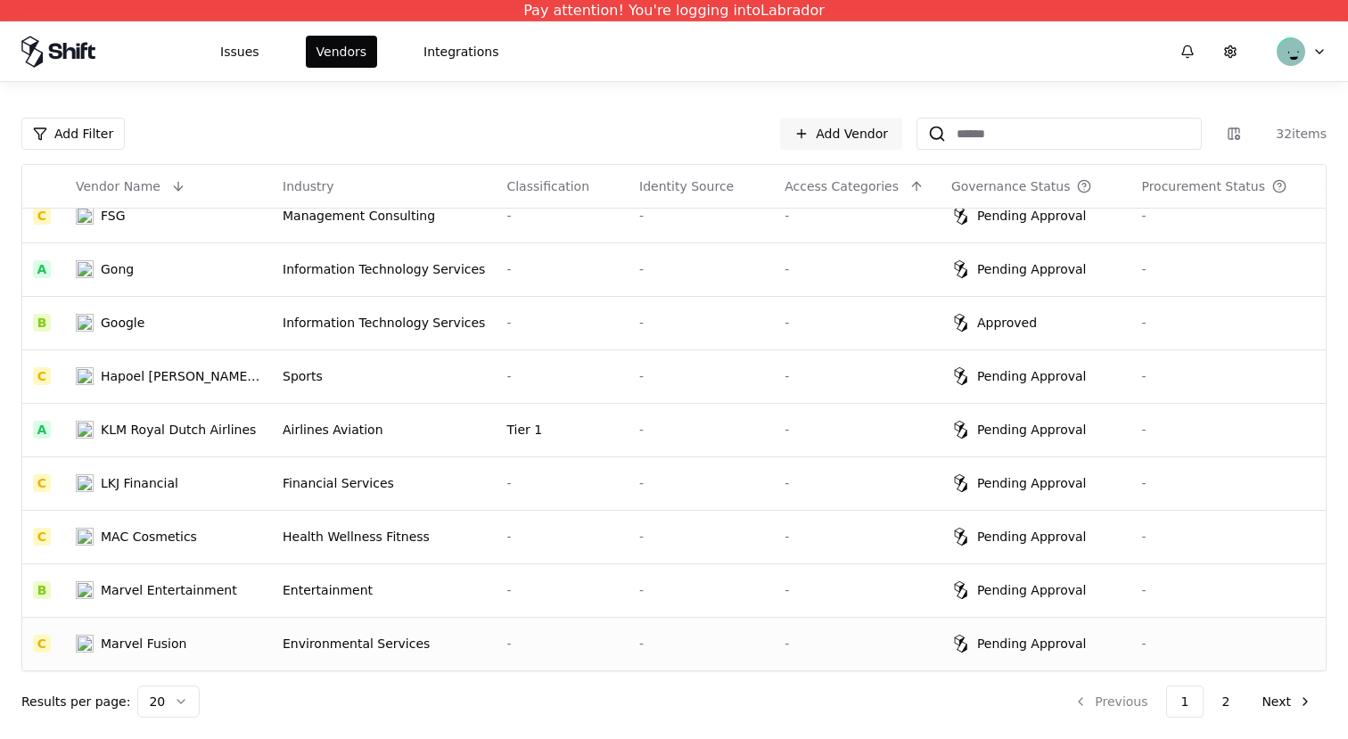
click at [450, 625] on td "Environmental Services" at bounding box center [384, 643] width 224 height 53
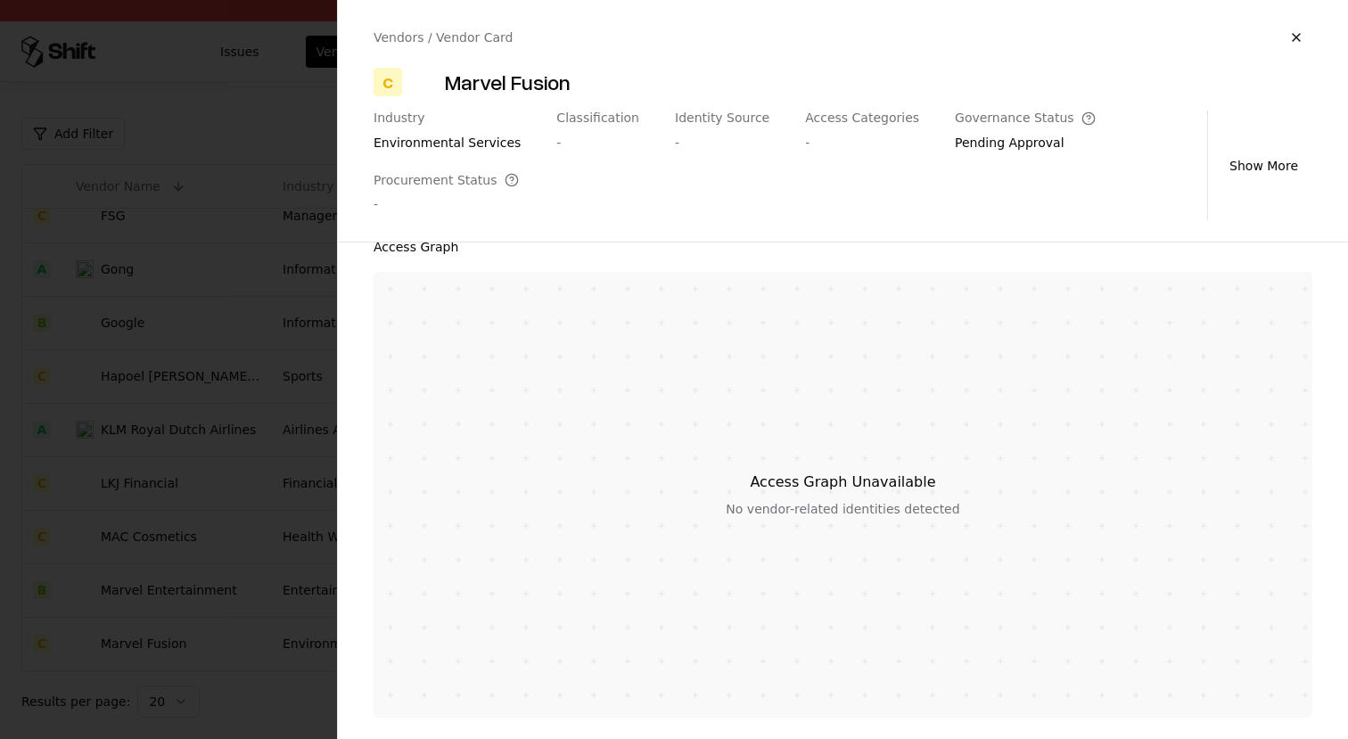
scroll to position [0, 0]
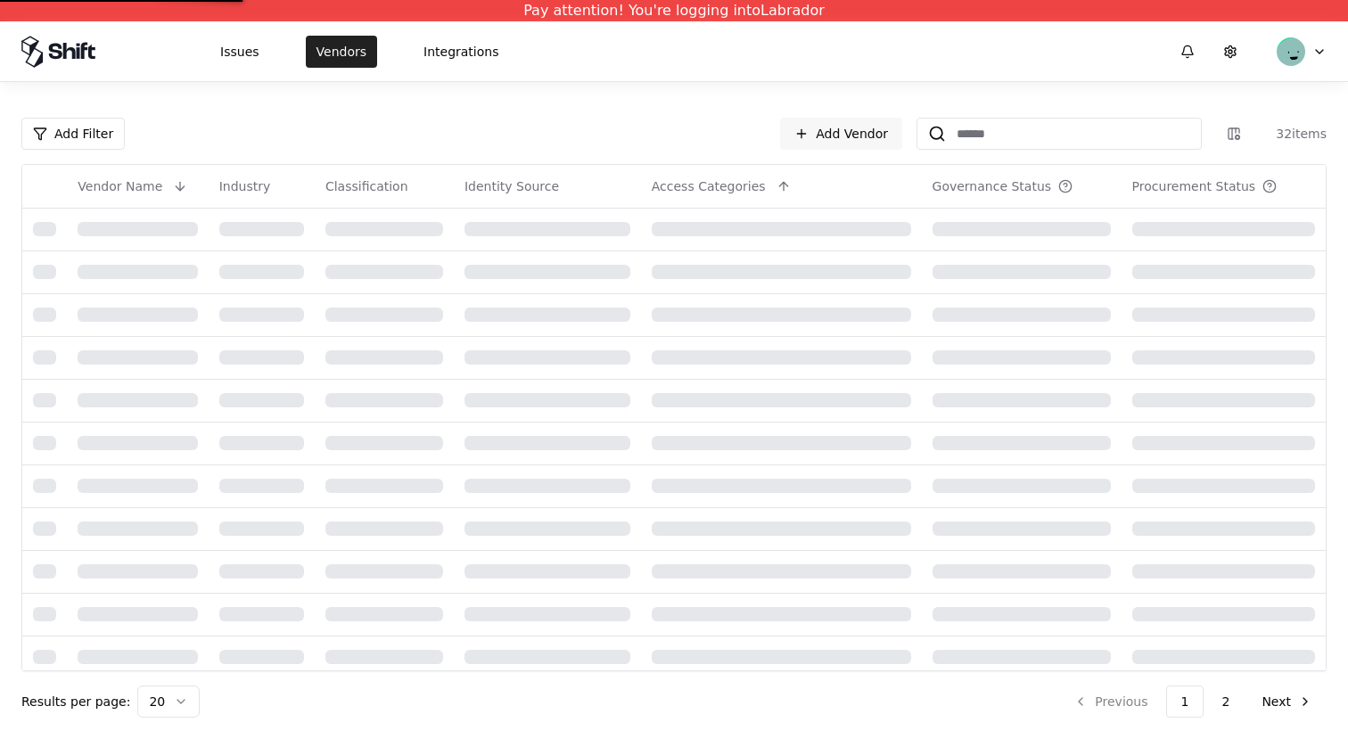
click at [347, 63] on button "Vendors" at bounding box center [341, 52] width 71 height 32
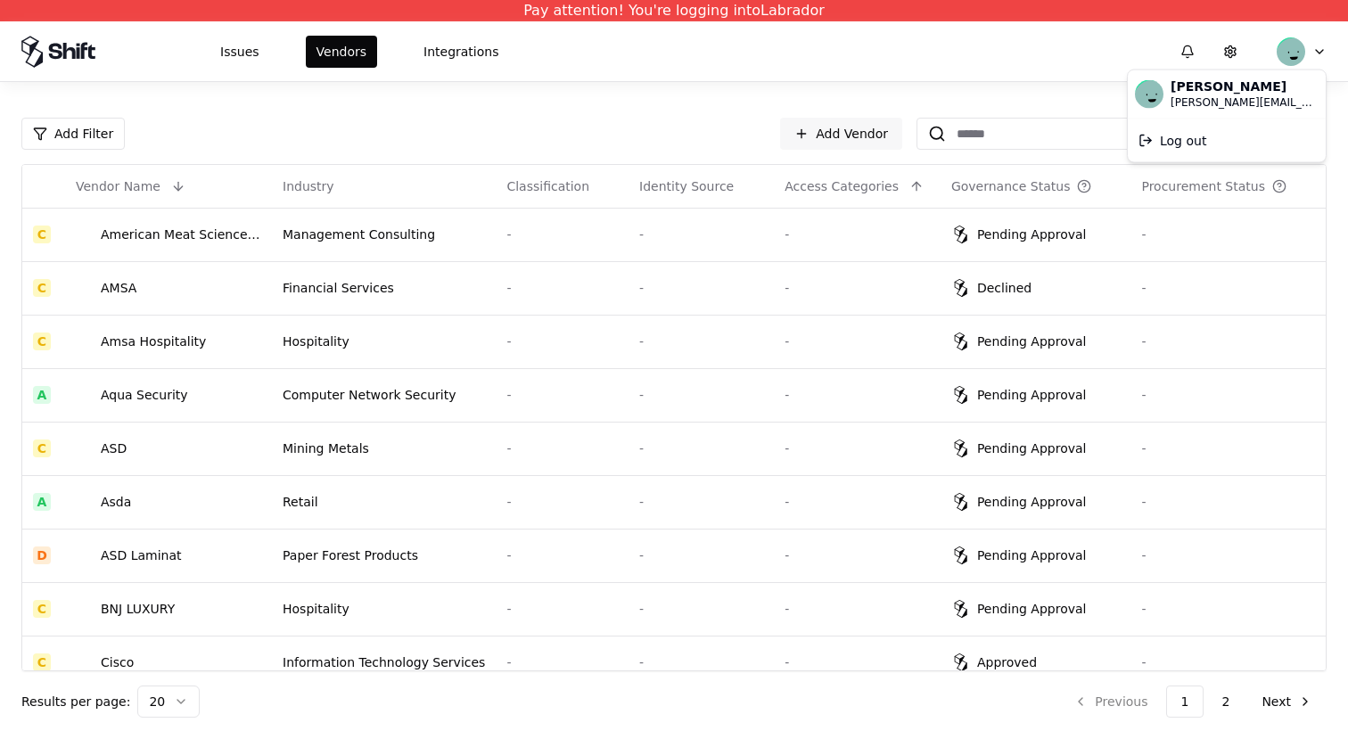
click at [1318, 48] on html "Pay attention! You're logging into Labrador Issues Vendors Integrations Add Fil…" at bounding box center [674, 369] width 1348 height 739
click at [1189, 125] on div "Log out" at bounding box center [1226, 140] width 191 height 36
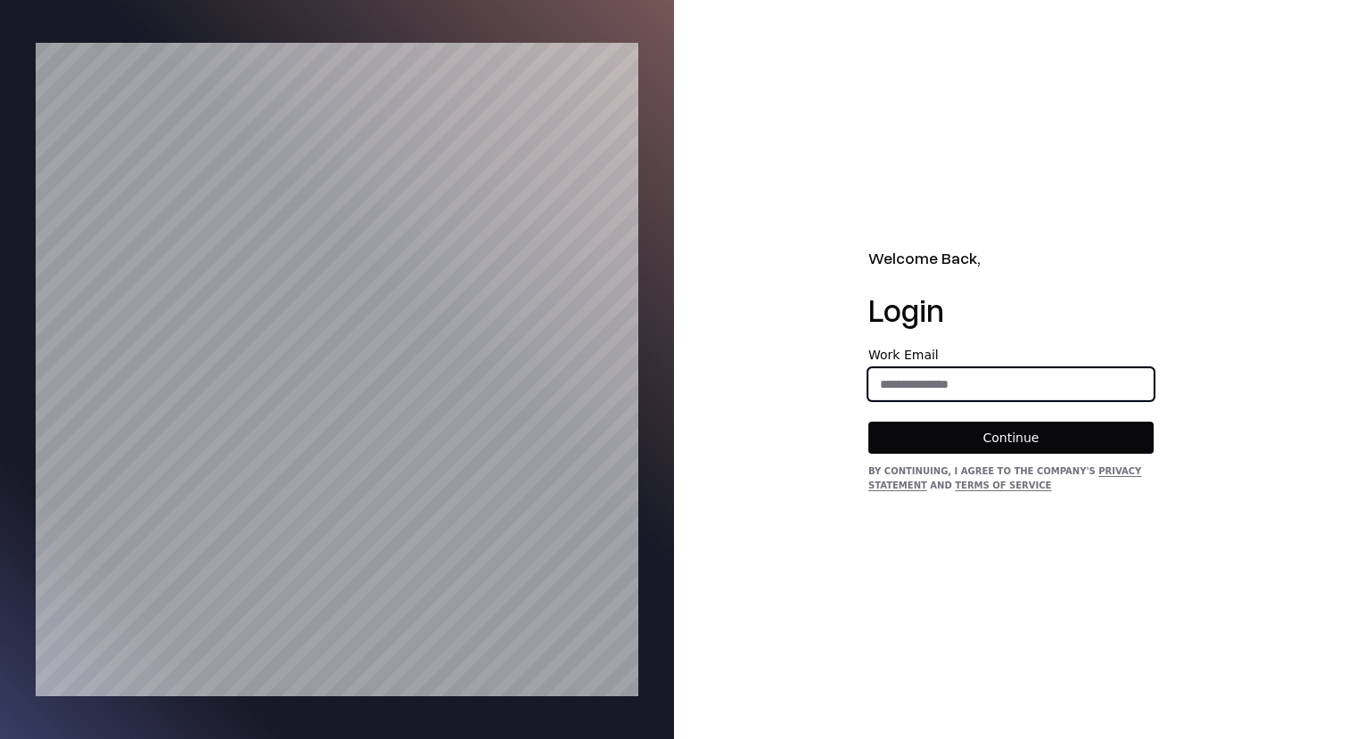
click at [1005, 383] on input "email" at bounding box center [1010, 384] width 283 height 32
type input "**********"
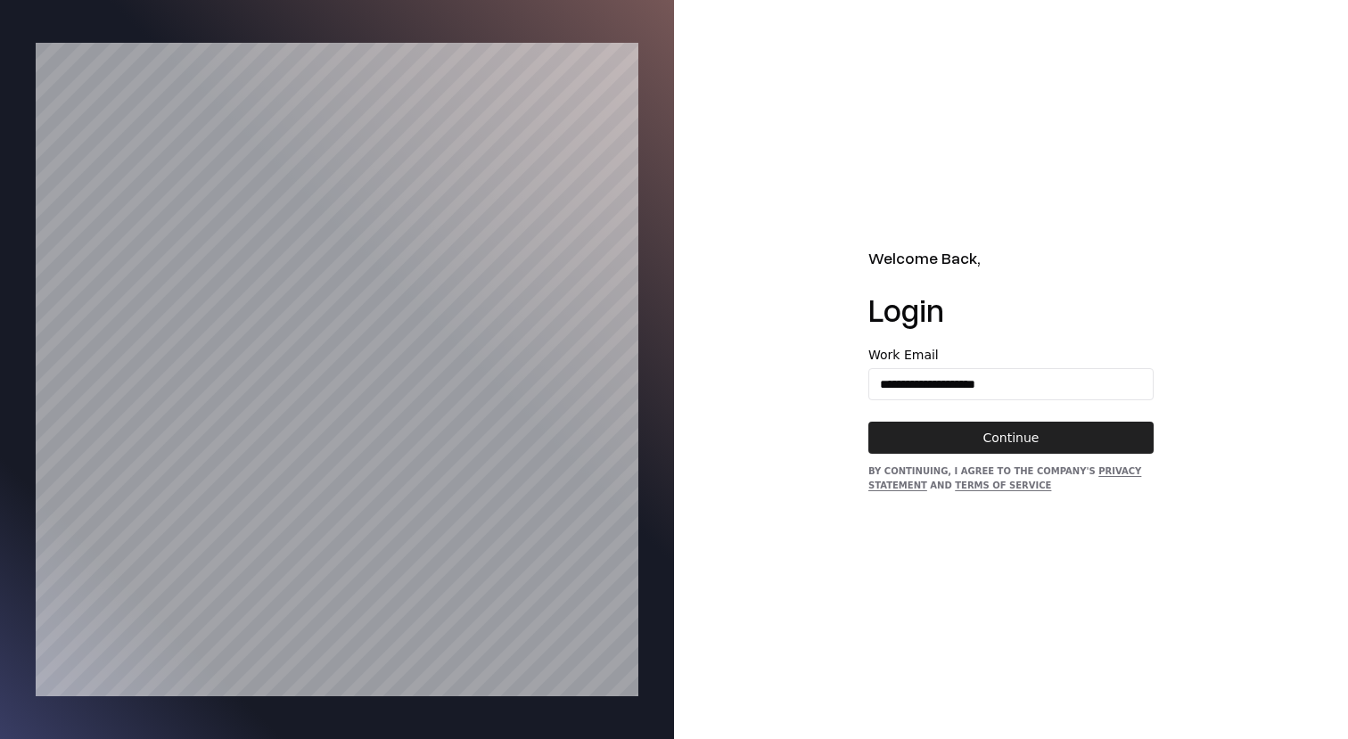
click at [1027, 423] on button "Continue" at bounding box center [1010, 438] width 285 height 32
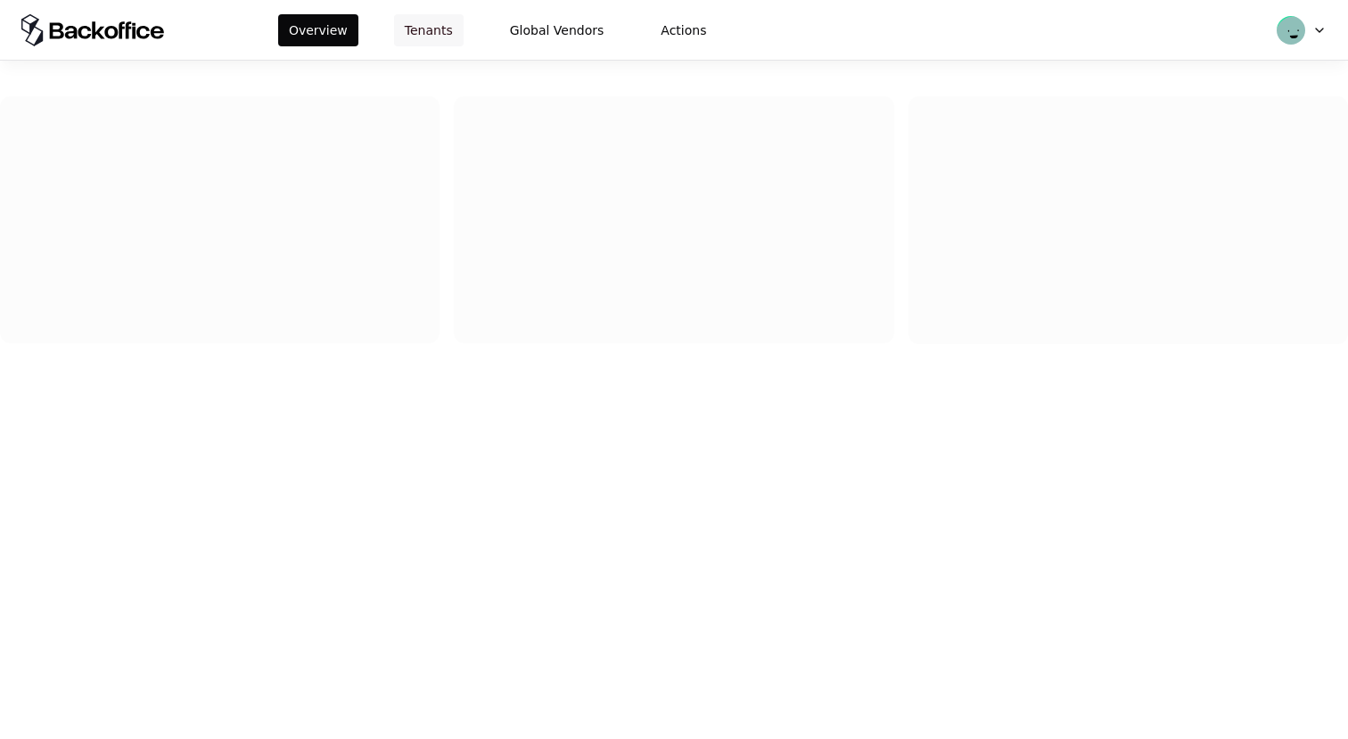
click at [440, 37] on button "Tenants" at bounding box center [429, 30] width 70 height 32
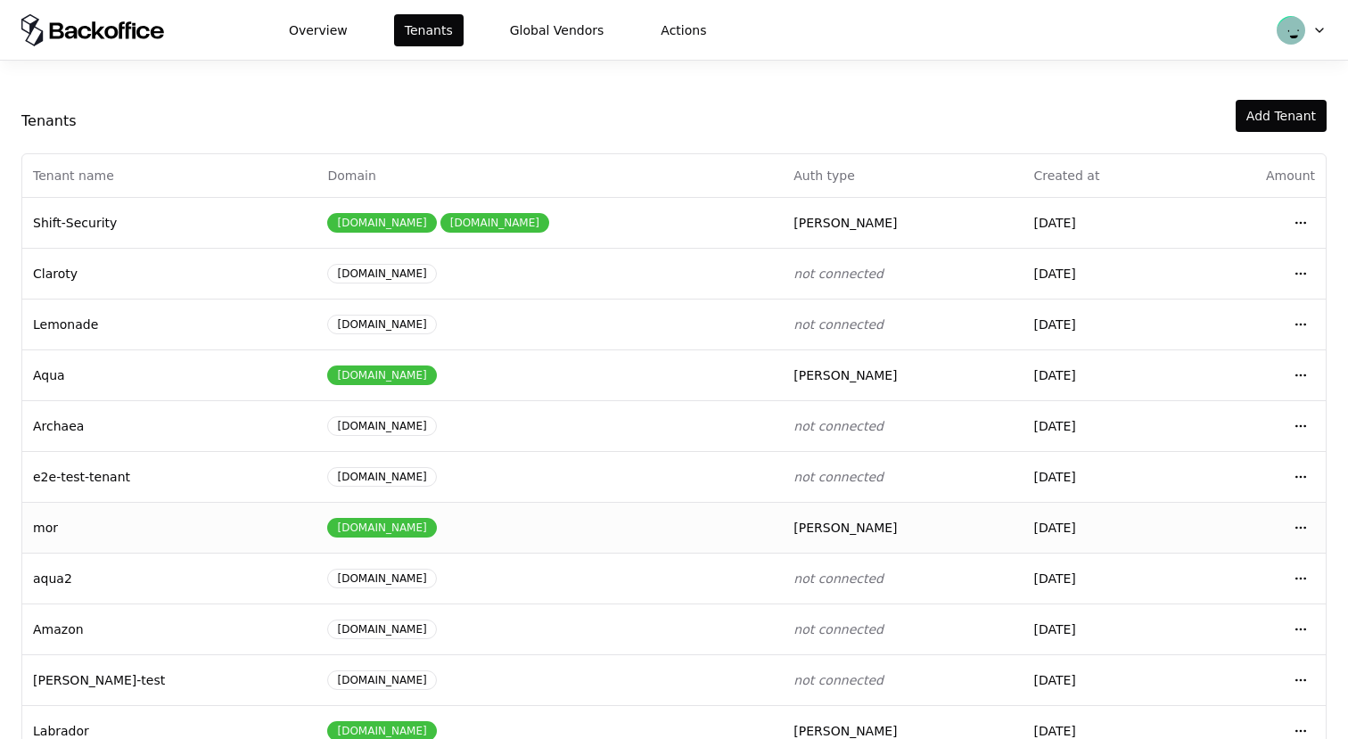
scroll to position [191, 0]
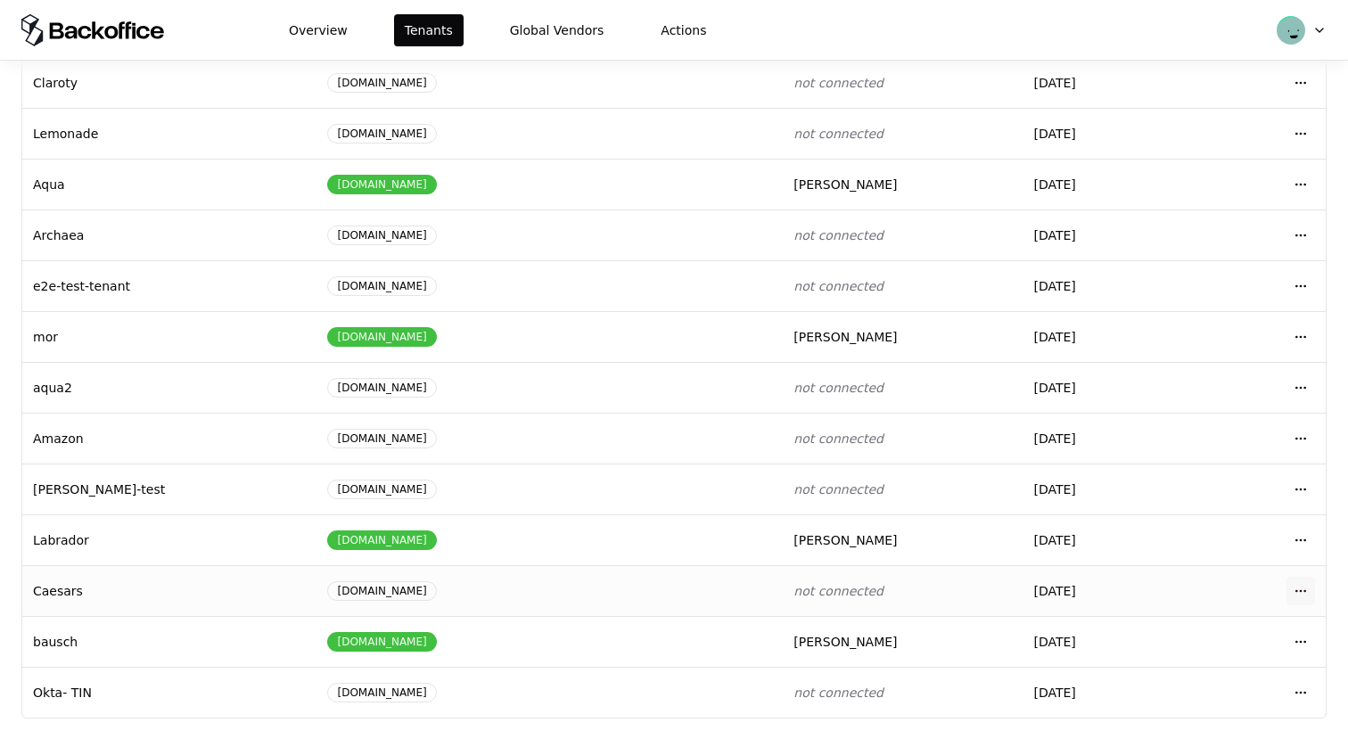
click at [1301, 590] on html "Overview Tenants Global Vendors Actions Tenants Add Tenant Tenant name Domain A…" at bounding box center [674, 369] width 1348 height 739
click at [1179, 512] on div "Login to tenant" at bounding box center [1222, 515] width 202 height 36
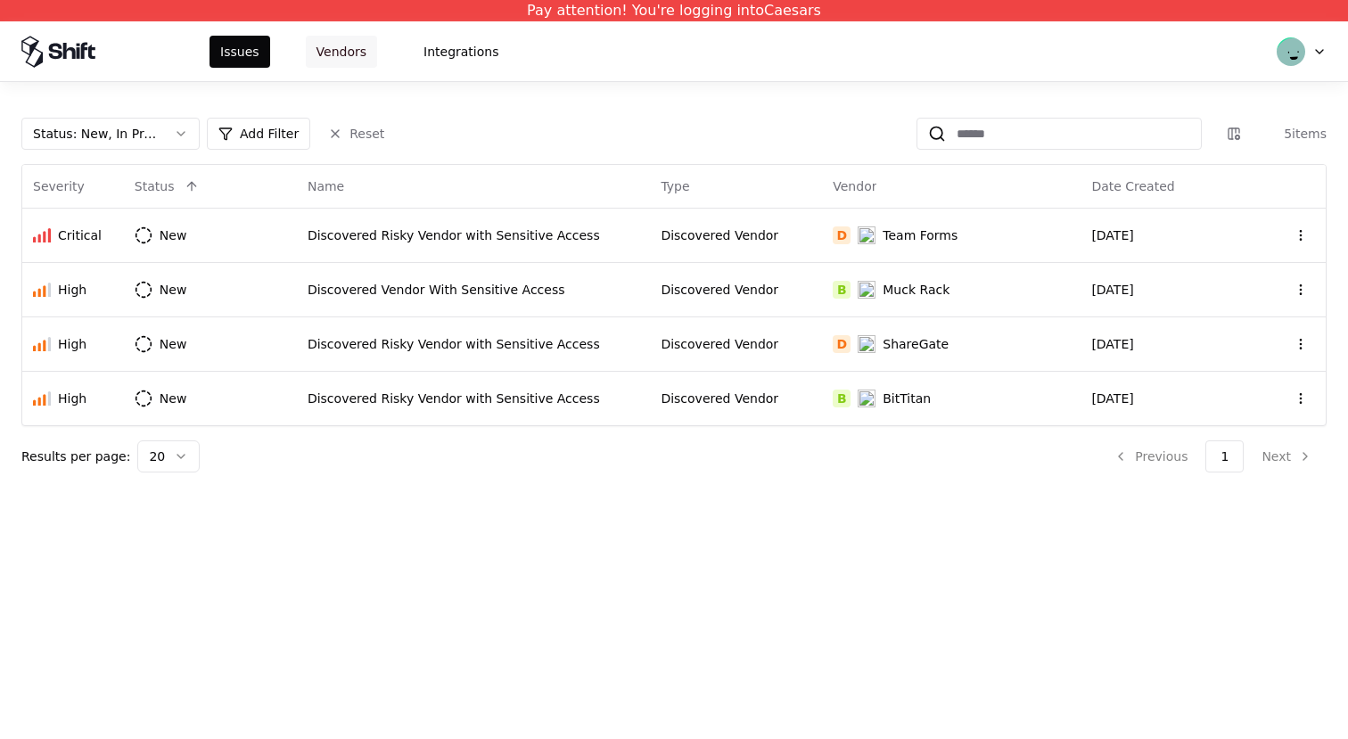
click at [337, 49] on button "Vendors" at bounding box center [341, 52] width 71 height 32
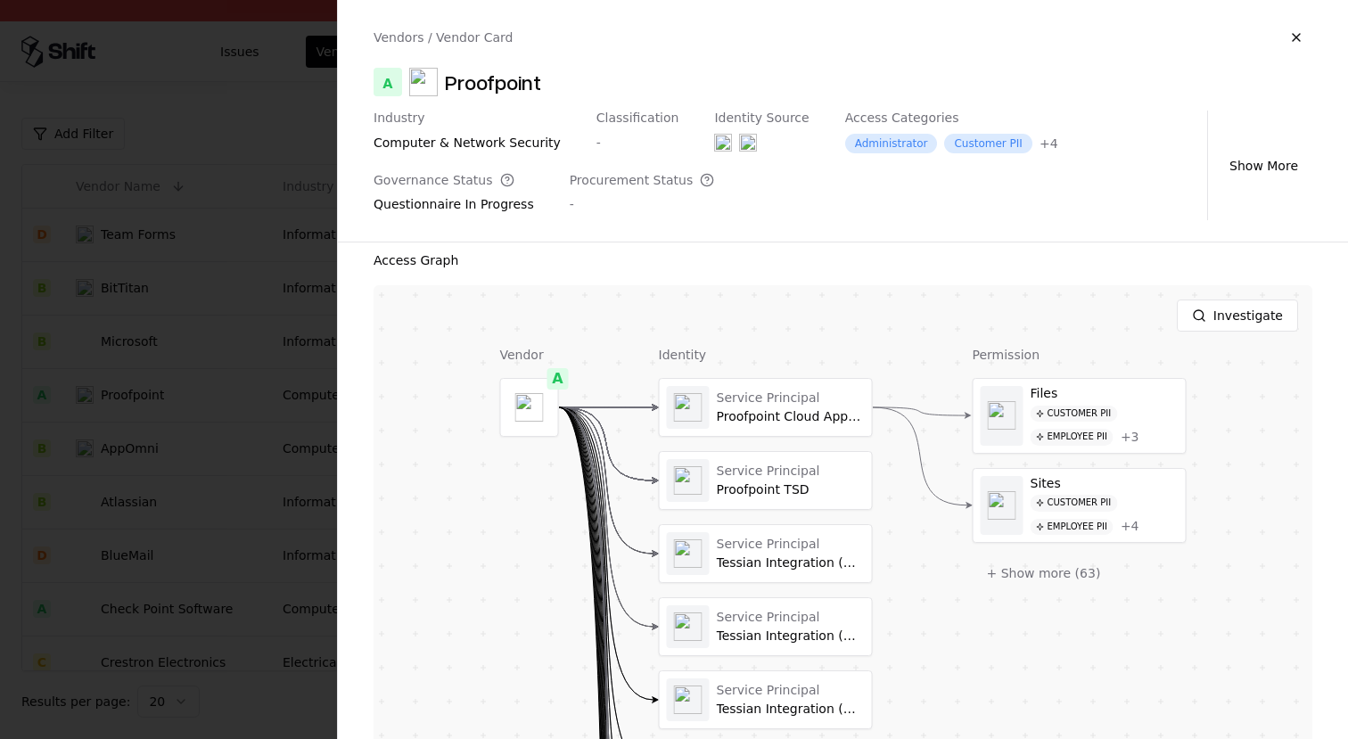
scroll to position [456, 0]
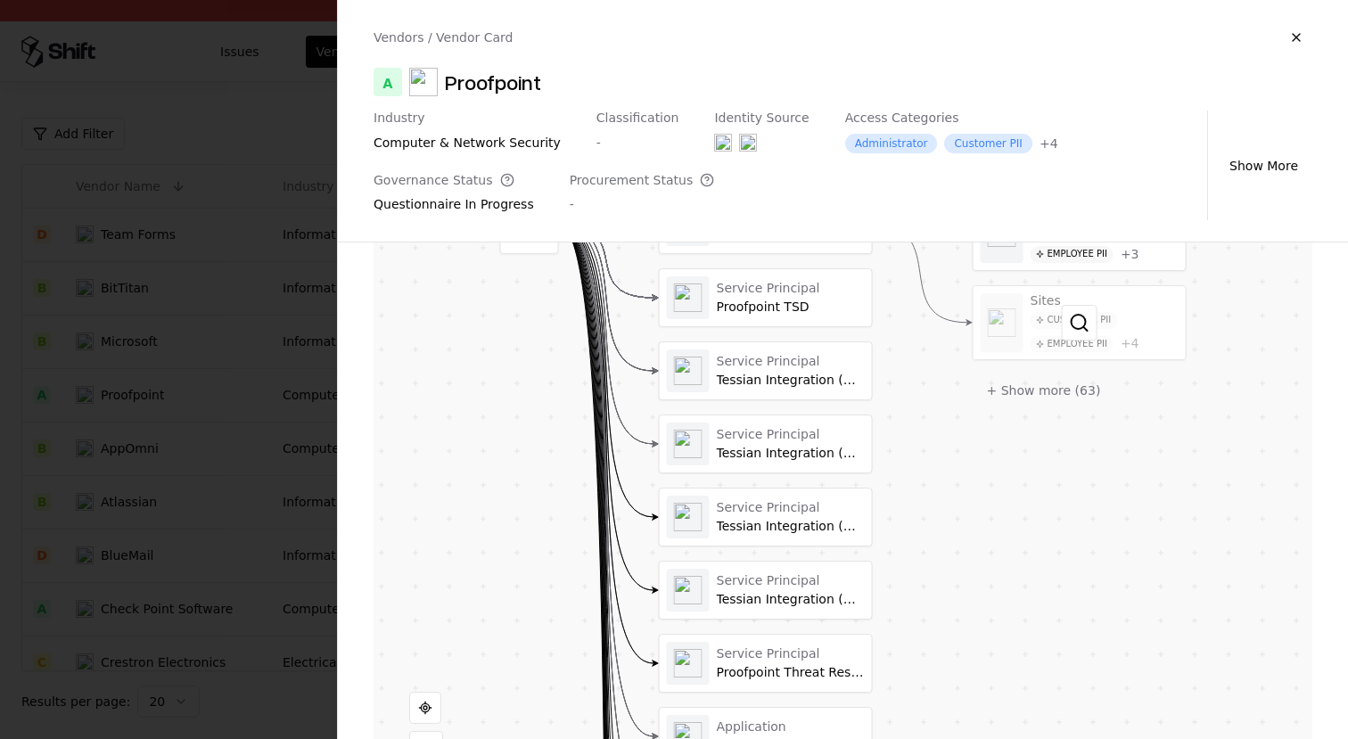
click at [1034, 321] on div at bounding box center [1079, 323] width 212 height 74
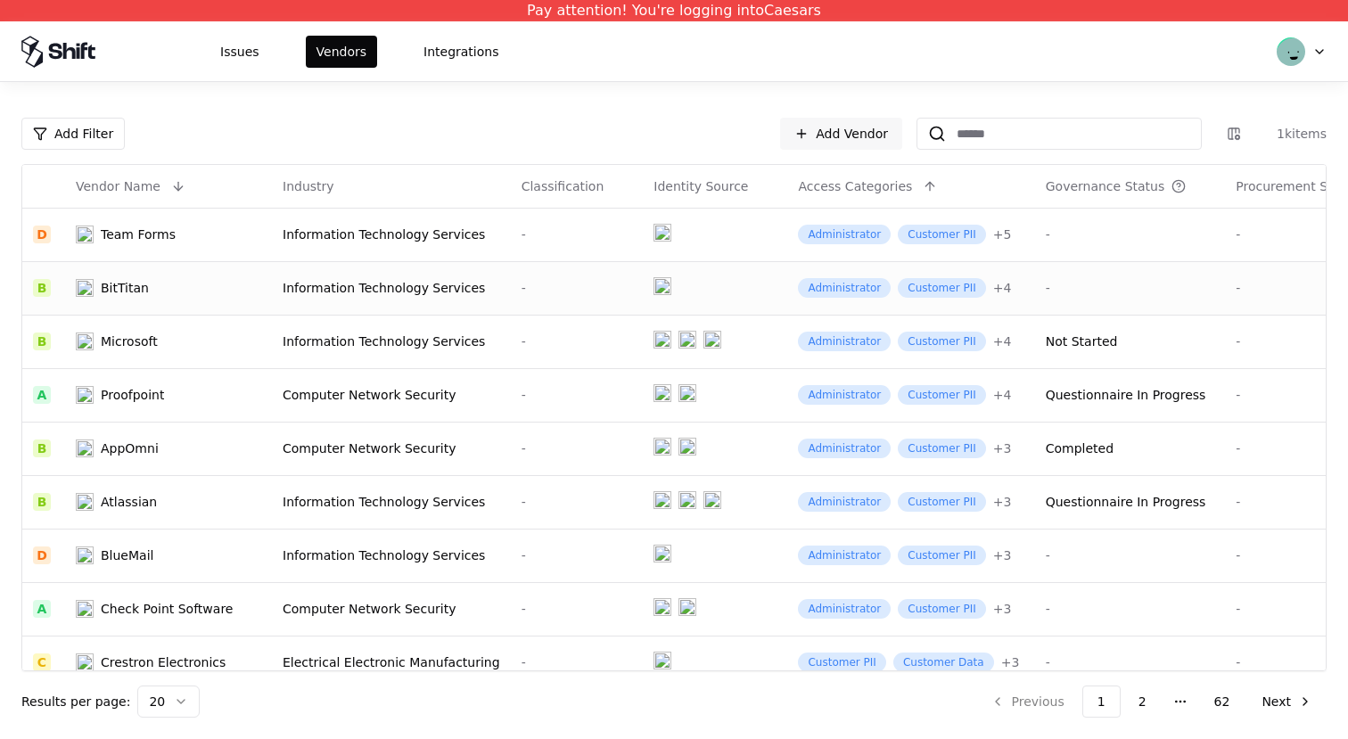
click at [1035, 312] on td "-" at bounding box center [1130, 287] width 191 height 53
